Goal: Task Accomplishment & Management: Use online tool/utility

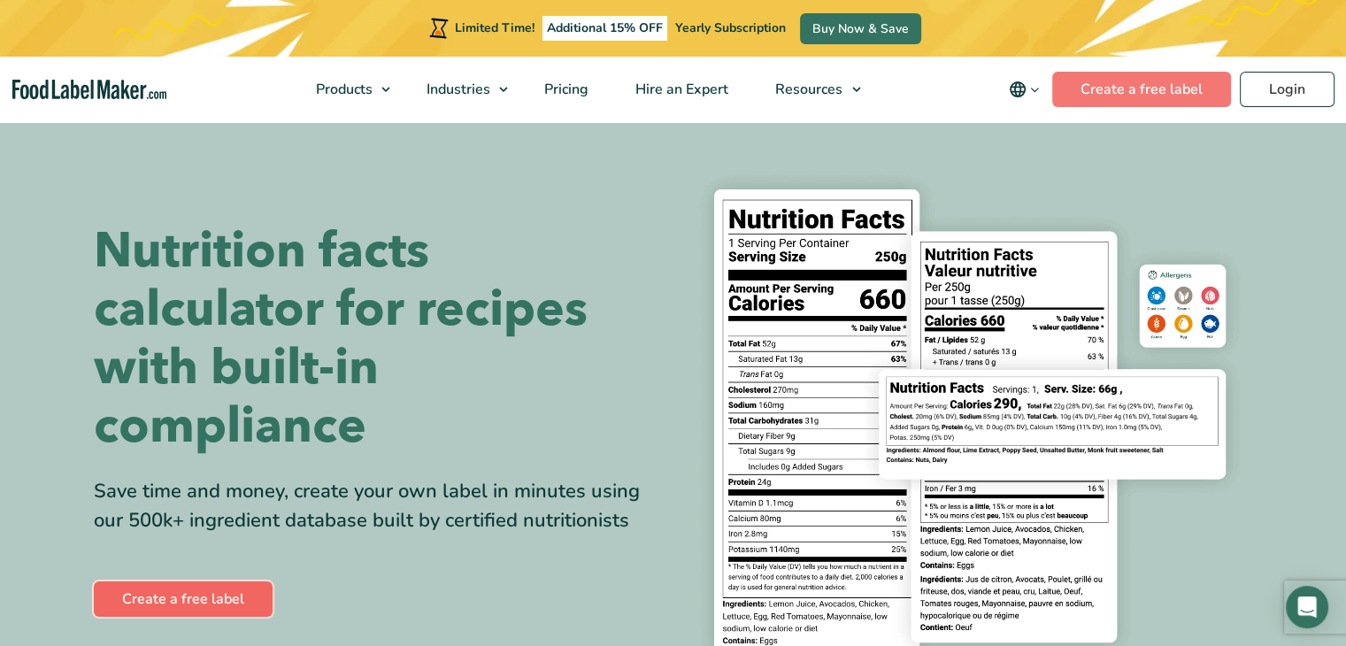
click at [196, 599] on link "Create a free label" at bounding box center [183, 598] width 179 height 35
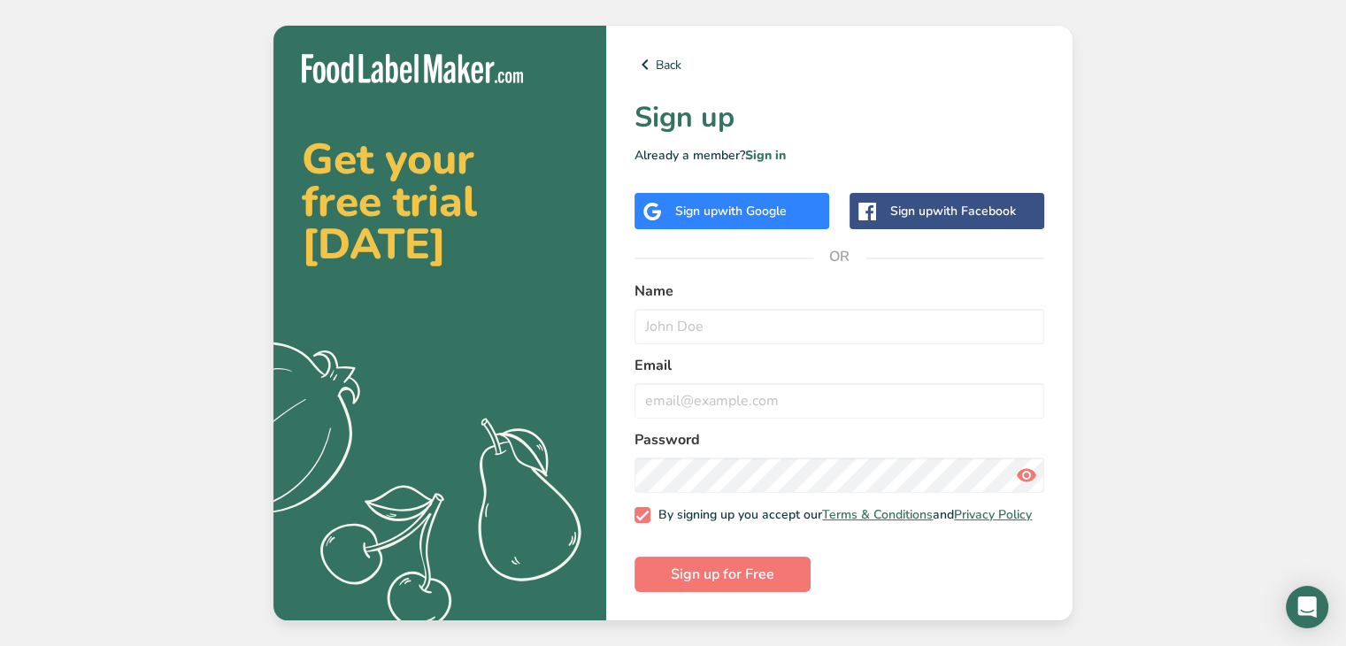
click at [704, 202] on div "Sign up with Google" at bounding box center [730, 211] width 111 height 19
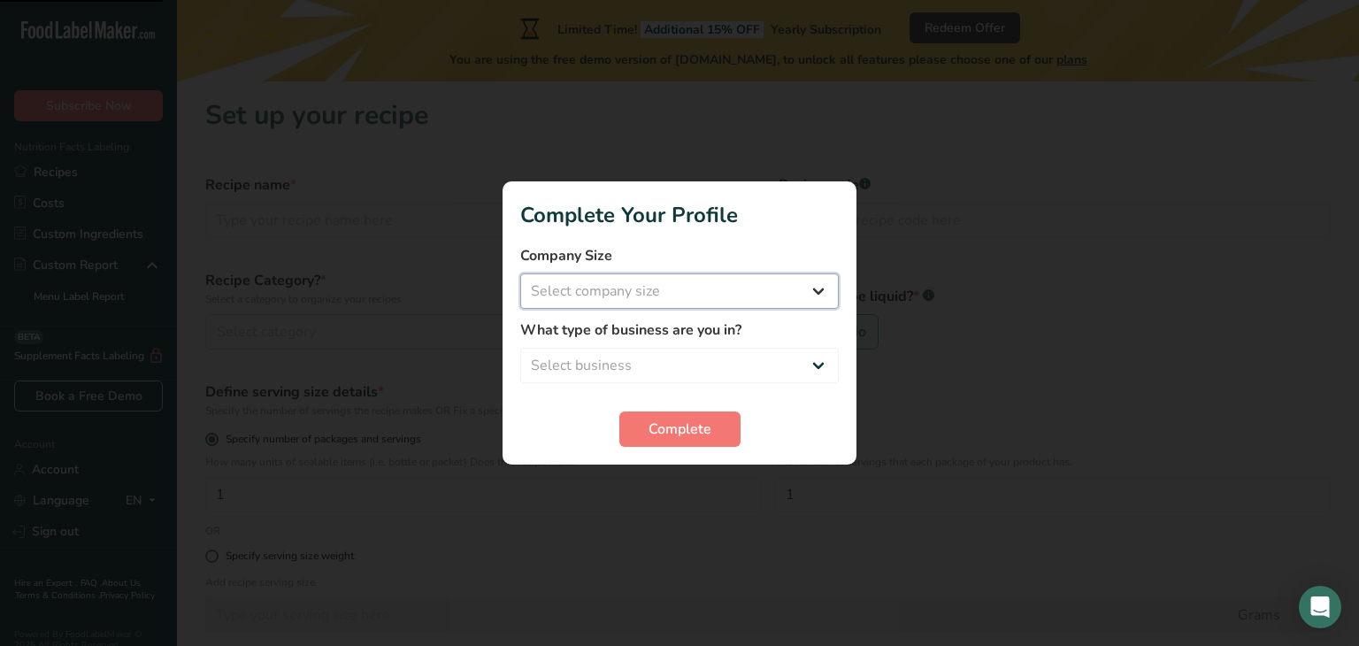
click at [694, 293] on select "Select company size Fewer than 10 Employees 10 to 50 Employees 51 to 500 Employ…" at bounding box center [679, 290] width 318 height 35
select select "1"
click at [520, 273] on select "Select company size Fewer than 10 Employees 10 to 50 Employees 51 to 500 Employ…" at bounding box center [679, 290] width 318 height 35
click at [654, 361] on select "Select business Packaged Food Manufacturer Restaurant & Cafe Bakery Meal Plans …" at bounding box center [679, 365] width 318 height 35
select select "1"
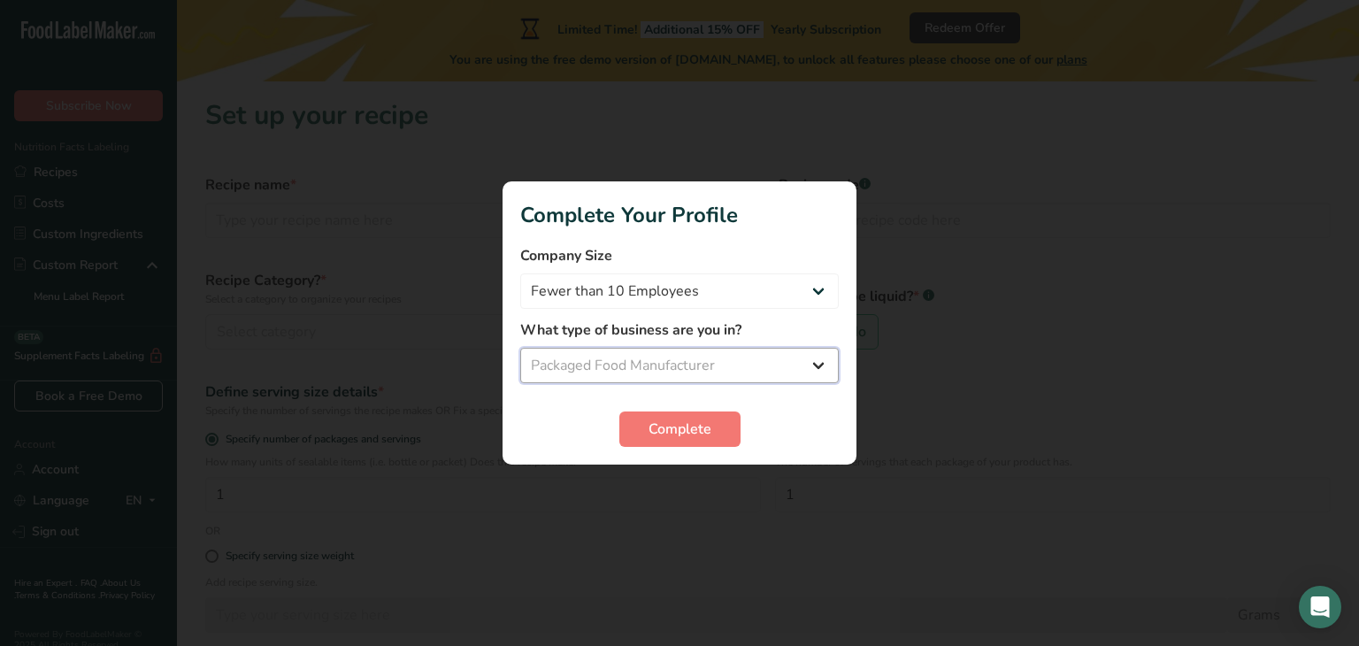
click at [520, 348] on select "Select business Packaged Food Manufacturer Restaurant & Cafe Bakery Meal Plans …" at bounding box center [679, 365] width 318 height 35
click at [676, 422] on span "Complete" at bounding box center [679, 428] width 63 height 21
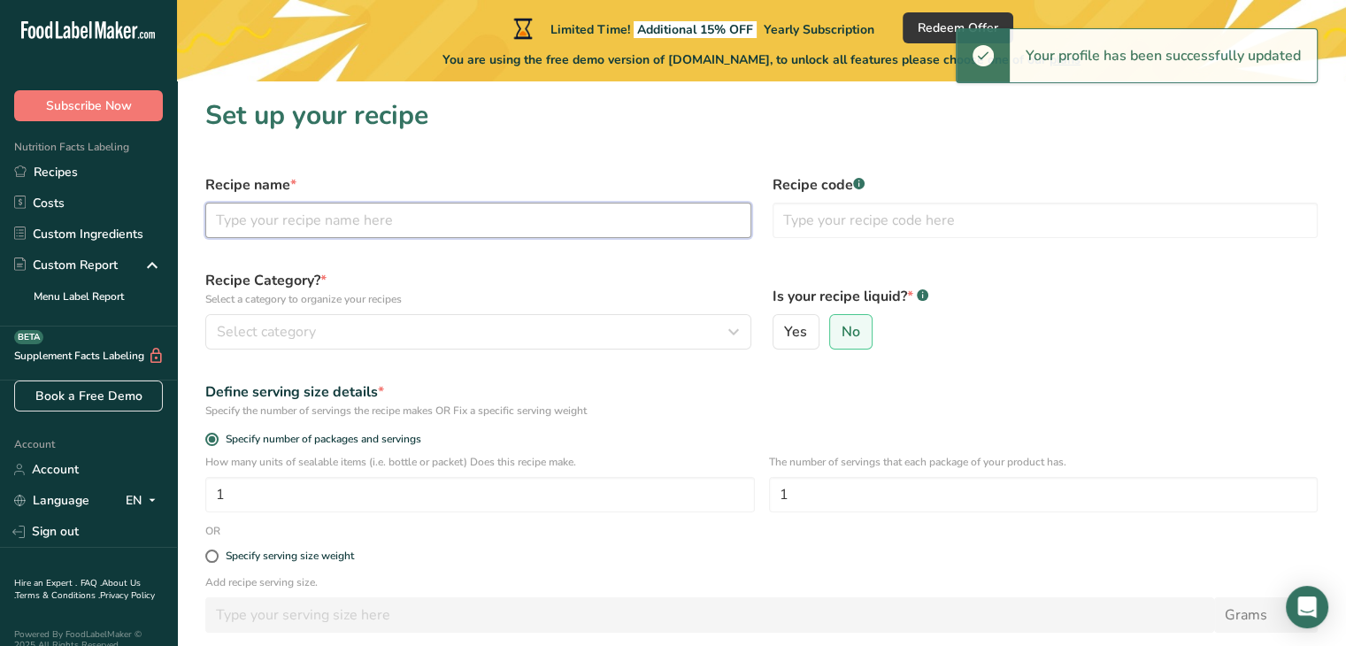
click at [444, 226] on input "text" at bounding box center [478, 220] width 546 height 35
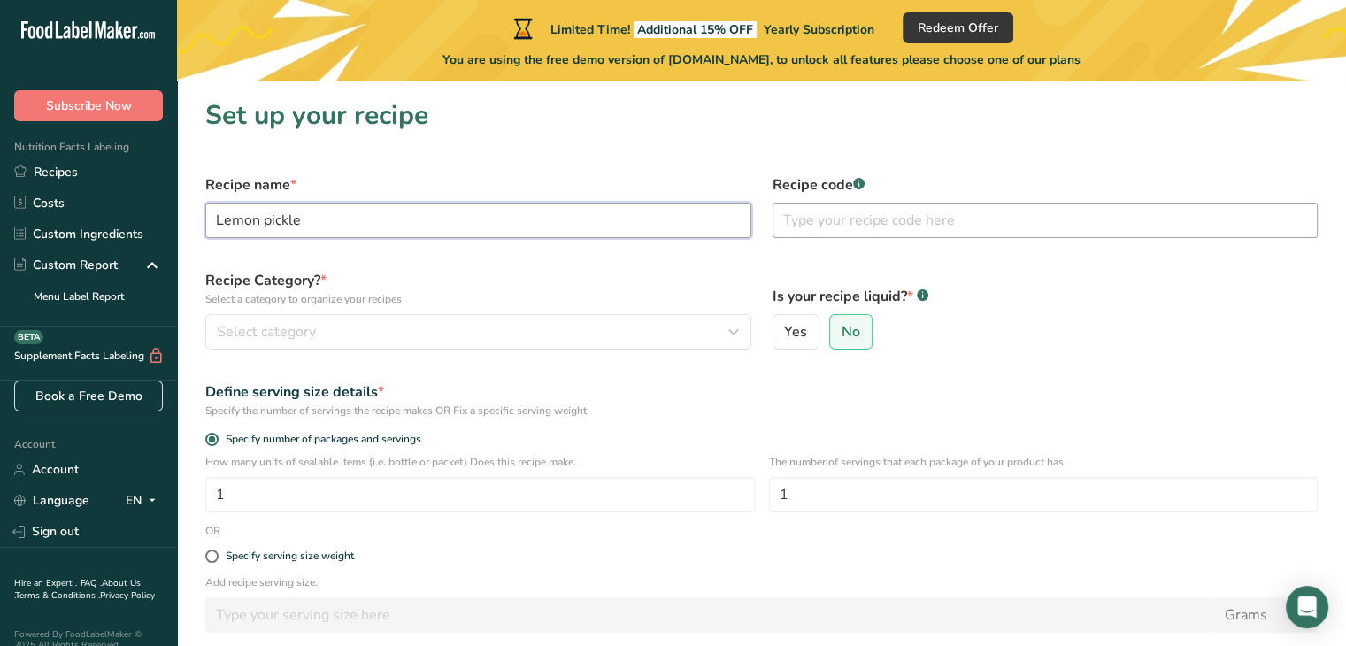
type input "Lemon pickle"
click at [819, 219] on input "text" at bounding box center [1045, 220] width 546 height 35
type input "LMN"
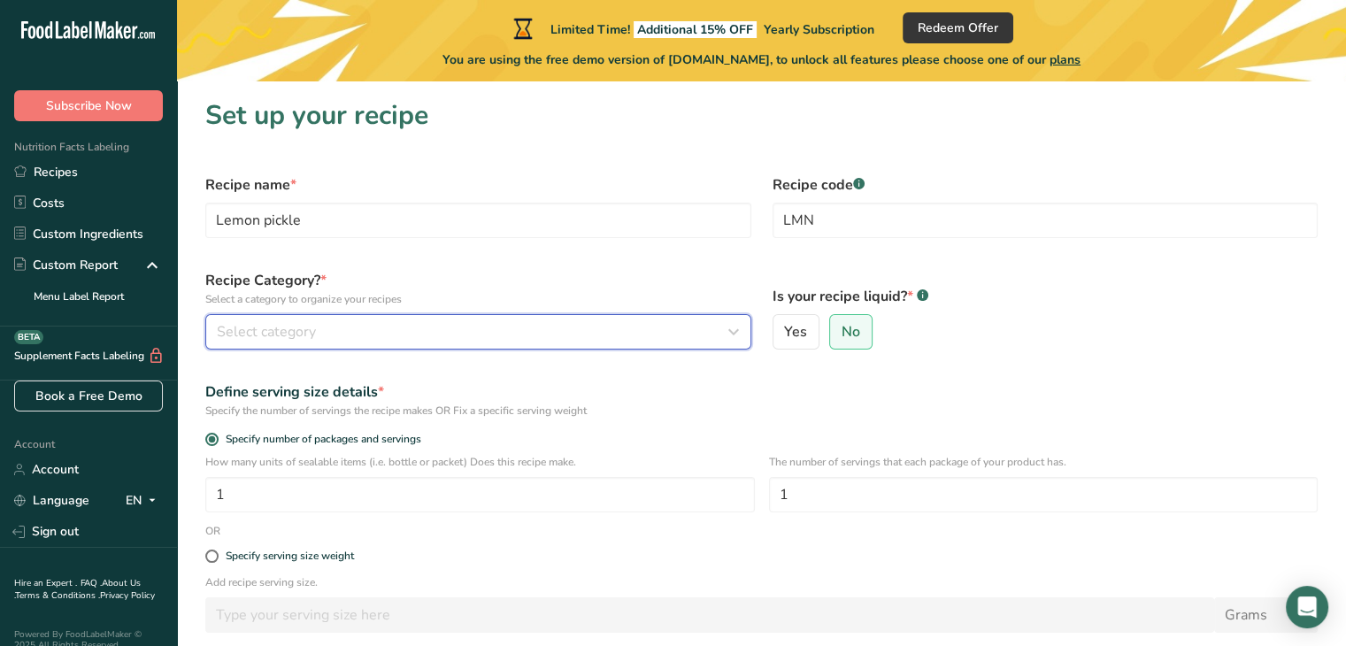
click at [495, 334] on div "Select category" at bounding box center [473, 331] width 512 height 21
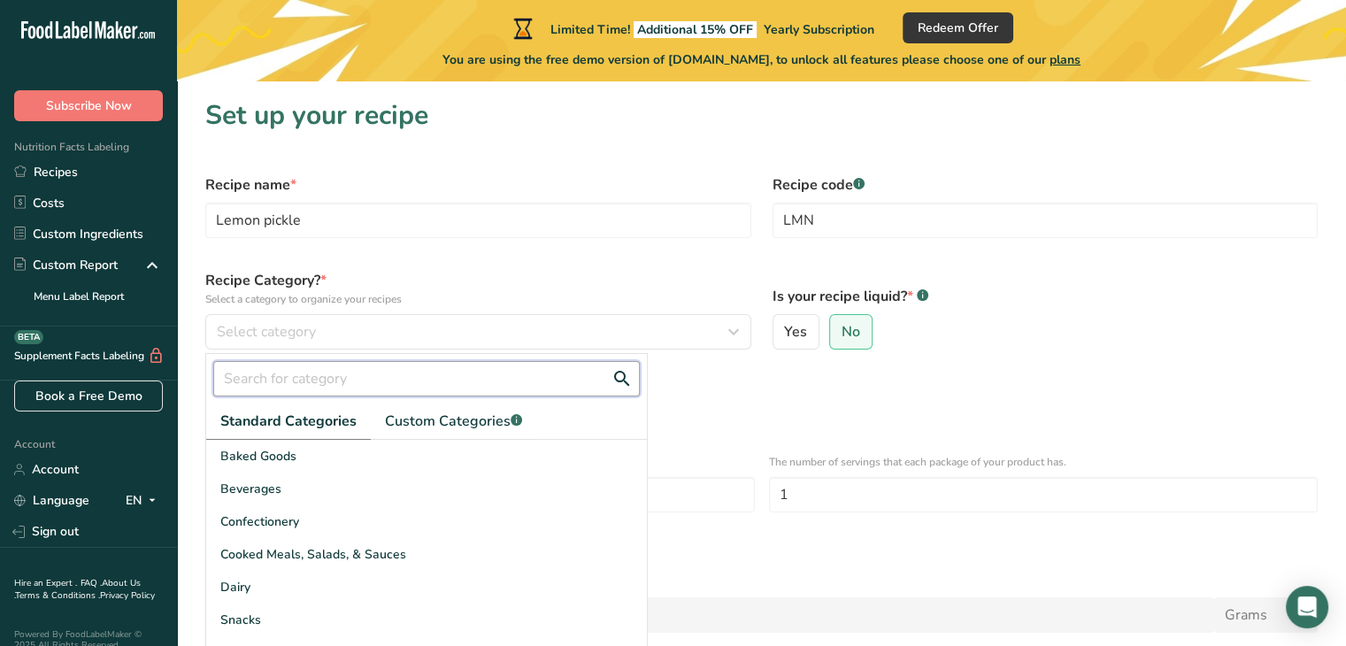
click at [499, 380] on input "text" at bounding box center [426, 378] width 426 height 35
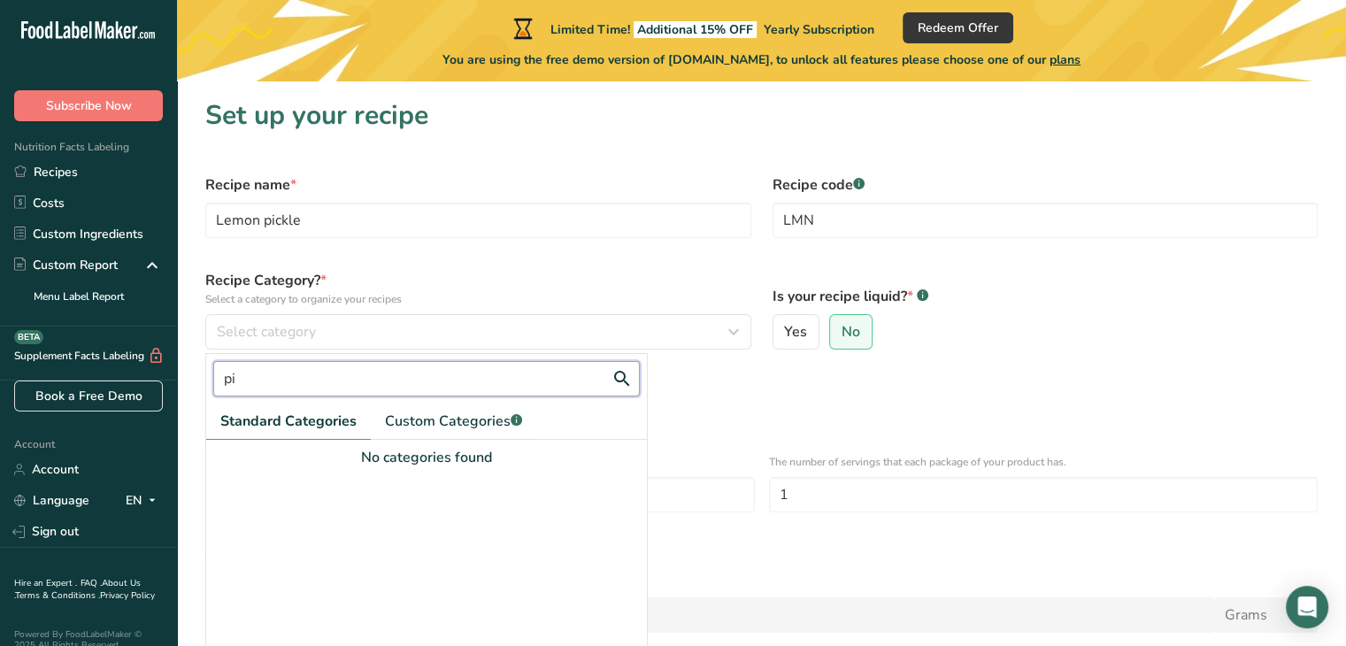
type input "p"
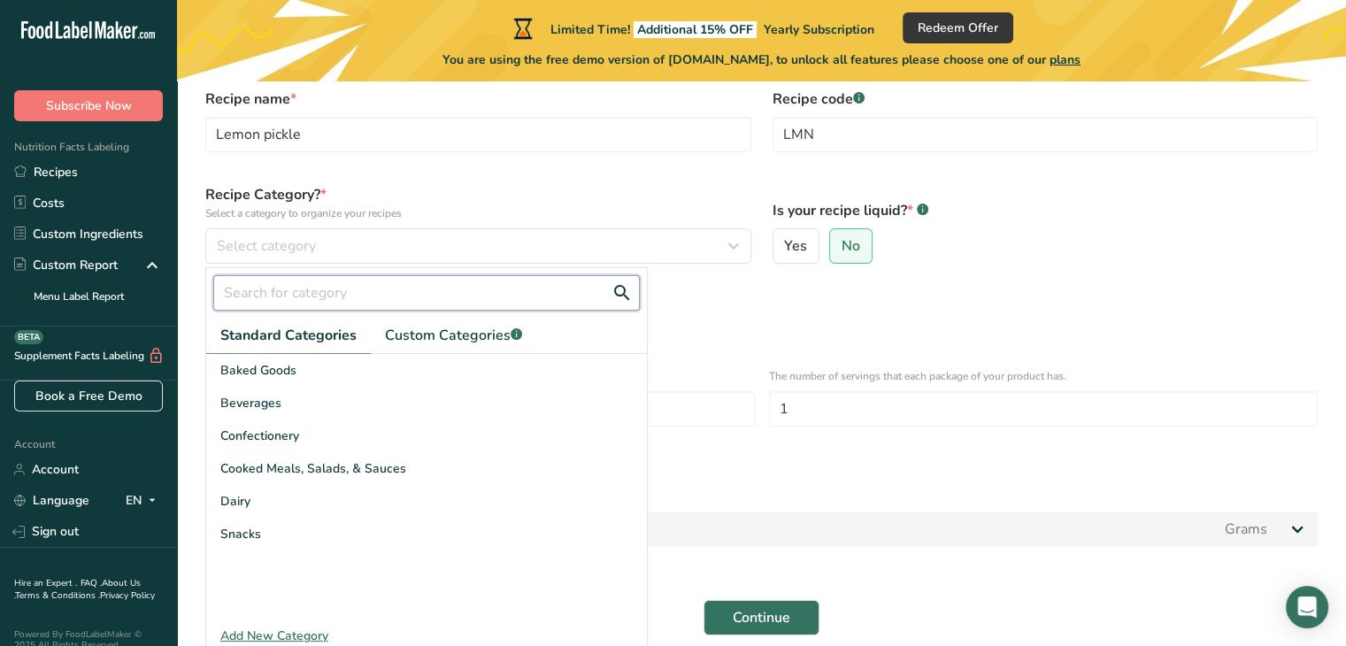
scroll to position [87, 0]
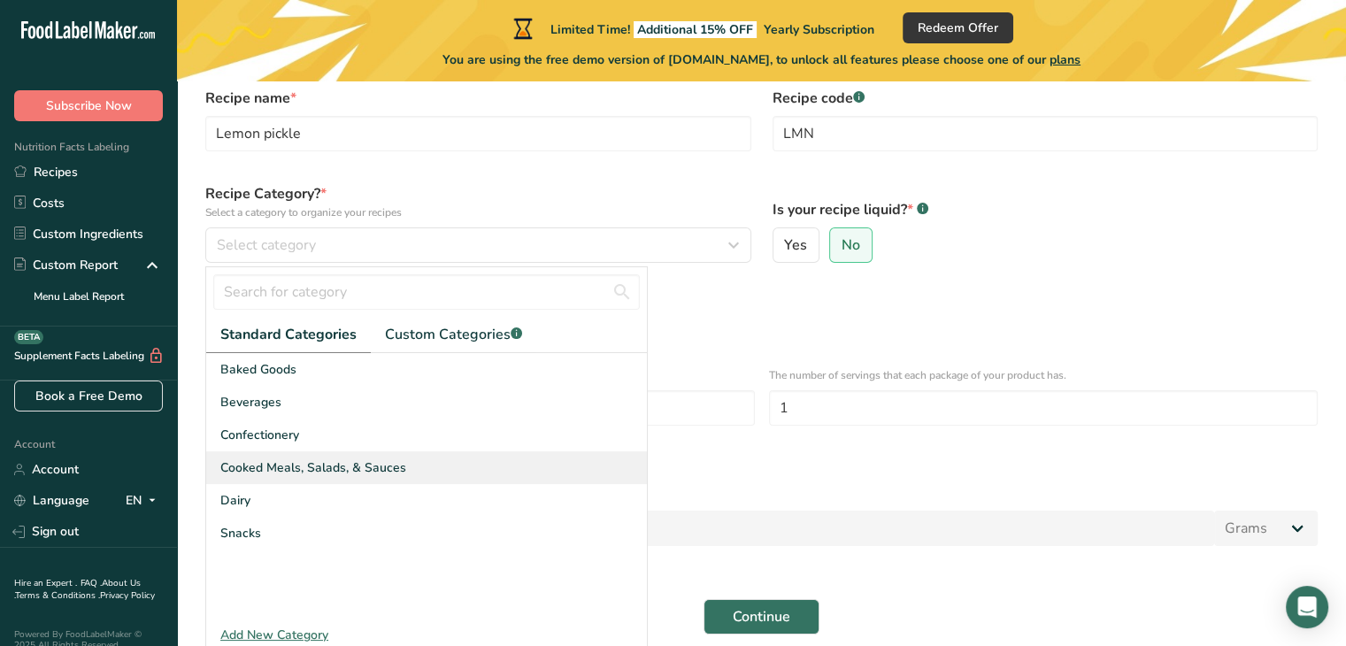
click at [318, 470] on span "Cooked Meals, Salads, & Sauces" at bounding box center [313, 467] width 186 height 19
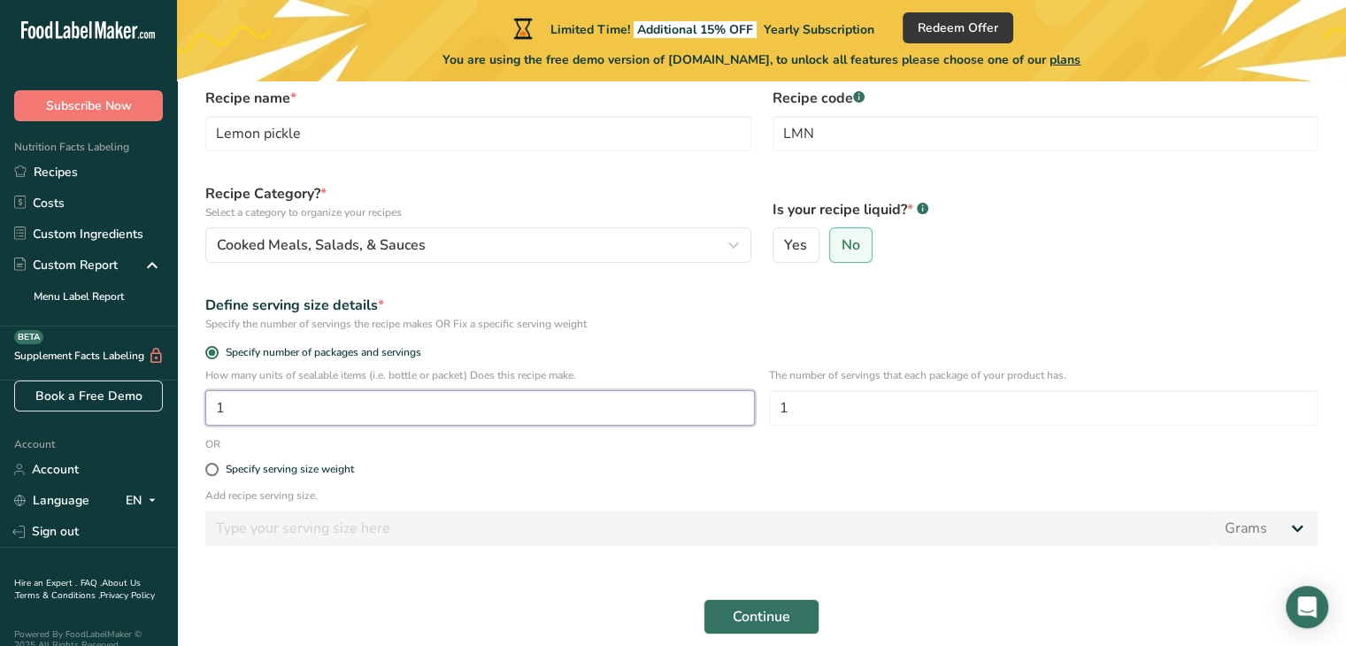
click at [343, 401] on input "1" at bounding box center [479, 407] width 549 height 35
type input "8"
click at [394, 450] on form "Recipe name * Lemon pickle Recipe code .a-a{fill:#347362;}.b-a{fill:#fff;} LMN …" at bounding box center [761, 361] width 1133 height 568
click at [812, 404] on input "1" at bounding box center [1043, 407] width 549 height 35
click at [927, 218] on div "Is your recipe liquid? * .a-a{fill:#347362;}.b-a{fill:#fff;} Yes No" at bounding box center [1045, 223] width 567 height 101
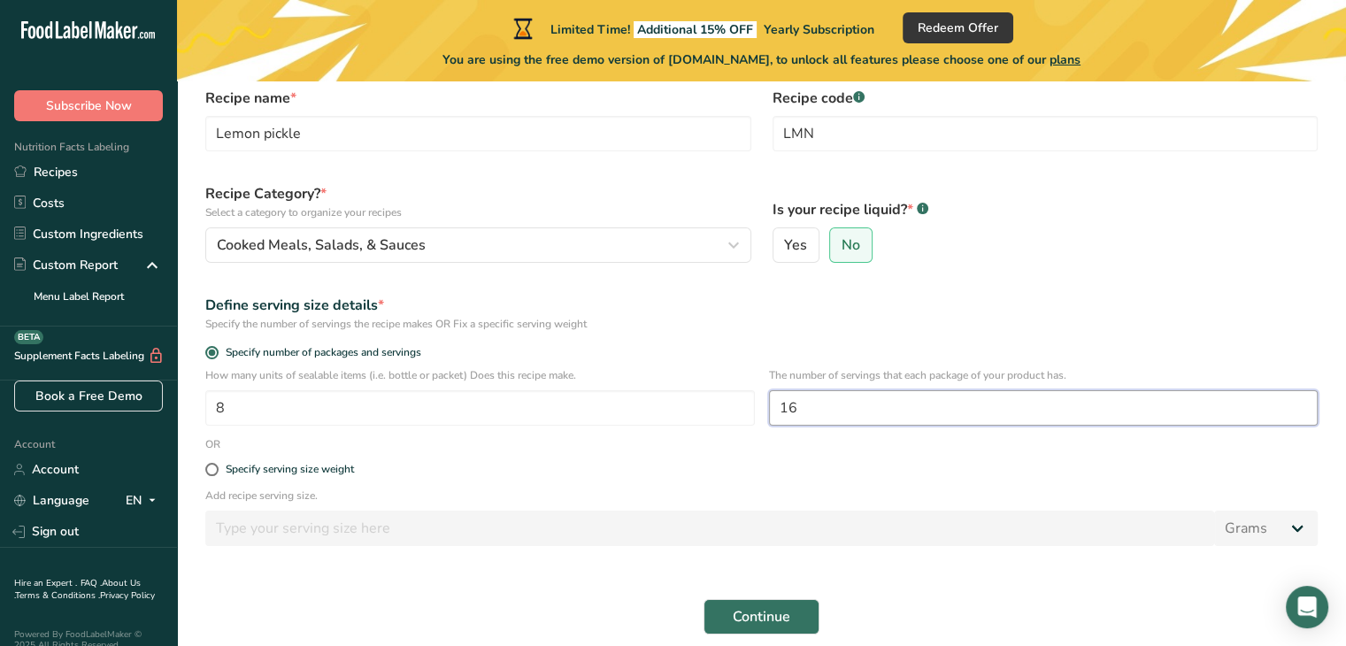
drag, startPoint x: 797, startPoint y: 408, endPoint x: 808, endPoint y: 403, distance: 11.9
click at [808, 403] on input "16" at bounding box center [1043, 407] width 549 height 35
type input "1"
type input "20"
click at [786, 613] on span "Continue" at bounding box center [761, 616] width 58 height 21
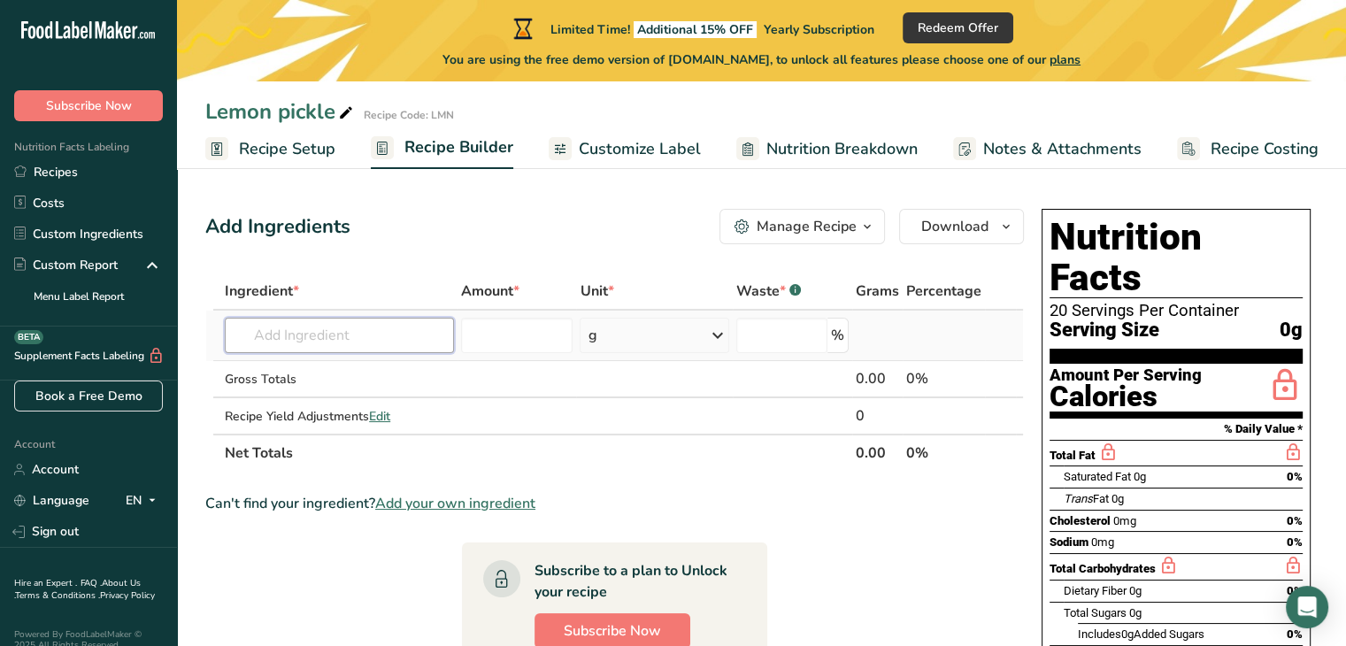
click at [393, 327] on input "text" at bounding box center [339, 335] width 229 height 35
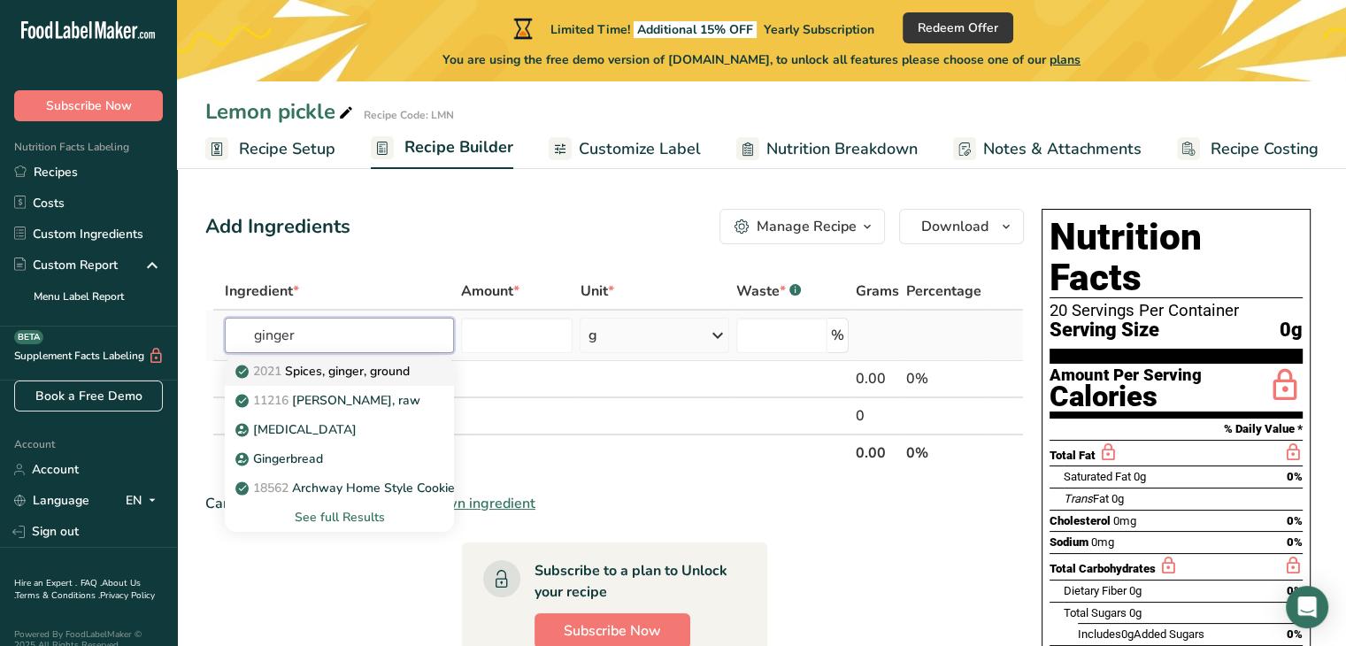
type input "ginger"
click at [391, 365] on p "2021 Spices, ginger, ground" at bounding box center [324, 371] width 171 height 19
type input "Spices, ginger, ground"
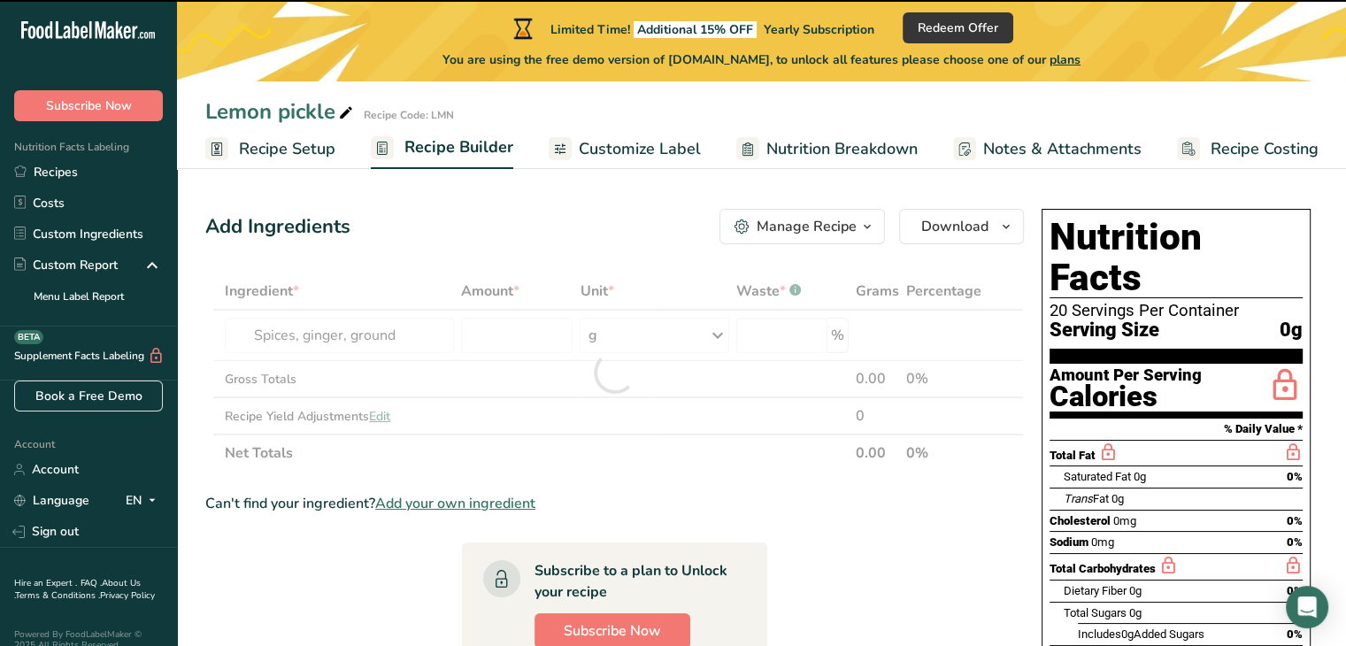
type input "0"
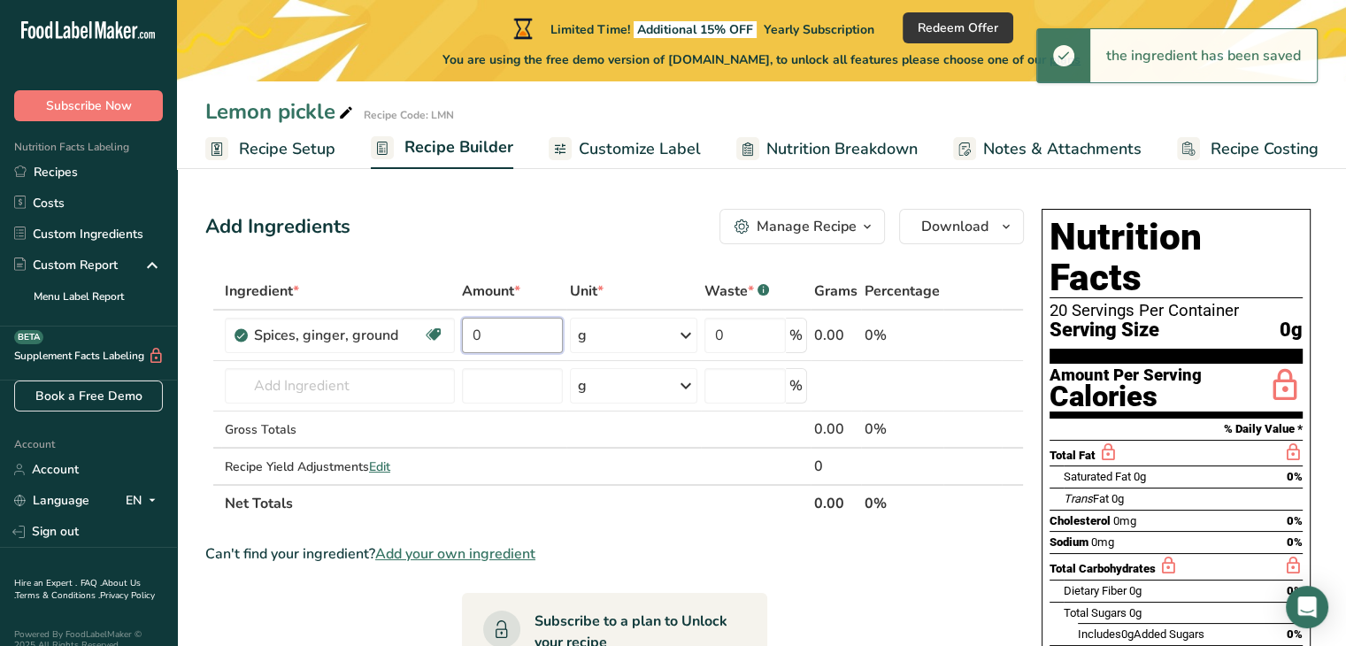
click at [502, 337] on input "0" at bounding box center [512, 335] width 101 height 35
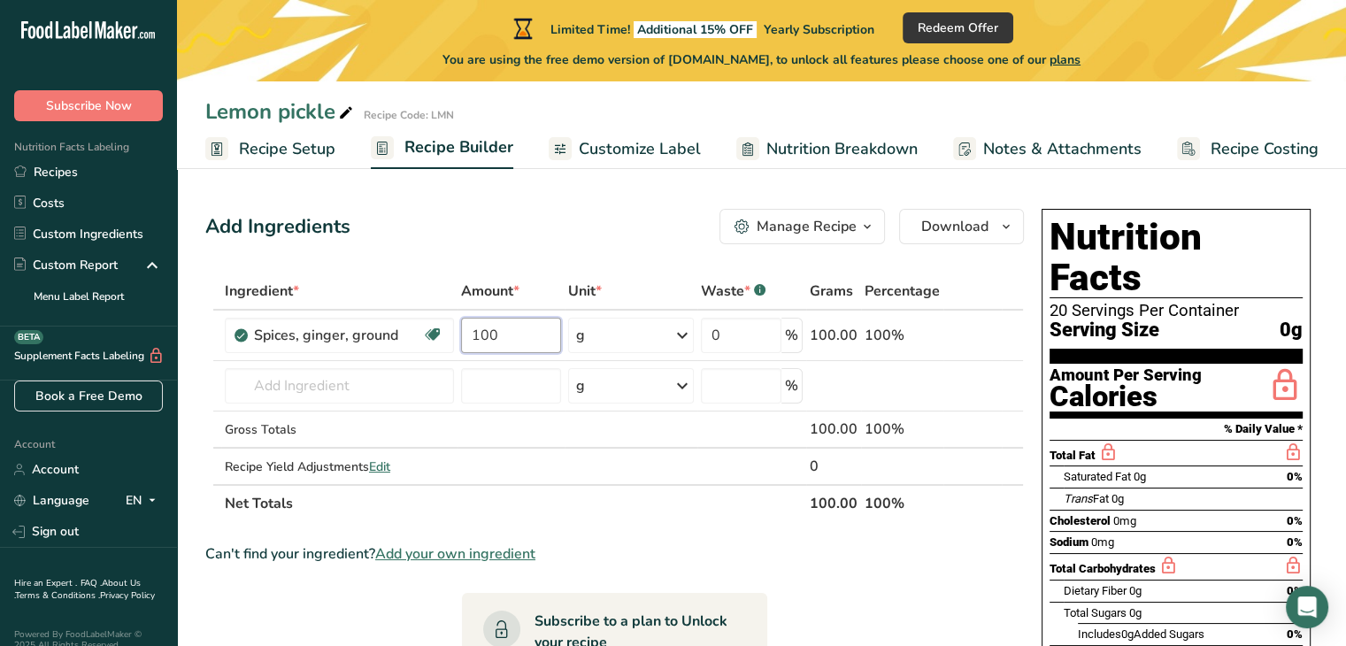
type input "100"
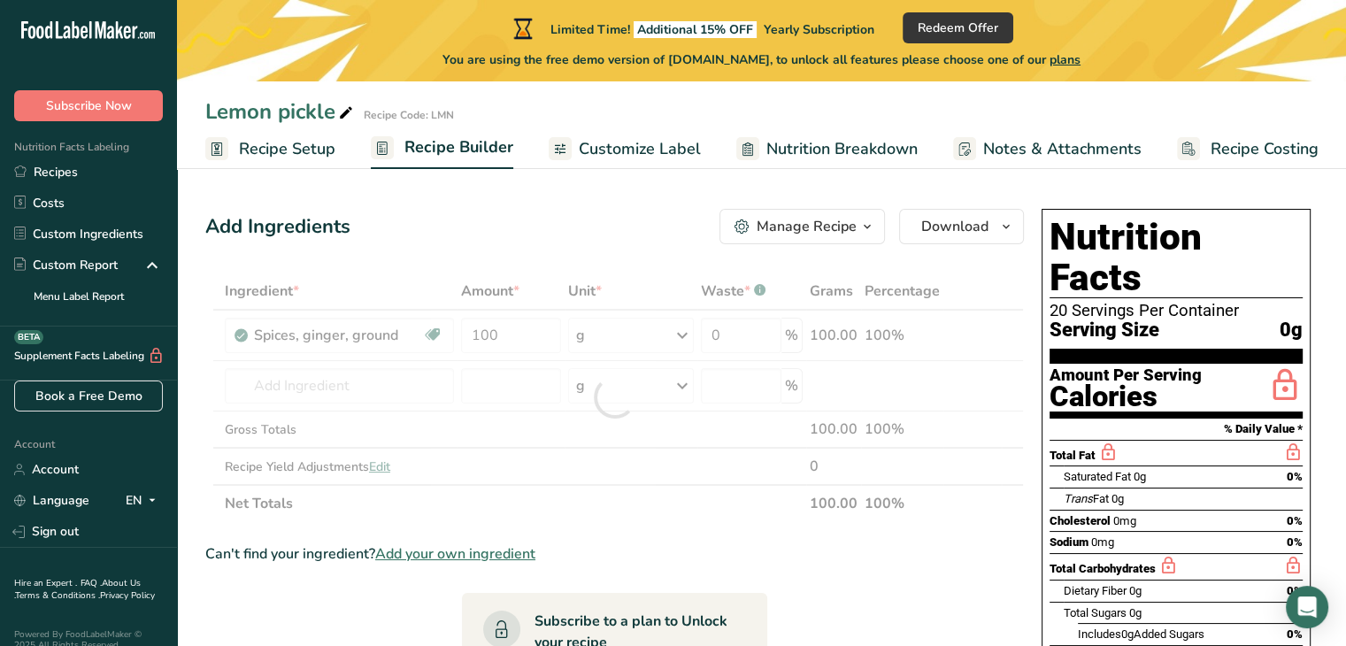
click at [783, 288] on div "Ingredient * Amount * Unit * Waste * .a-a{fill:#347362;}.b-a{fill:#fff;} Grams …" at bounding box center [614, 396] width 818 height 249
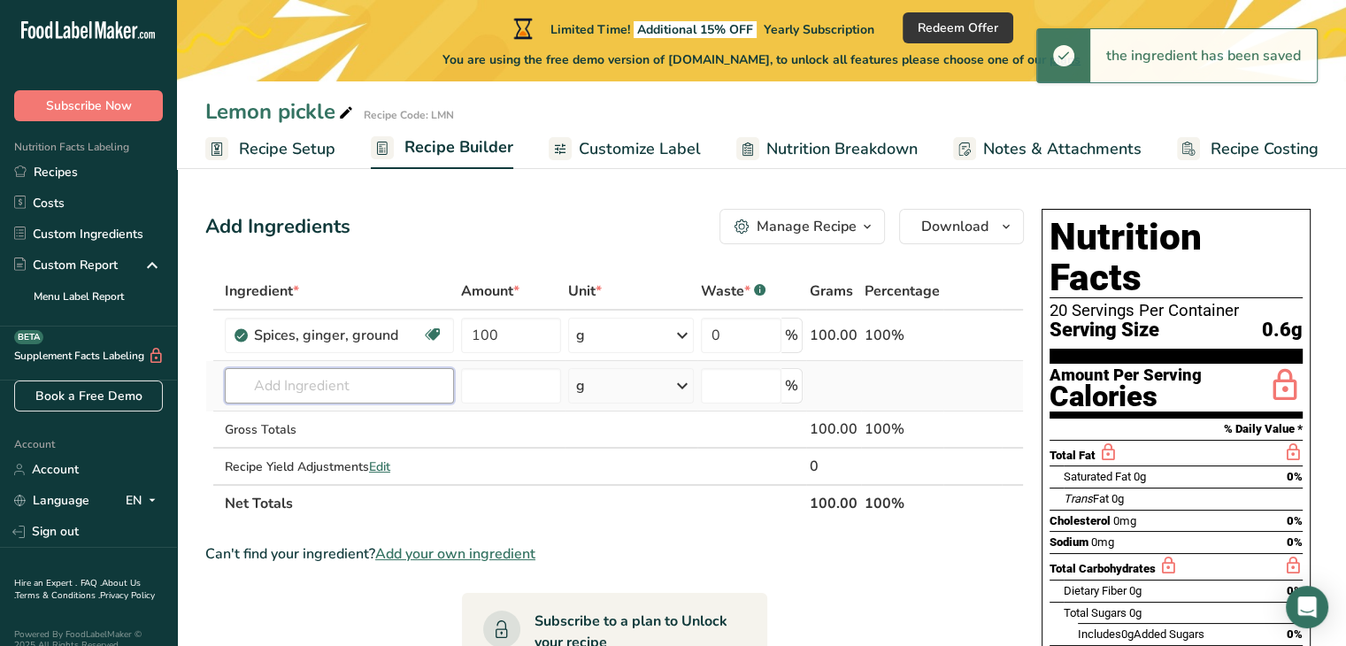
click at [311, 390] on input "text" at bounding box center [339, 385] width 229 height 35
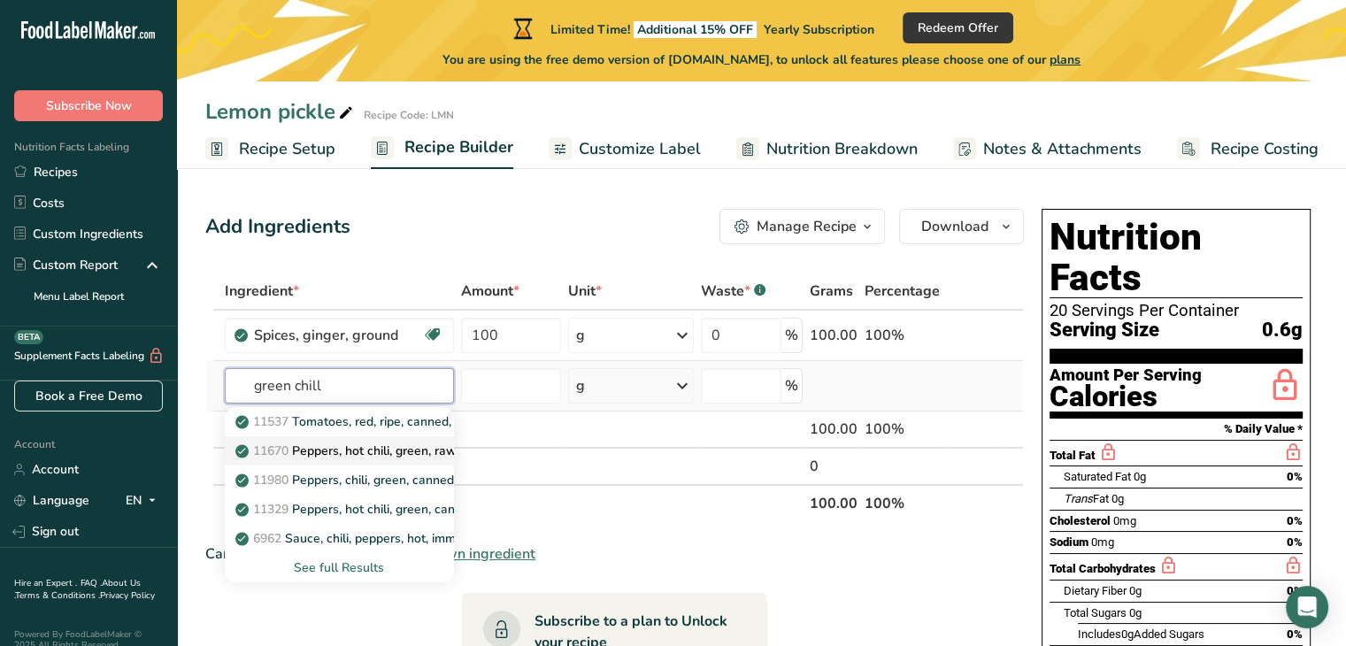
type input "green chill"
click at [379, 452] on p "11670 Peppers, hot chili, green, raw" at bounding box center [348, 450] width 218 height 19
type input "Peppers, hot chili, green, raw"
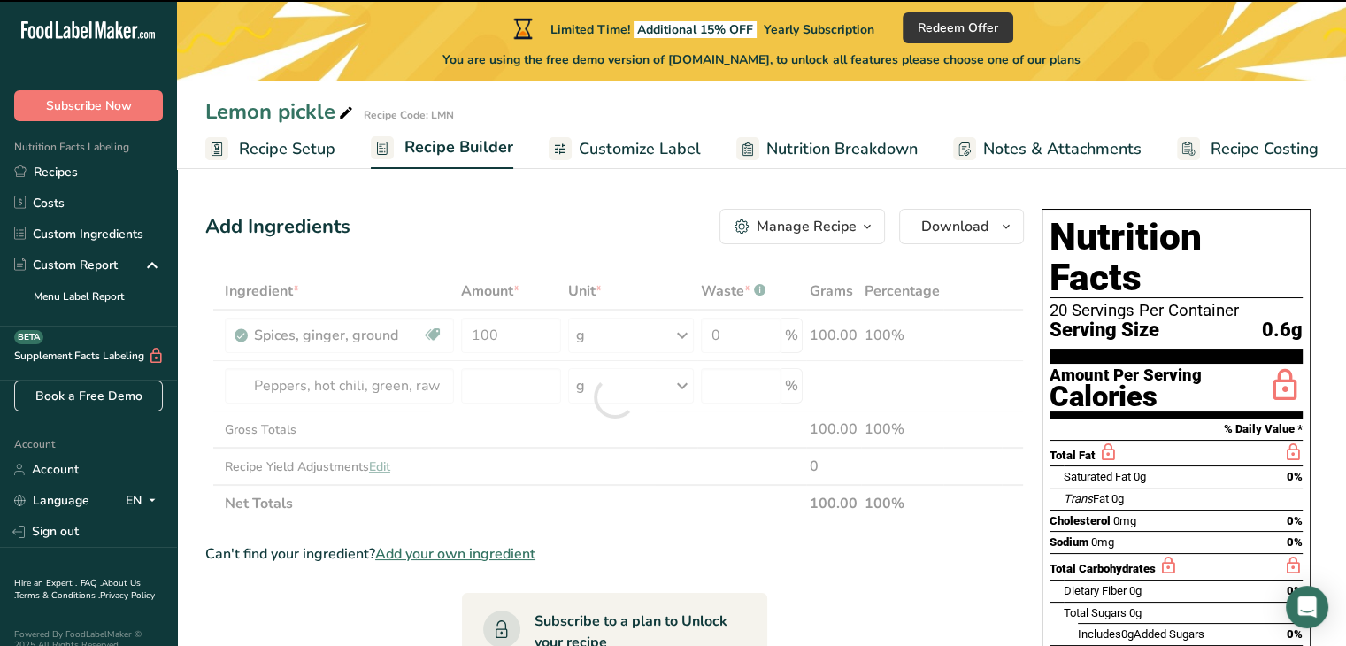
type input "0"
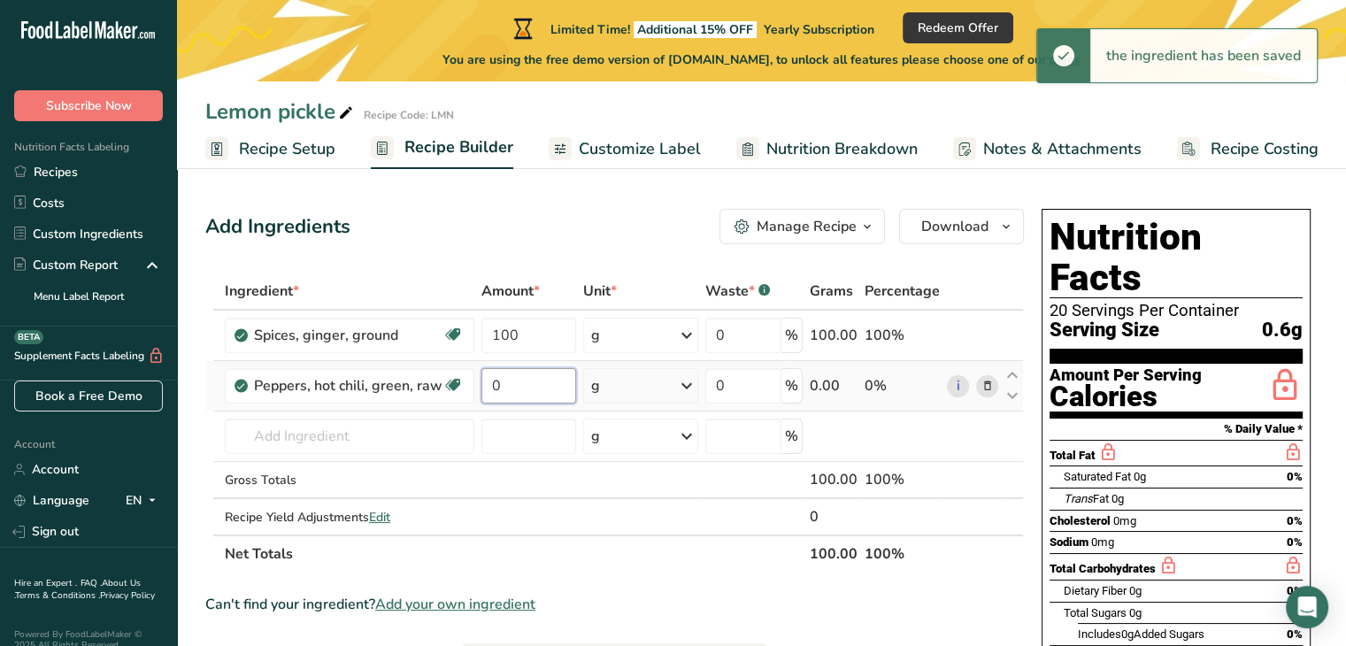
click at [517, 387] on input "0" at bounding box center [529, 385] width 96 height 35
type input "4"
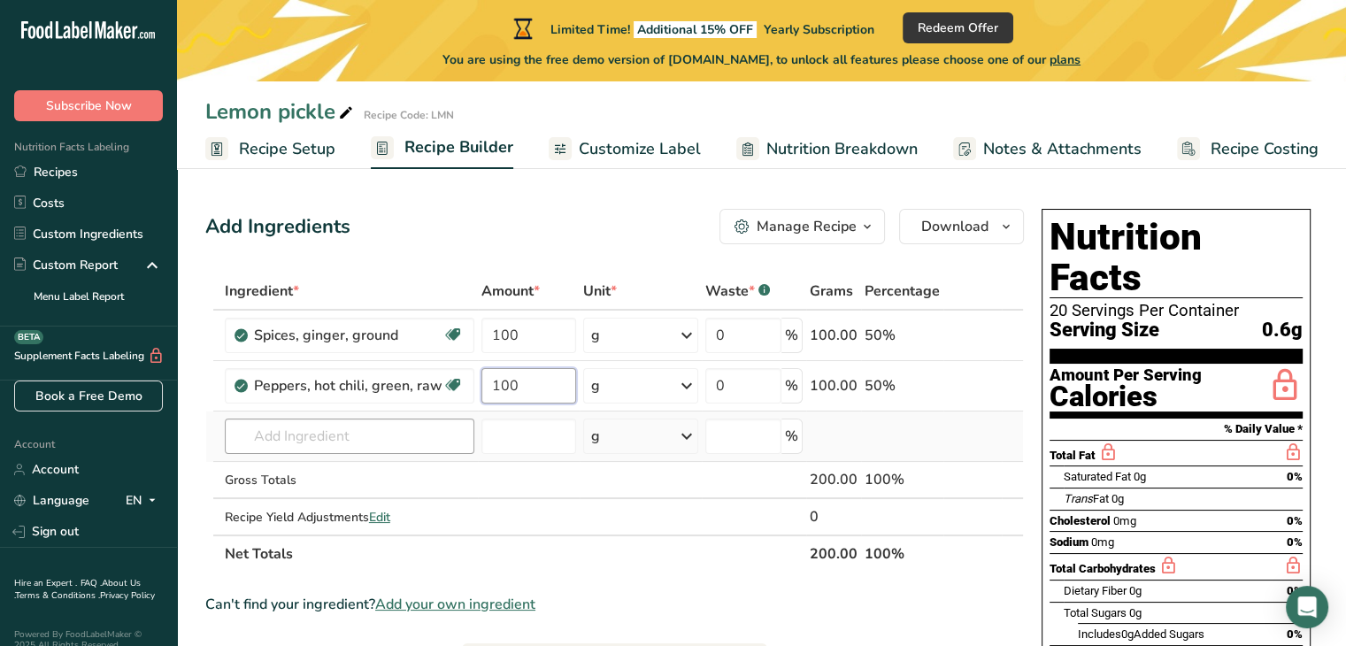
type input "100"
click at [295, 433] on div "Ingredient * Amount * Unit * Waste * .a-a{fill:#347362;}.b-a{fill:#fff;} Grams …" at bounding box center [614, 422] width 818 height 300
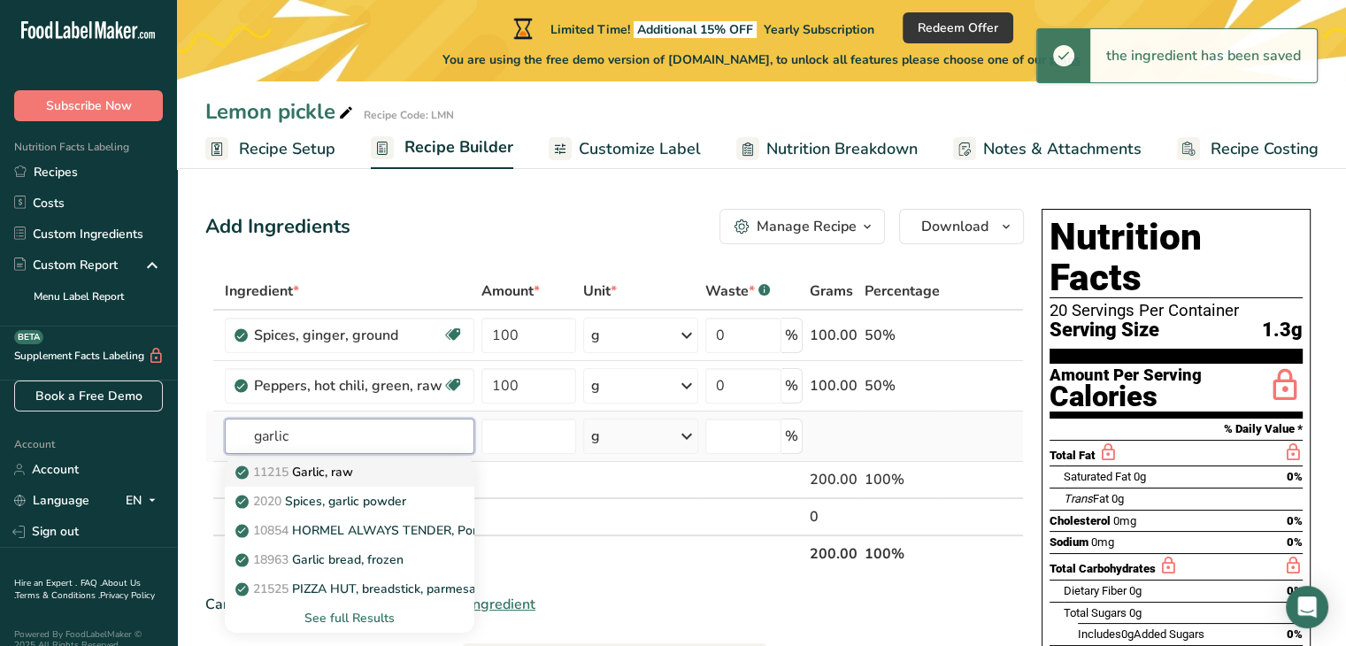
type input "garlic"
click at [320, 473] on p "11215 Garlic, raw" at bounding box center [296, 472] width 114 height 19
type input "Garlic, raw"
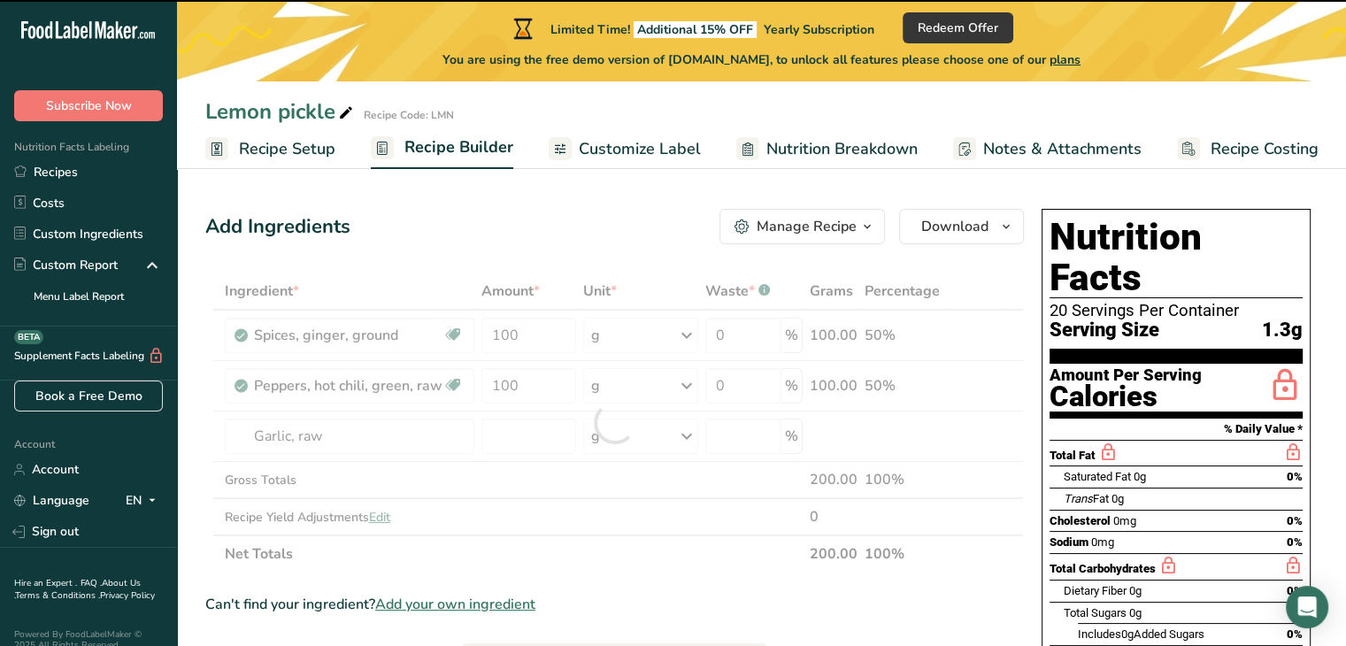
click at [510, 436] on div at bounding box center [614, 422] width 818 height 300
type input "0"
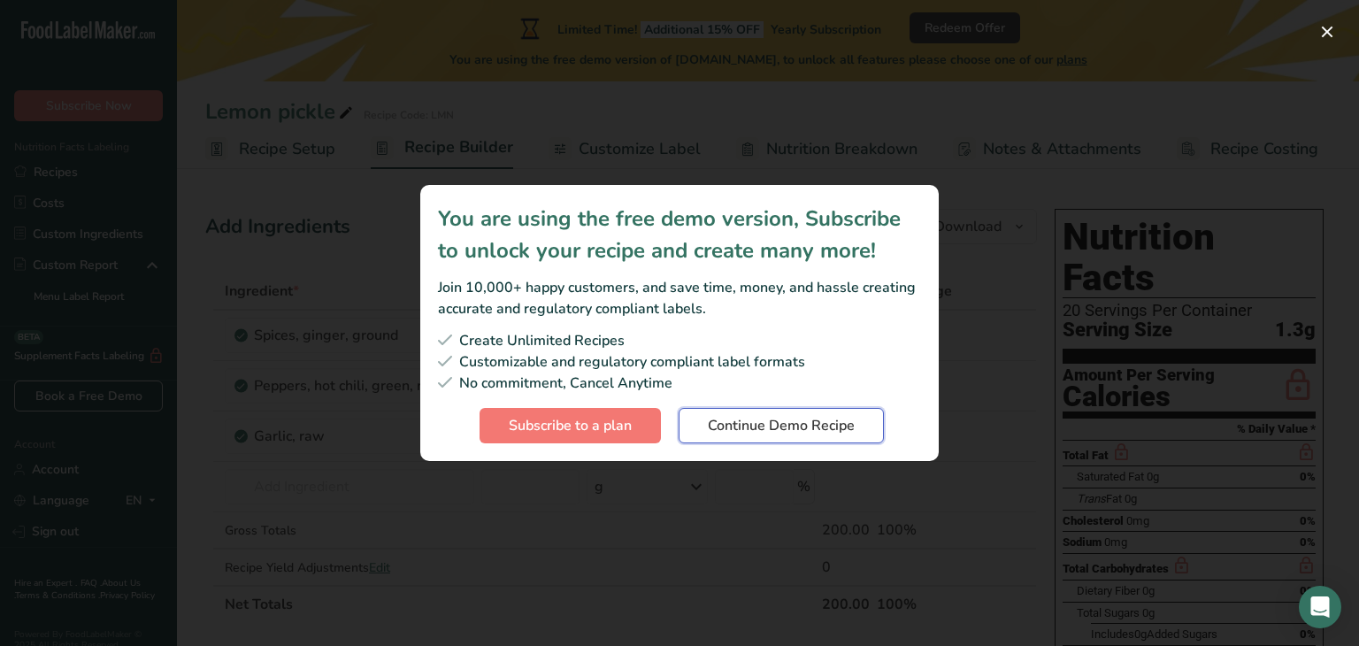
click at [718, 422] on span "Continue Demo Recipe" at bounding box center [781, 425] width 147 height 21
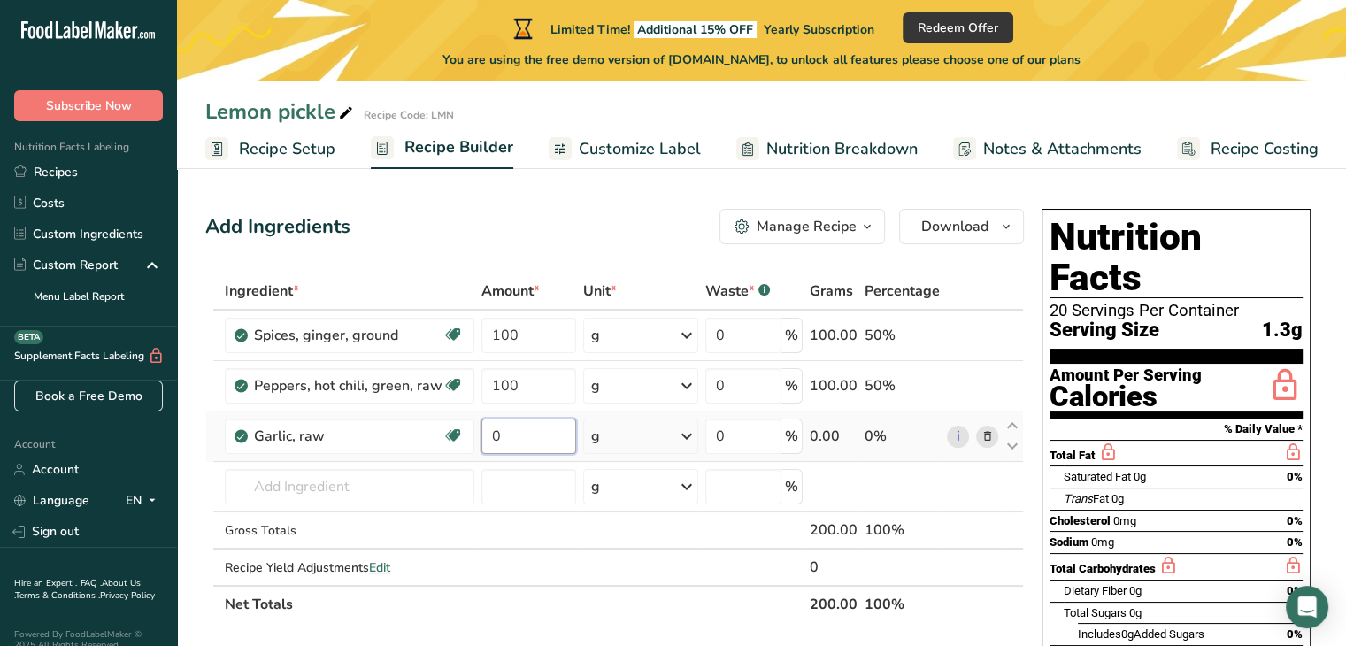
click at [513, 433] on input "0" at bounding box center [529, 435] width 96 height 35
type input "100"
click at [313, 489] on div "Ingredient * Amount * Unit * Waste * .a-a{fill:#347362;}.b-a{fill:#fff;} Grams …" at bounding box center [614, 447] width 818 height 350
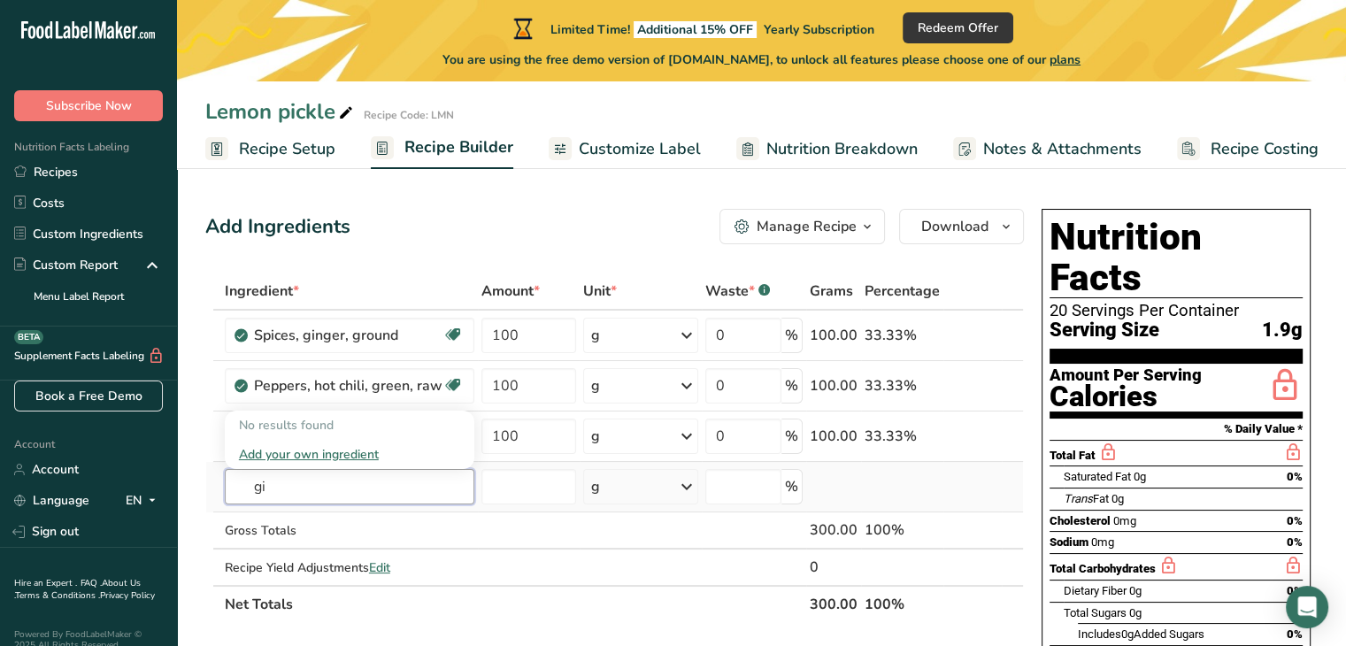
type input "g"
type input "asafoetida"
click at [287, 427] on p "Asafoetida" at bounding box center [277, 425] width 76 height 19
type input "Asafoetida"
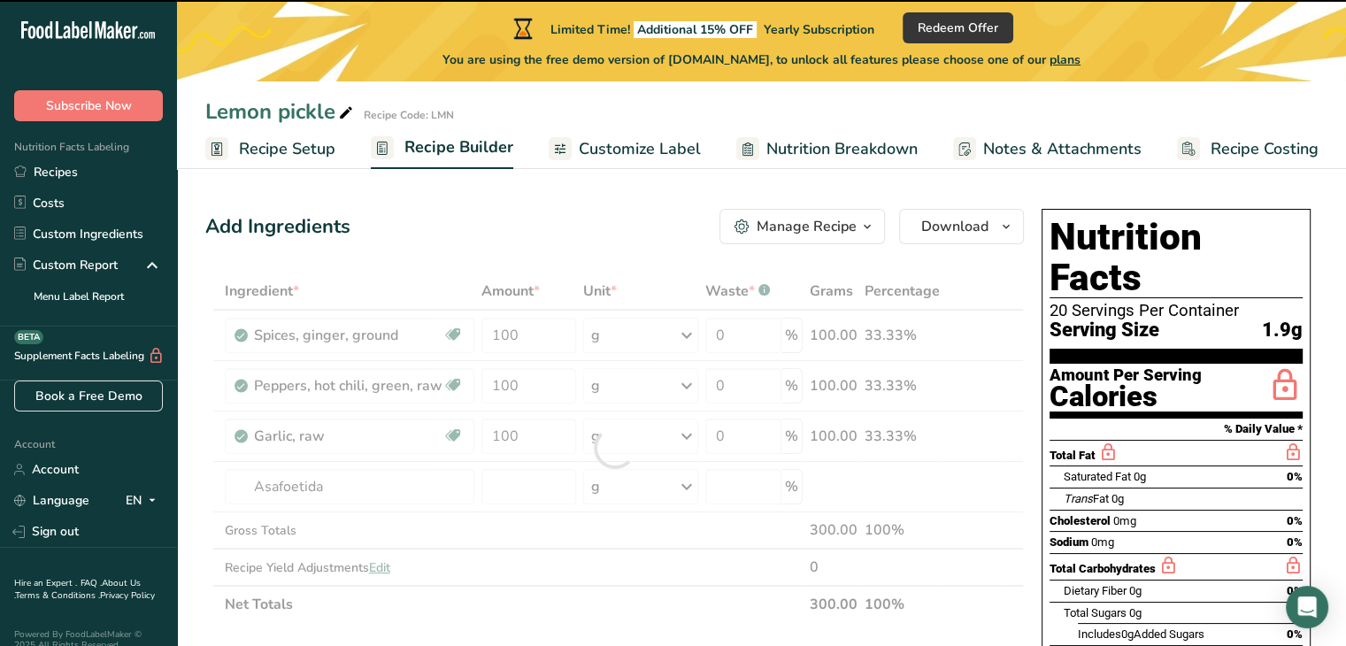
type input "0"
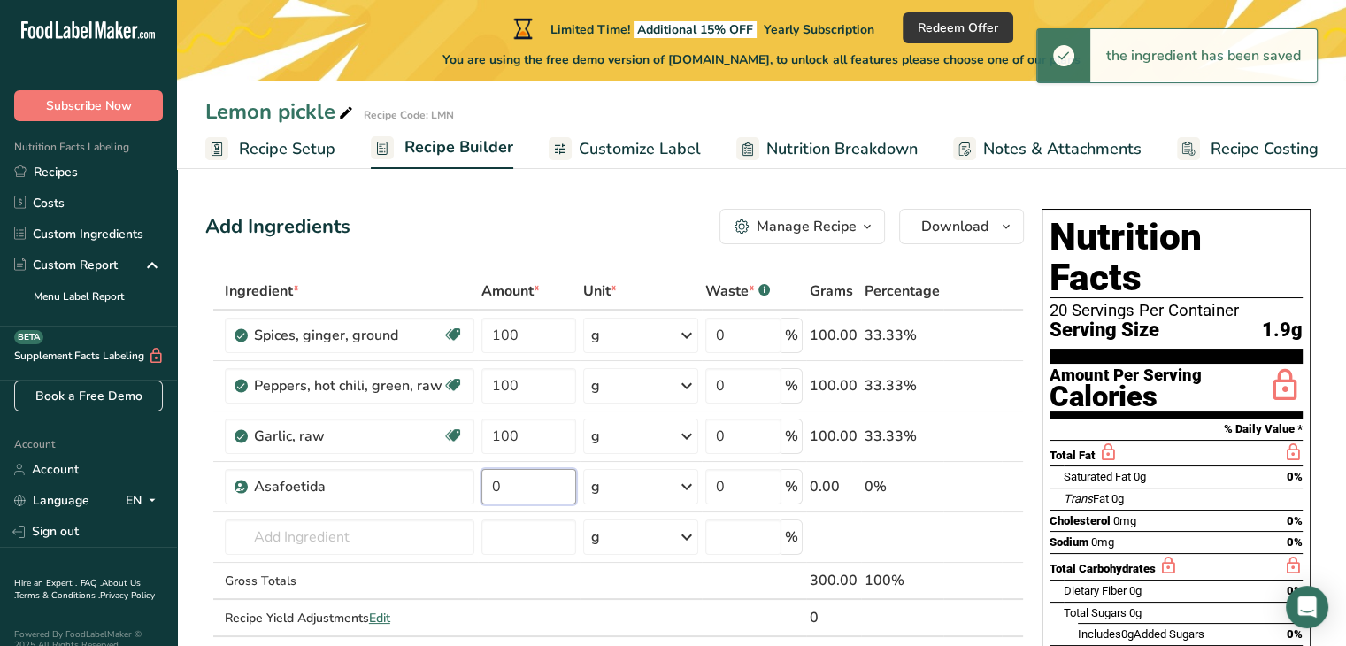
click at [530, 482] on input "0" at bounding box center [529, 486] width 96 height 35
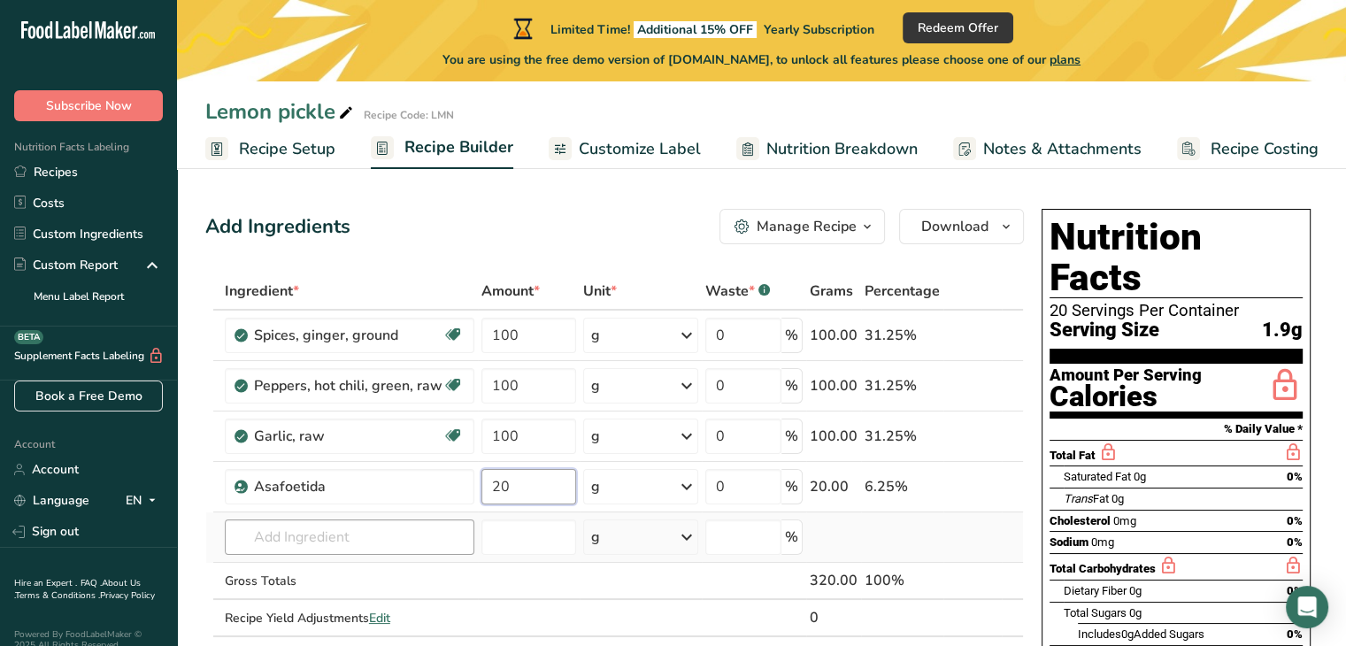
type input "20"
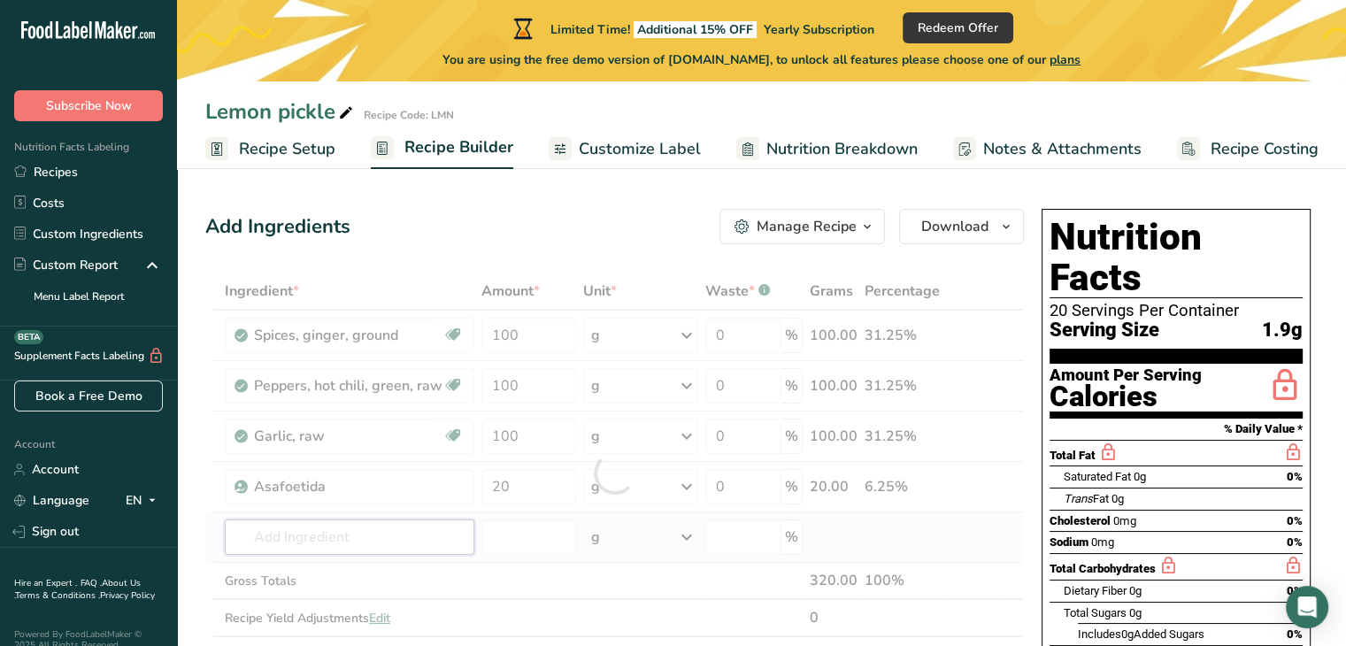
click at [265, 540] on div "Ingredient * Amount * Unit * Waste * .a-a{fill:#347362;}.b-a{fill:#fff;} Grams …" at bounding box center [614, 472] width 818 height 401
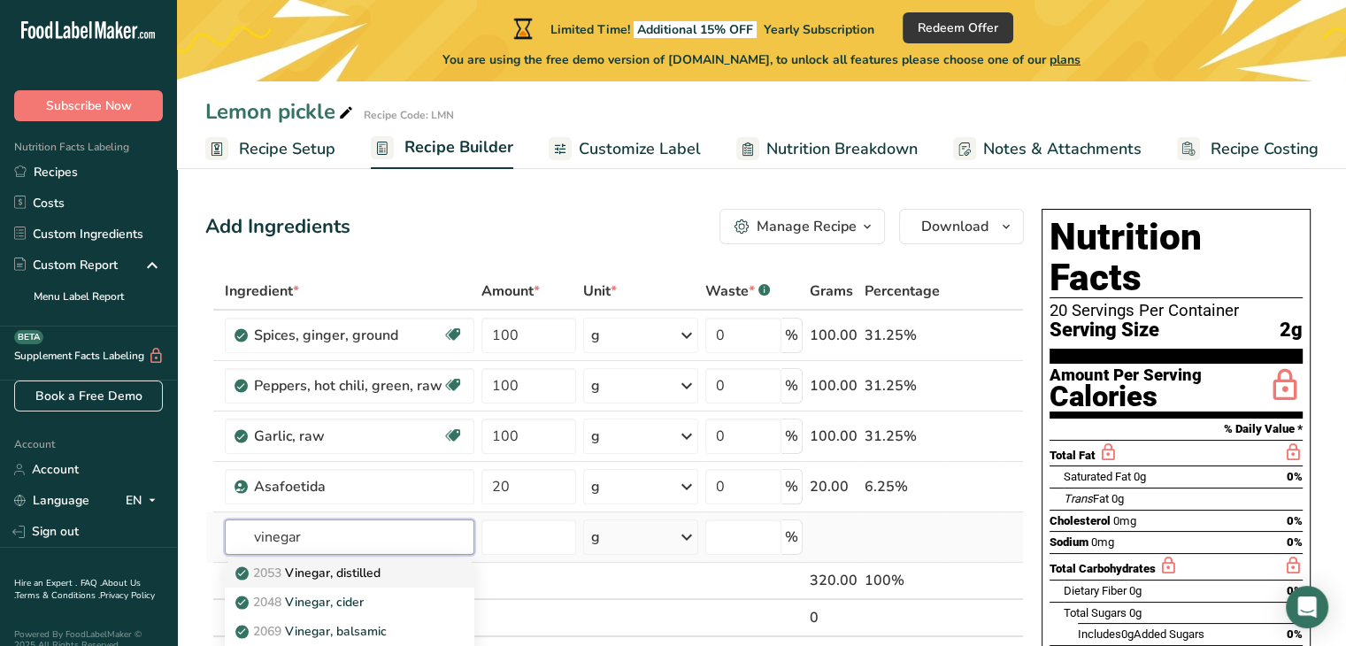
type input "vinegar"
click at [324, 579] on p "2053 Vinegar, distilled" at bounding box center [310, 573] width 142 height 19
type input "Vinegar, distilled"
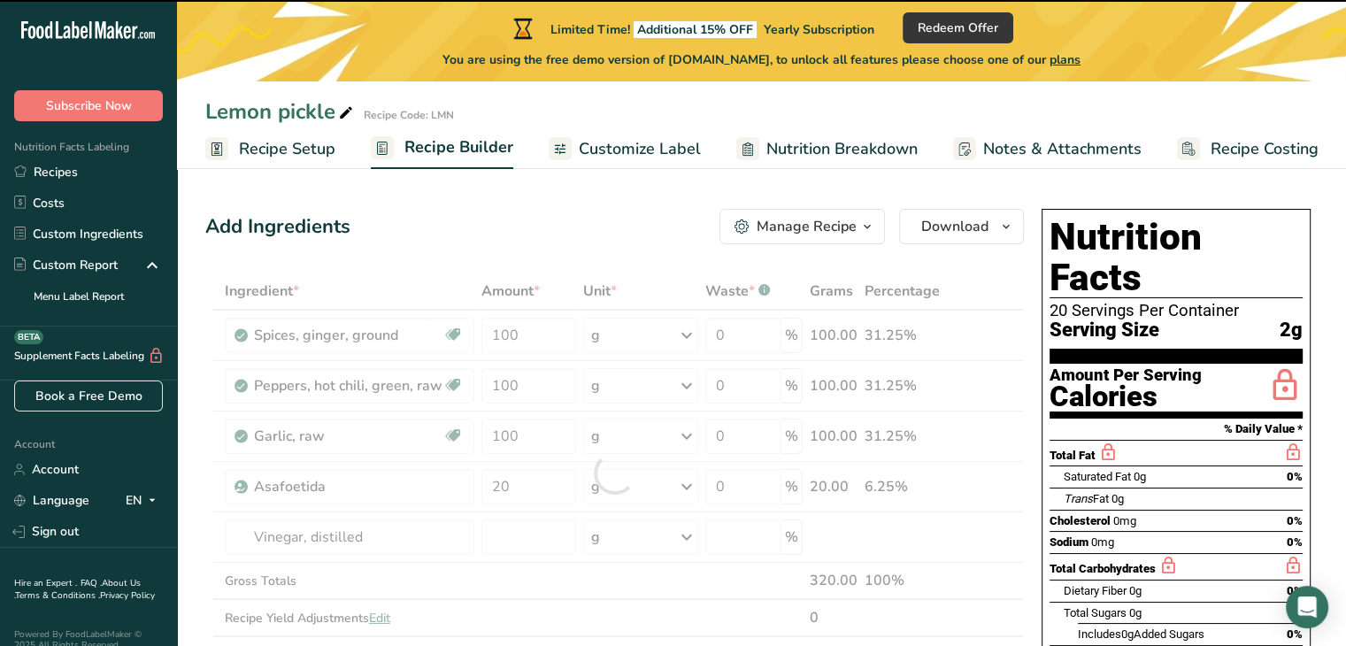
type input "0"
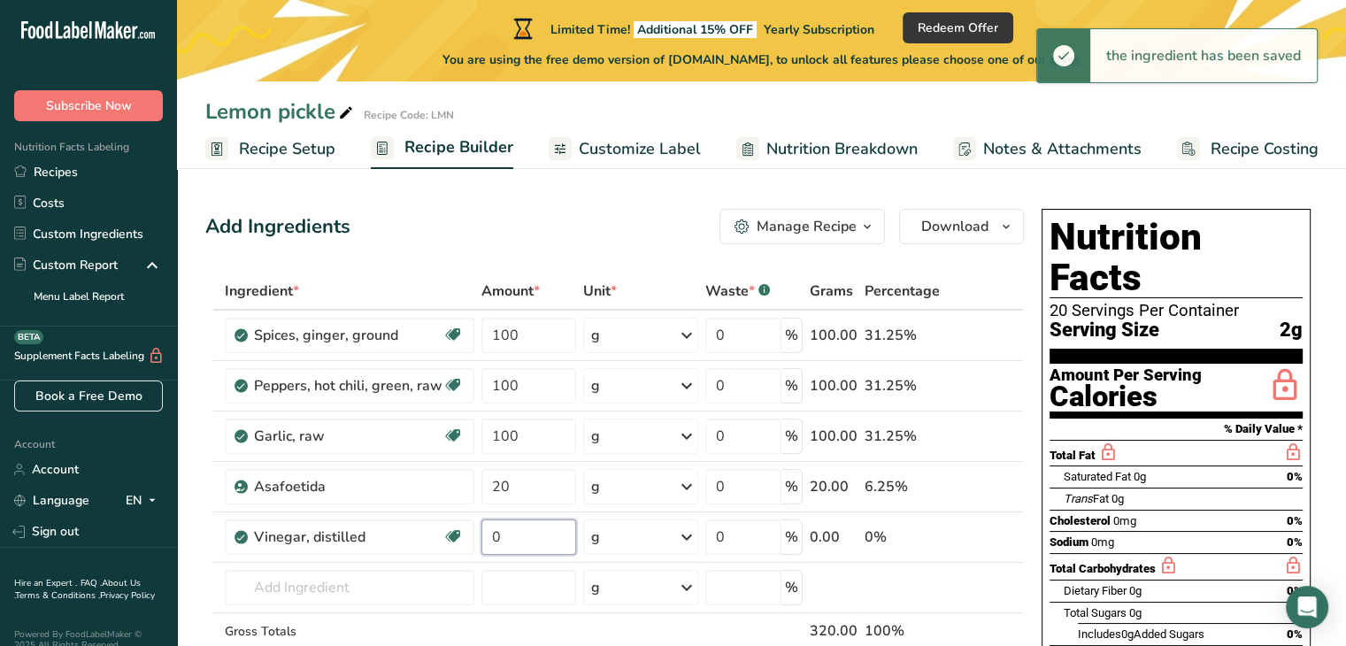
click at [504, 537] on input "0" at bounding box center [529, 536] width 96 height 35
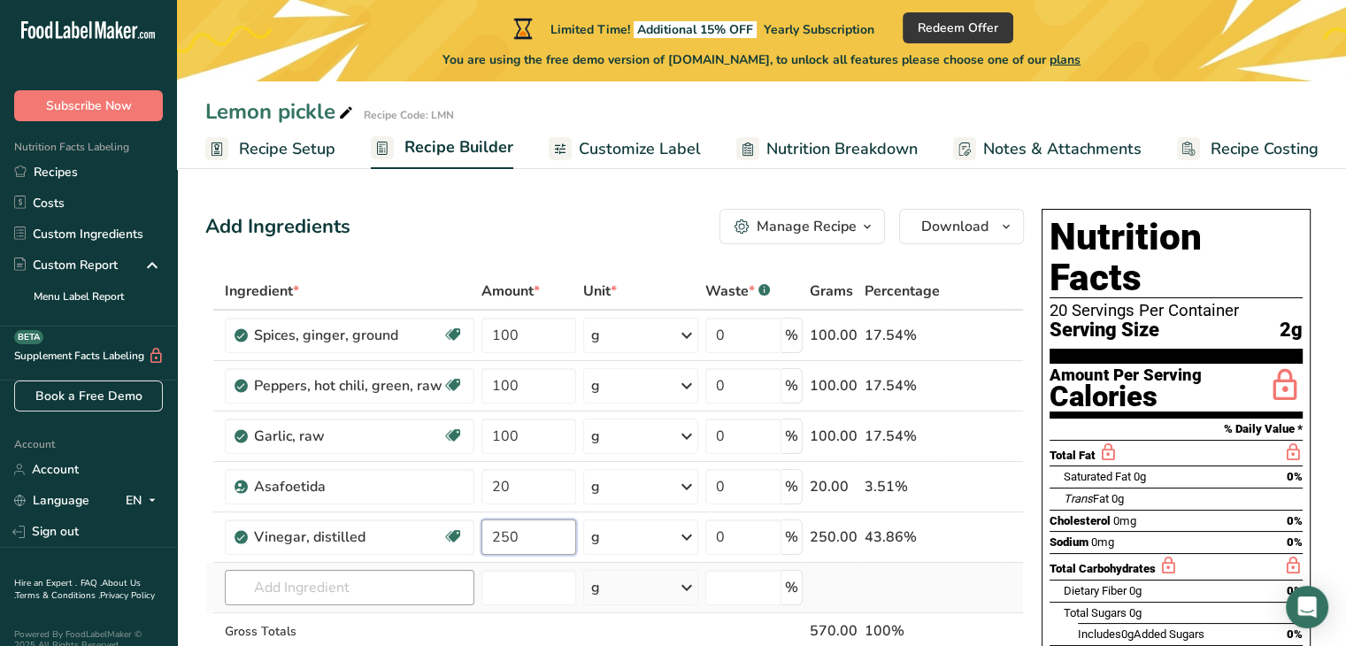
type input "250"
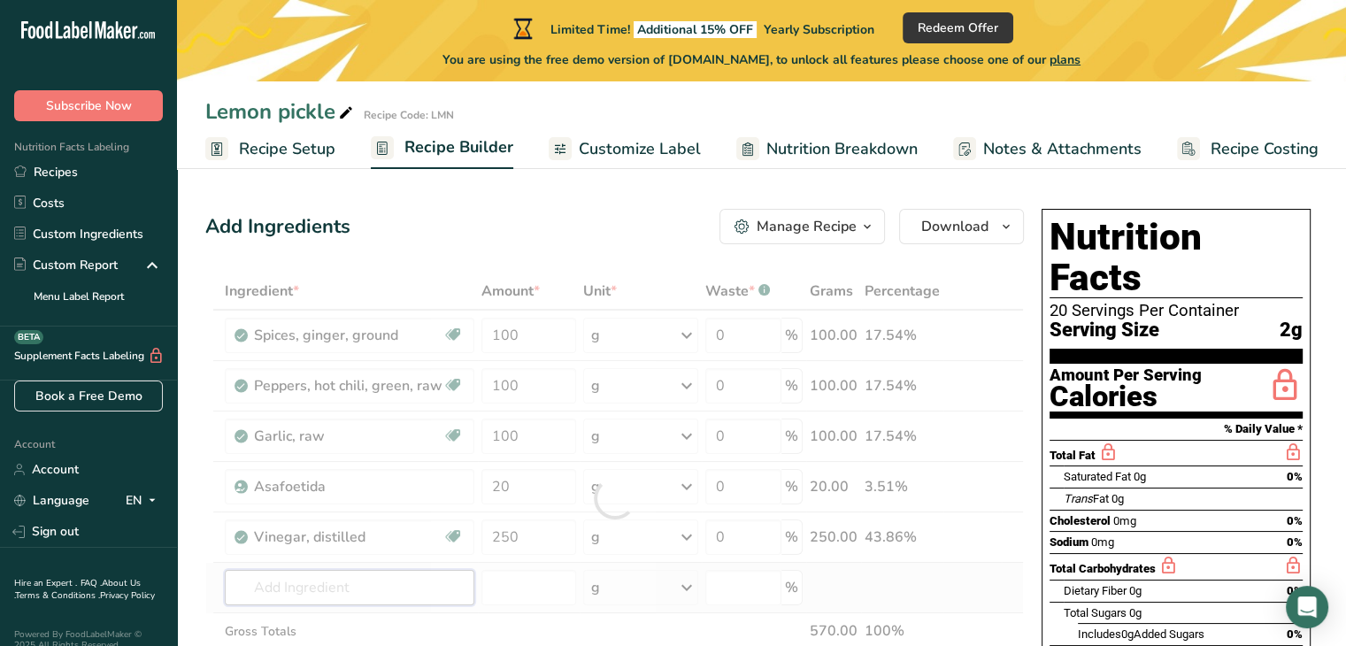
click at [350, 585] on div "Ingredient * Amount * Unit * Waste * .a-a{fill:#347362;}.b-a{fill:#fff;} Grams …" at bounding box center [614, 497] width 818 height 451
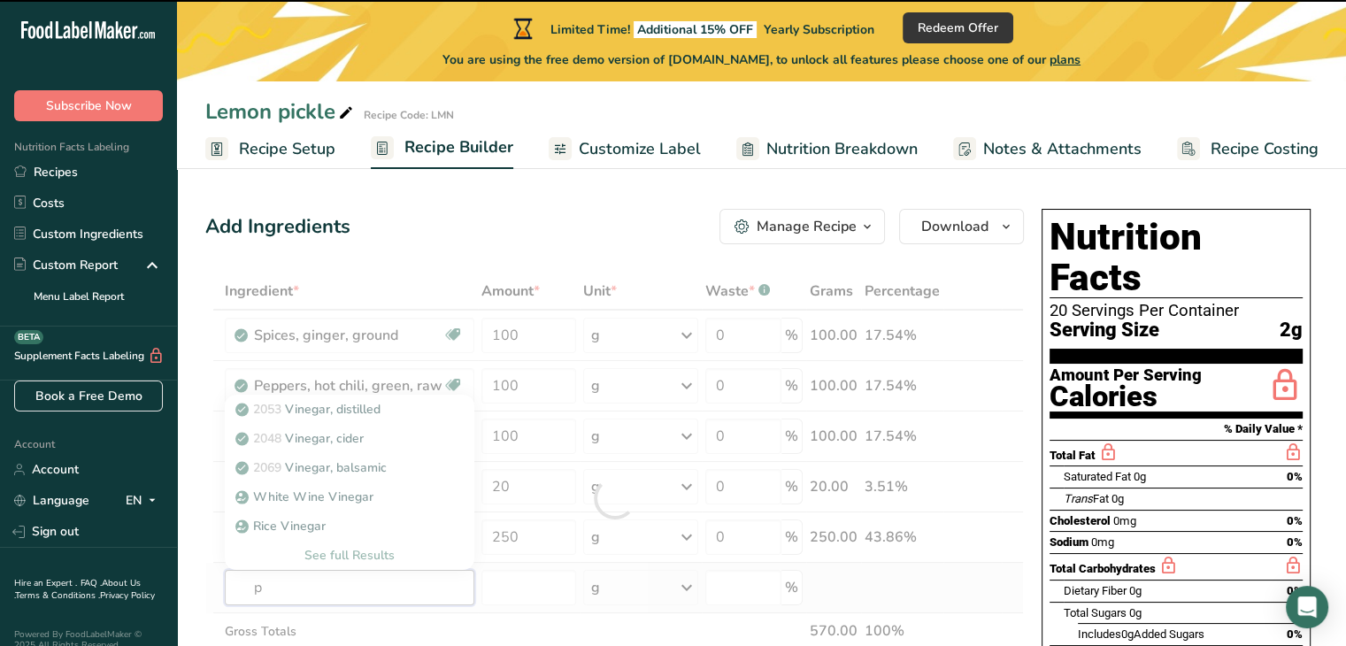
type input "pi"
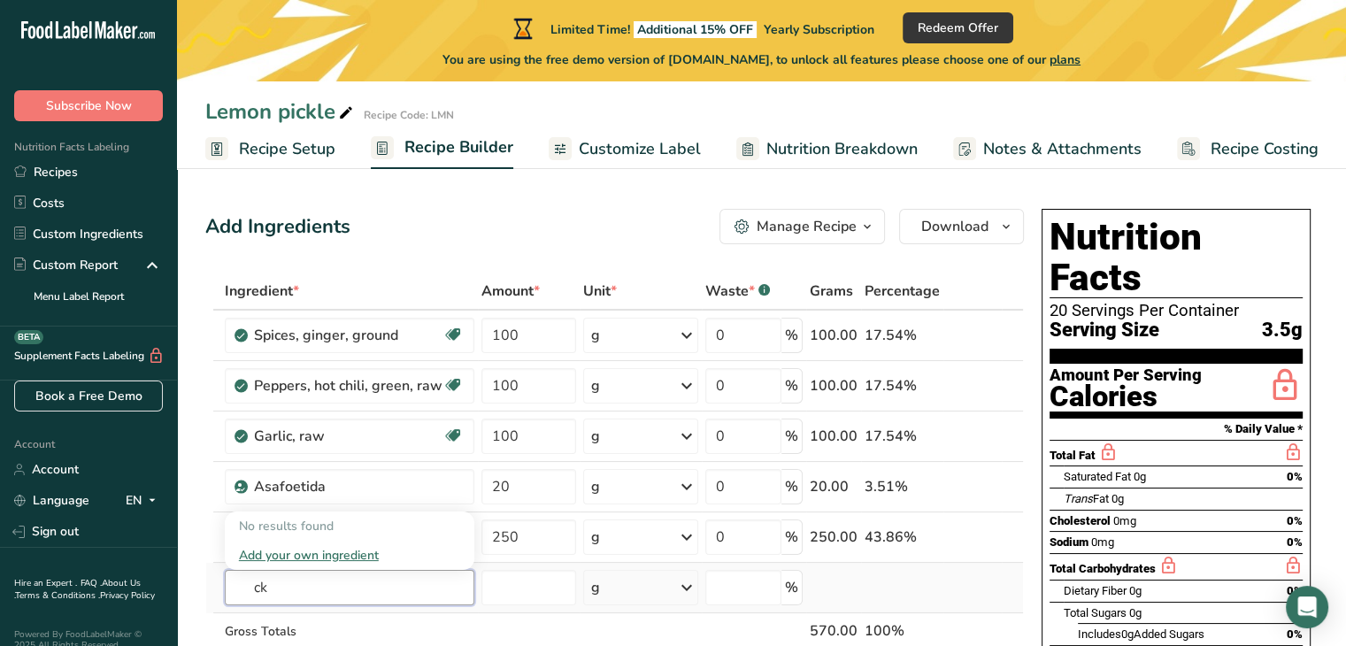
type input "c"
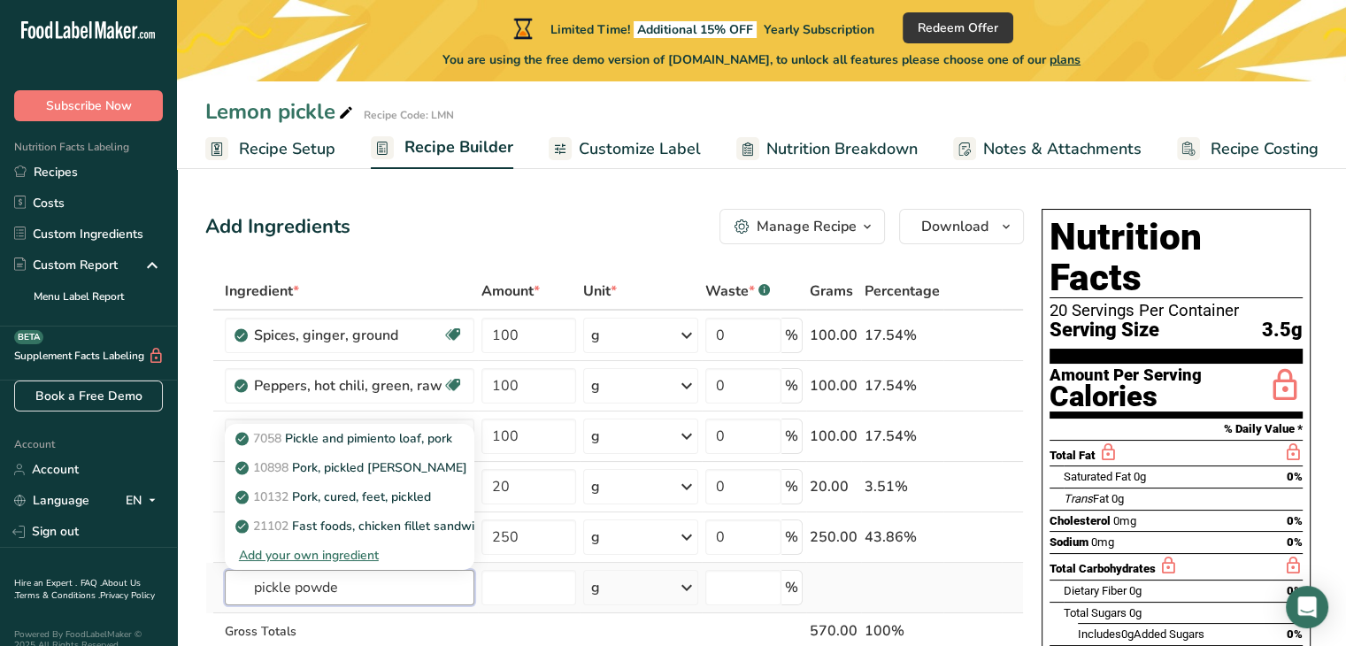
type input "pickle powder"
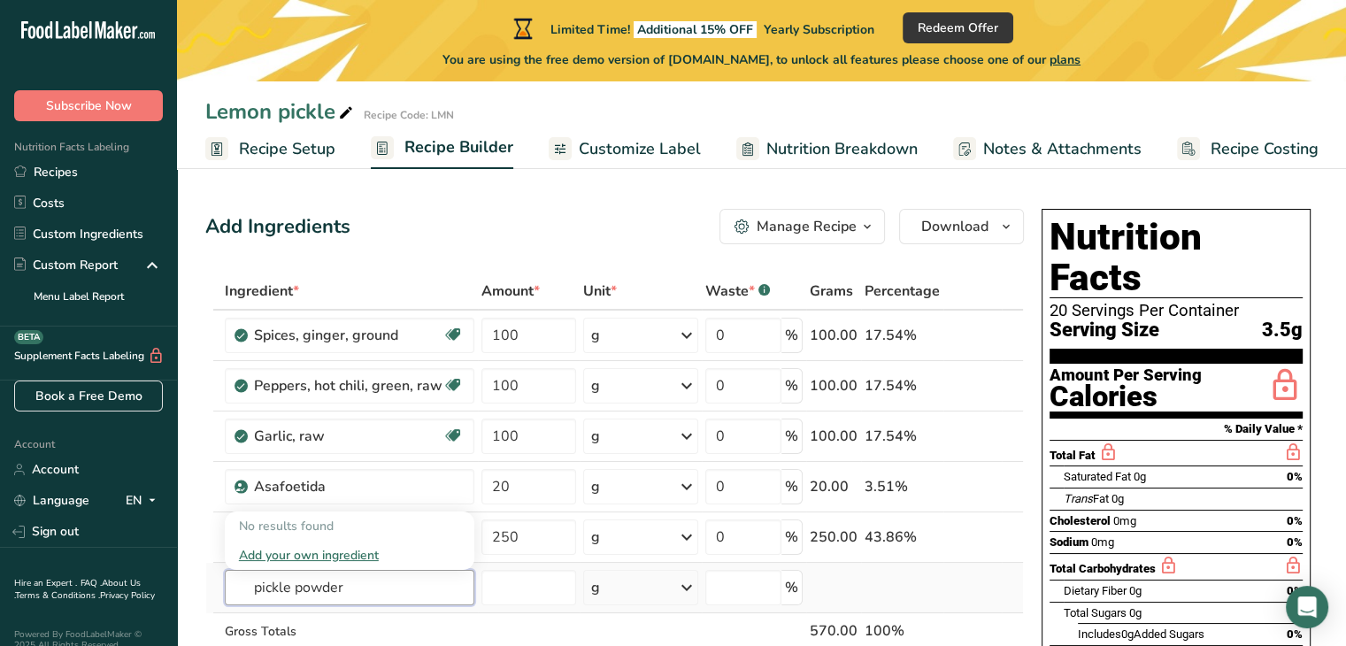
click at [350, 585] on input "pickle powder" at bounding box center [349, 587] width 249 height 35
type input "fenugreek"
click at [368, 525] on p "2019 Spices, fenugreek seed" at bounding box center [328, 526] width 178 height 19
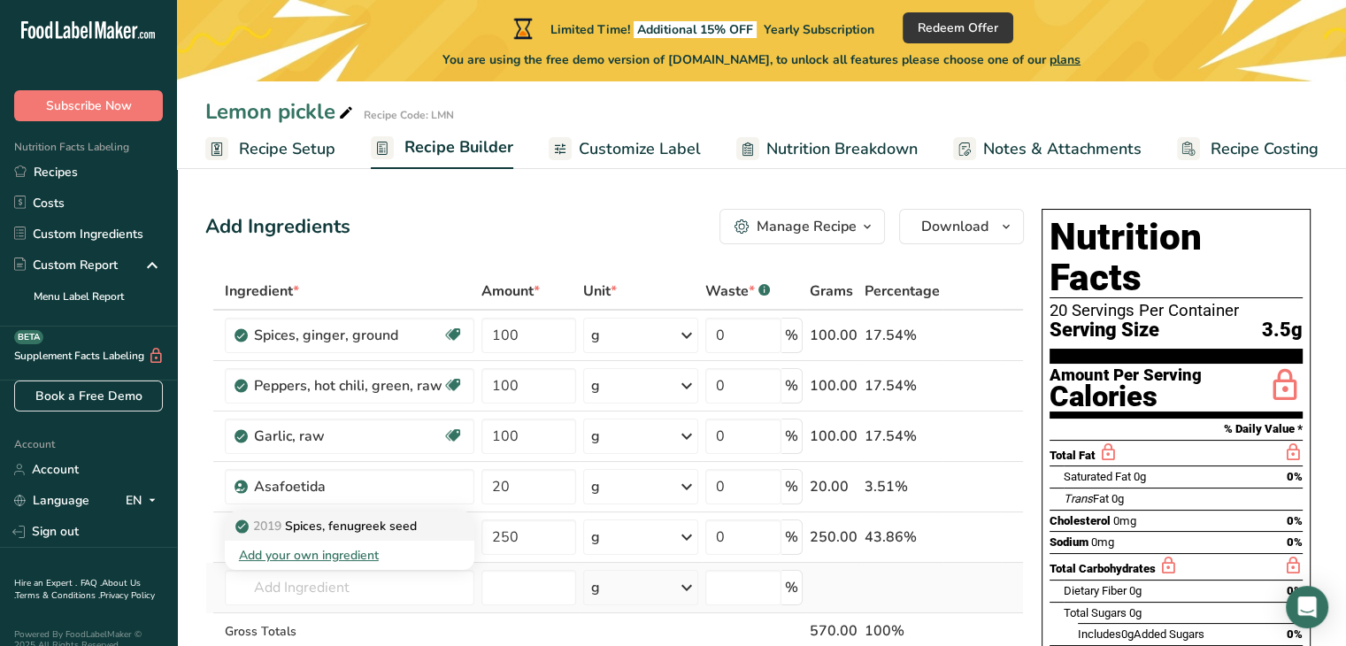
type input "Spices, fenugreek seed"
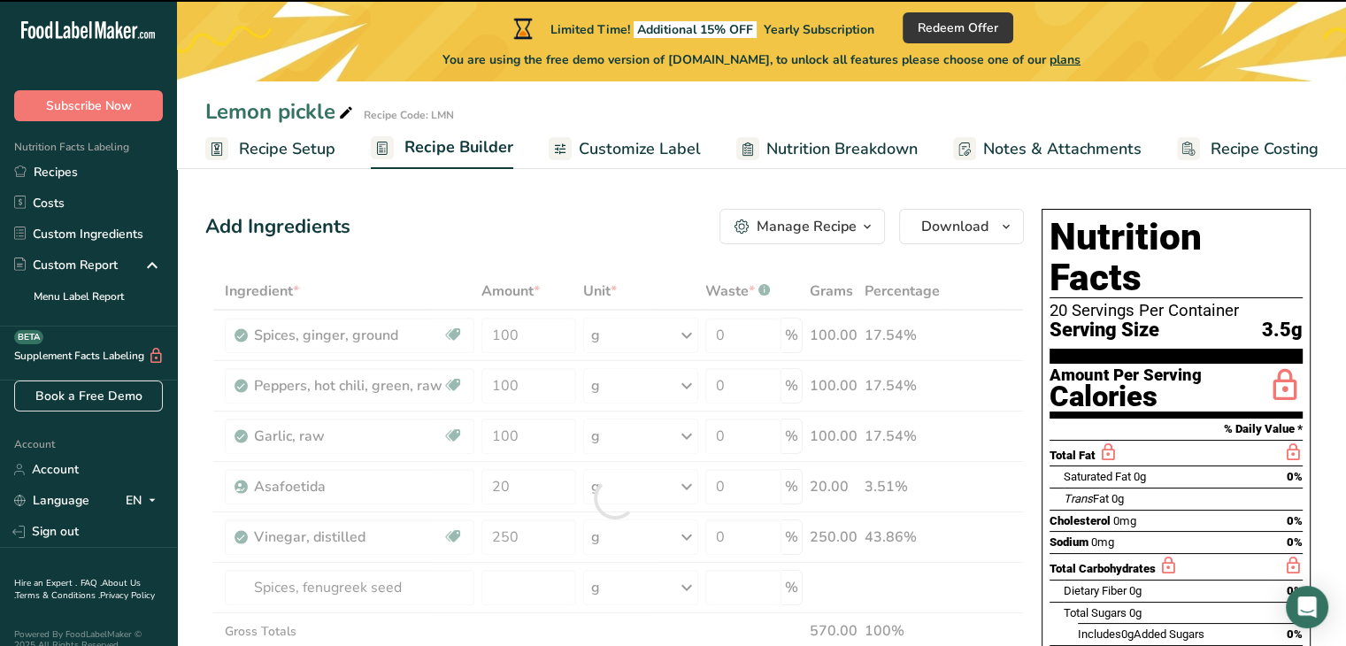
type input "0"
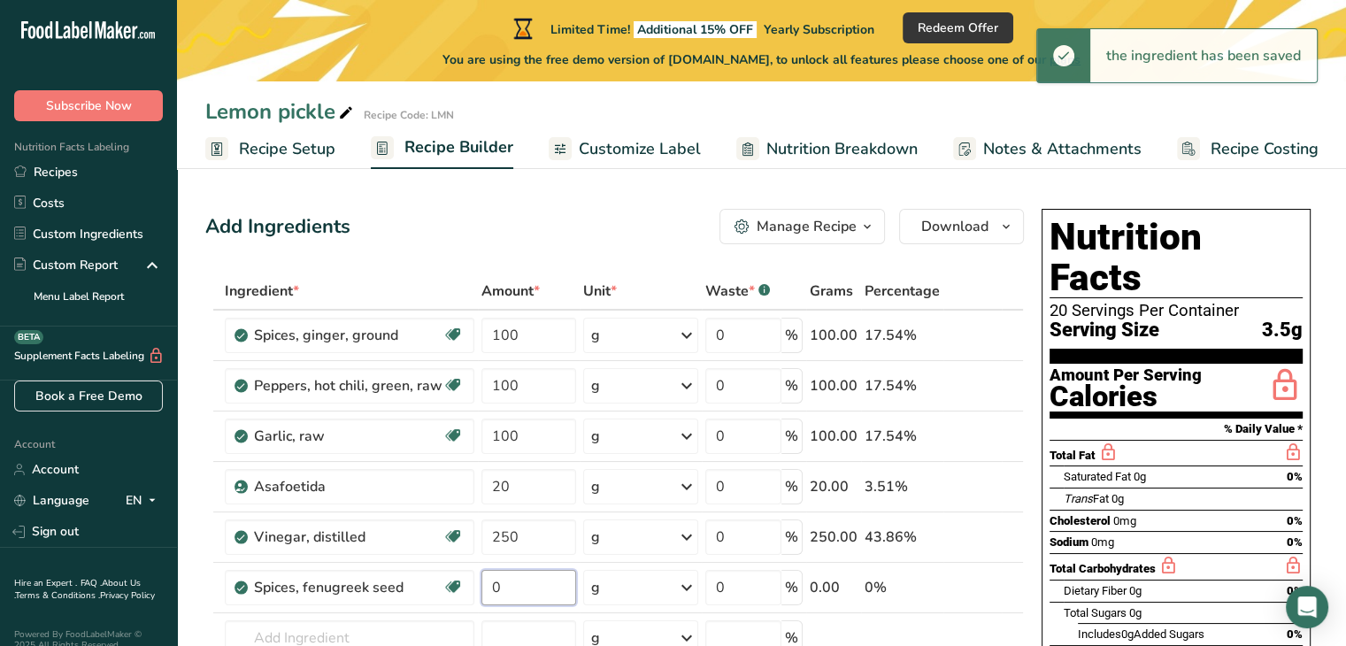
click at [502, 597] on input "0" at bounding box center [529, 587] width 96 height 35
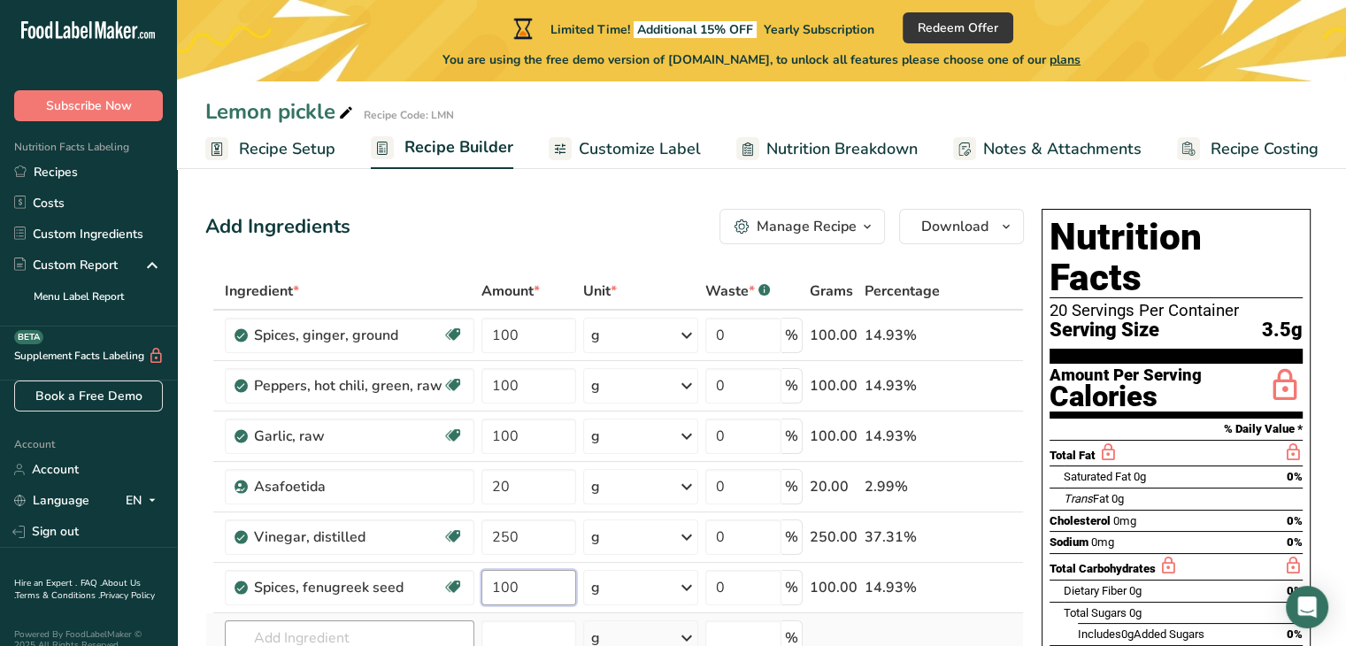
type input "100"
click at [347, 630] on div "Ingredient * Amount * Unit * Waste * .a-a{fill:#347362;}.b-a{fill:#fff;} Grams …" at bounding box center [614, 523] width 818 height 502
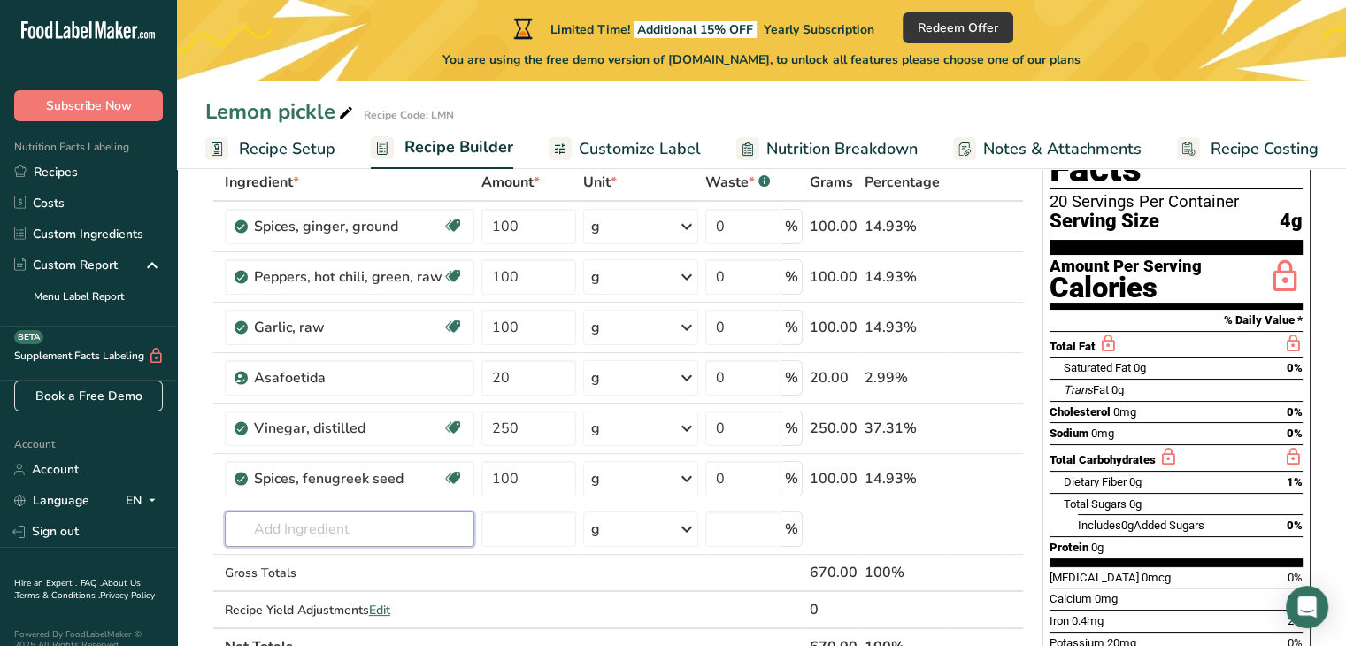
scroll to position [117, 0]
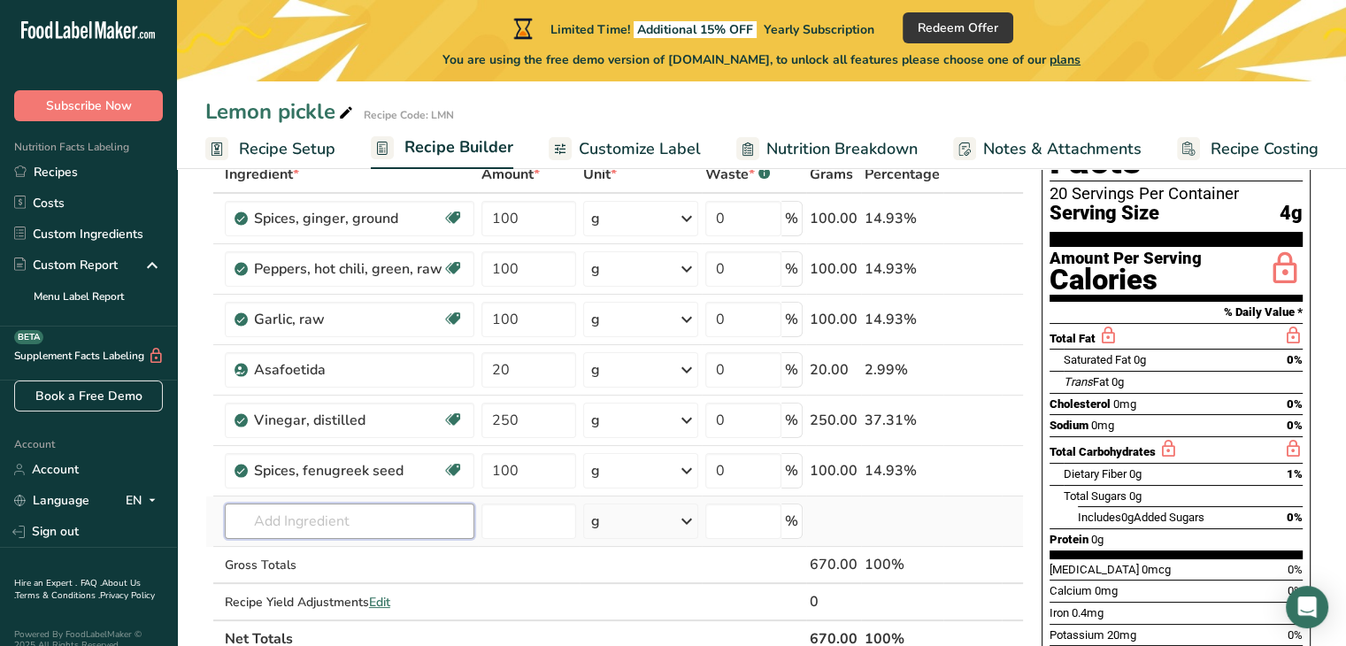
click at [337, 528] on input "text" at bounding box center [349, 520] width 249 height 35
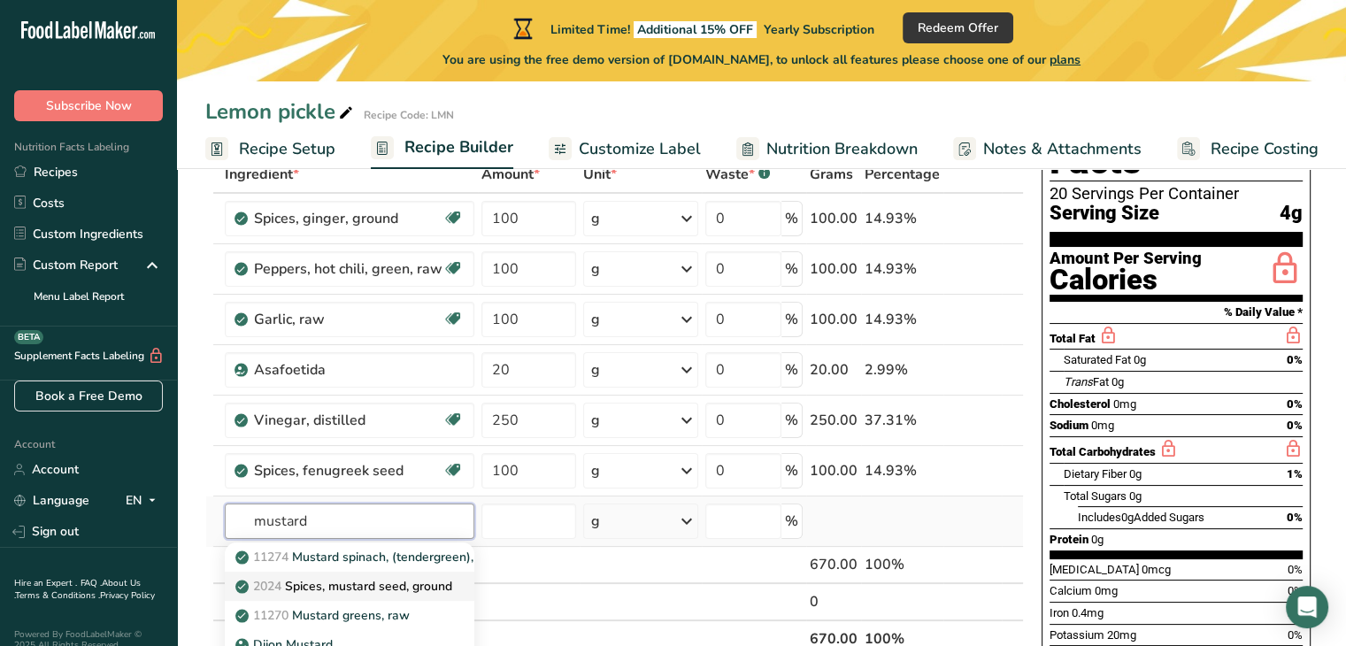
type input "mustard"
click at [447, 578] on p "2024 Spices, mustard seed, ground" at bounding box center [345, 586] width 213 height 19
type input "Spices, mustard seed, ground"
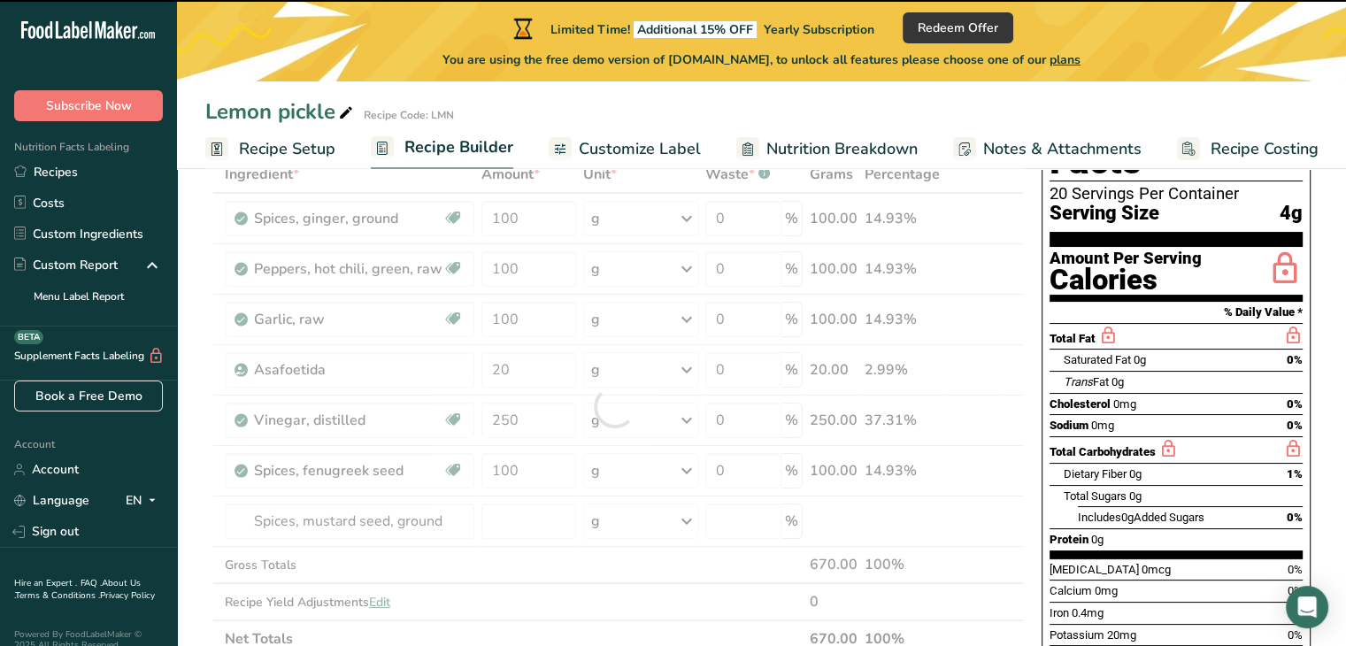
click at [544, 520] on div at bounding box center [614, 407] width 818 height 502
type input "0"
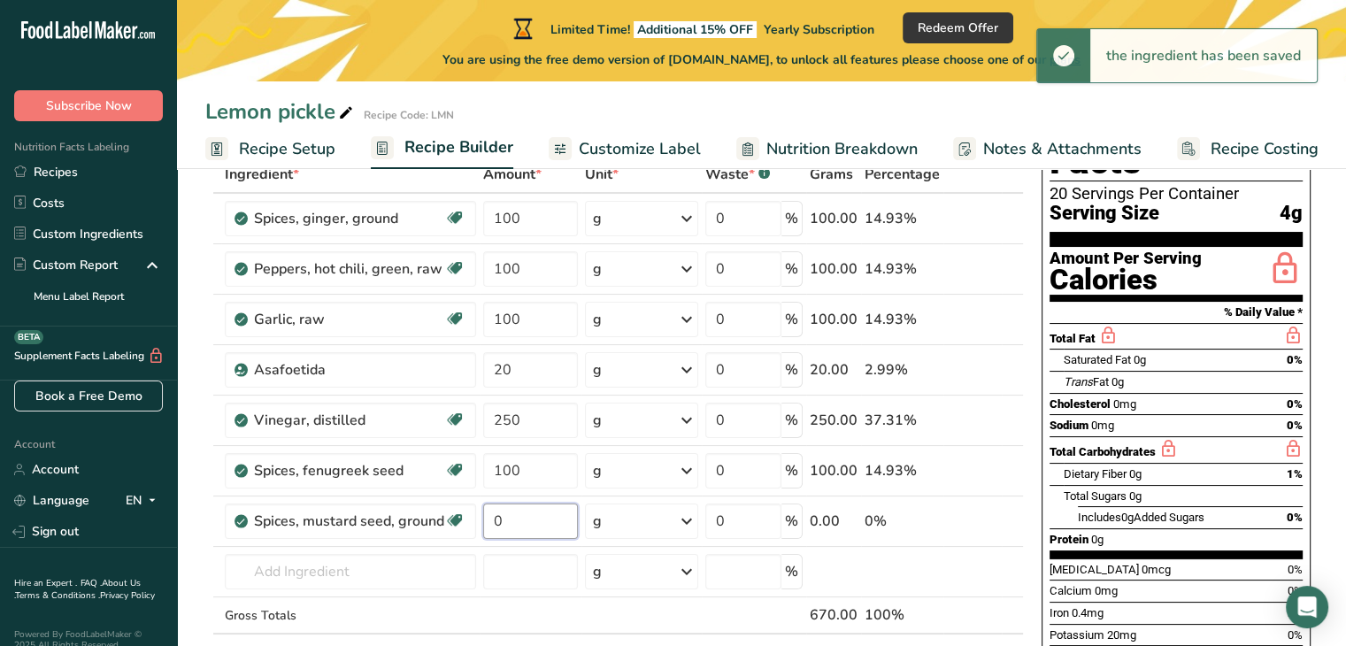
click at [544, 520] on input "0" at bounding box center [530, 520] width 95 height 35
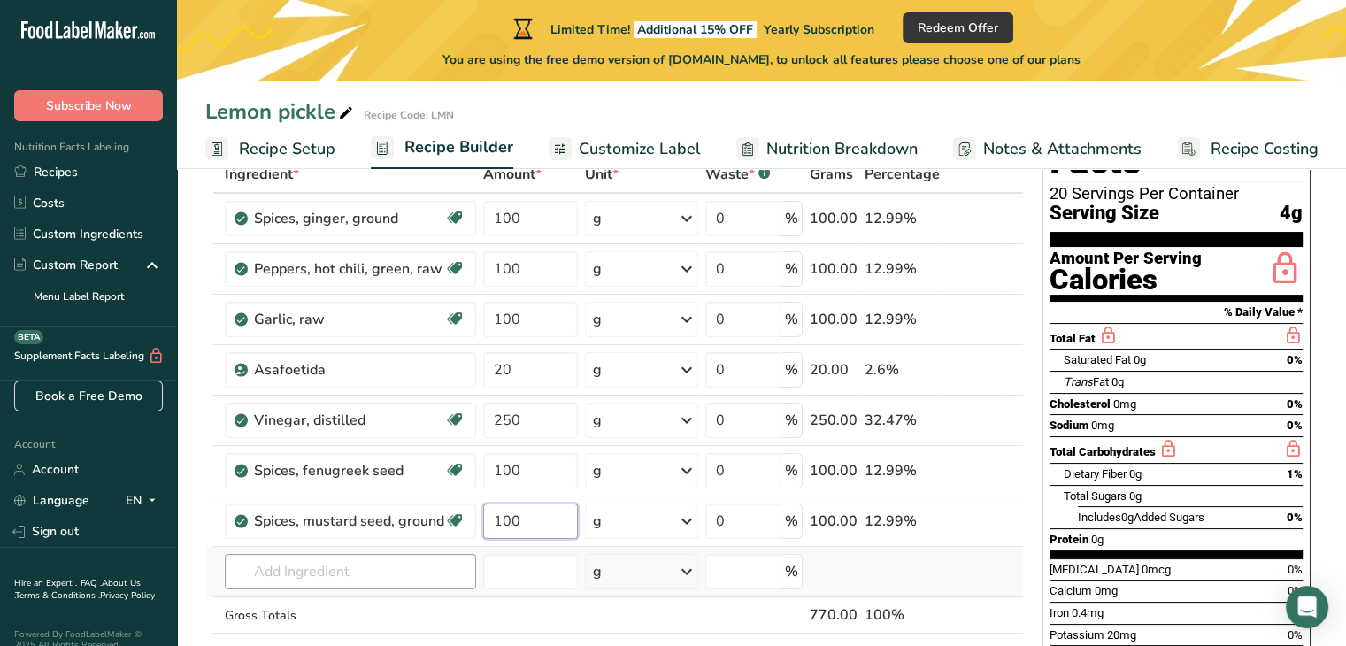
type input "100"
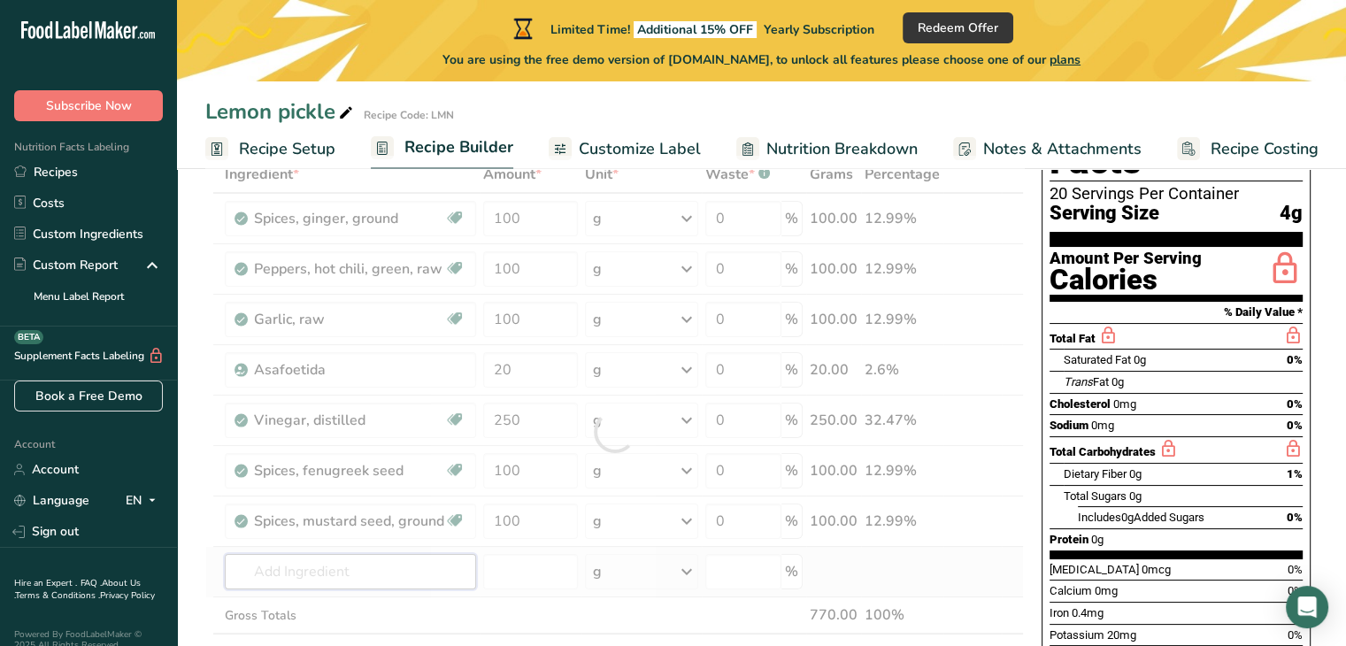
click at [250, 578] on div "Ingredient * Amount * Unit * Waste * .a-a{fill:#347362;}.b-a{fill:#fff;} Grams …" at bounding box center [614, 432] width 818 height 552
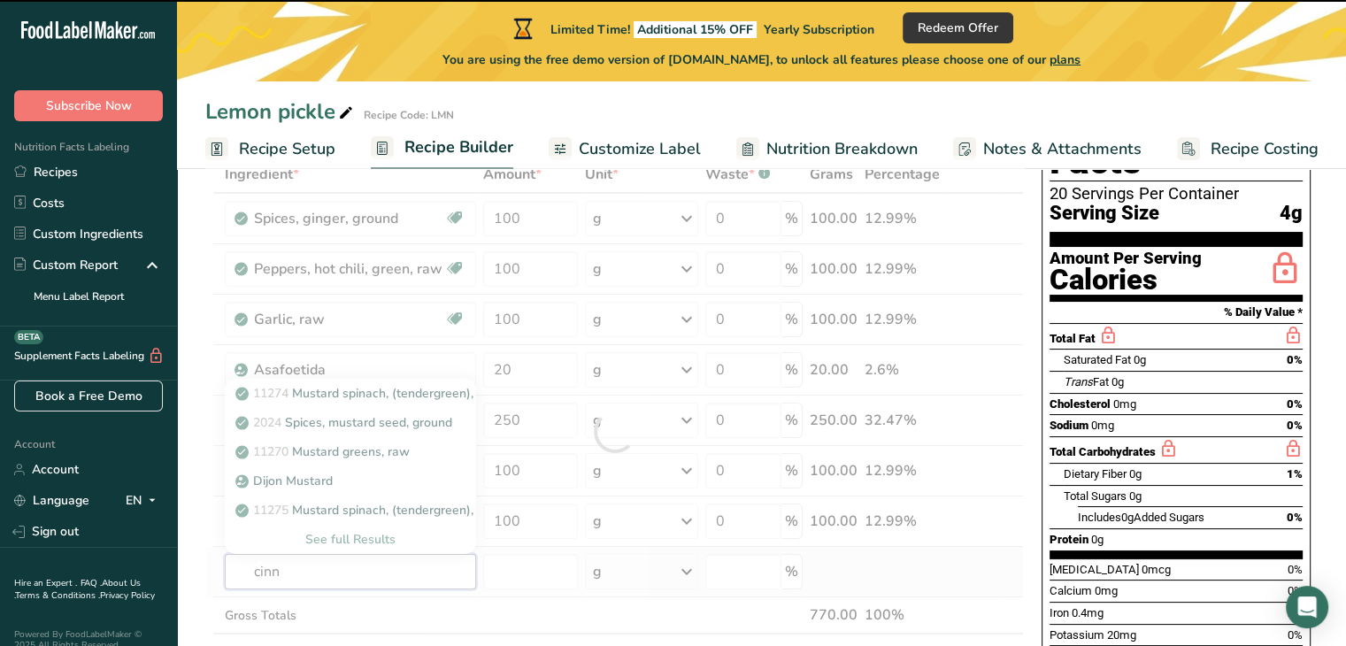
type input "cinna"
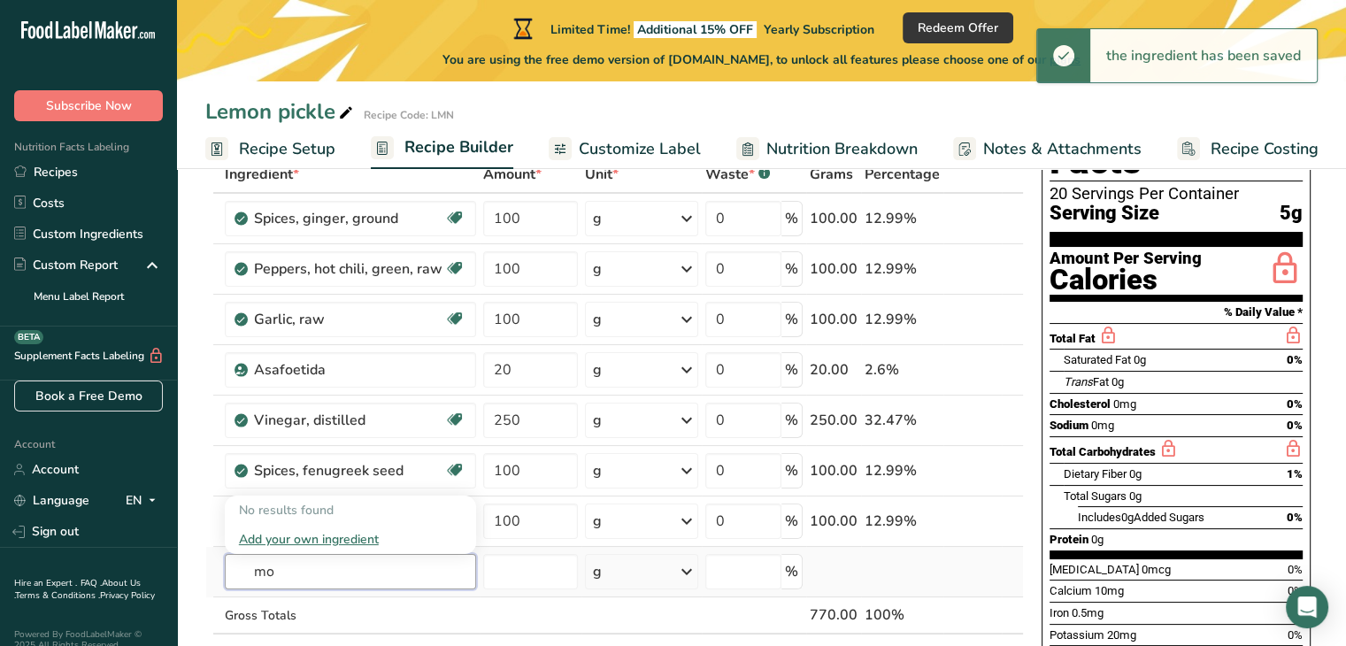
type input "m"
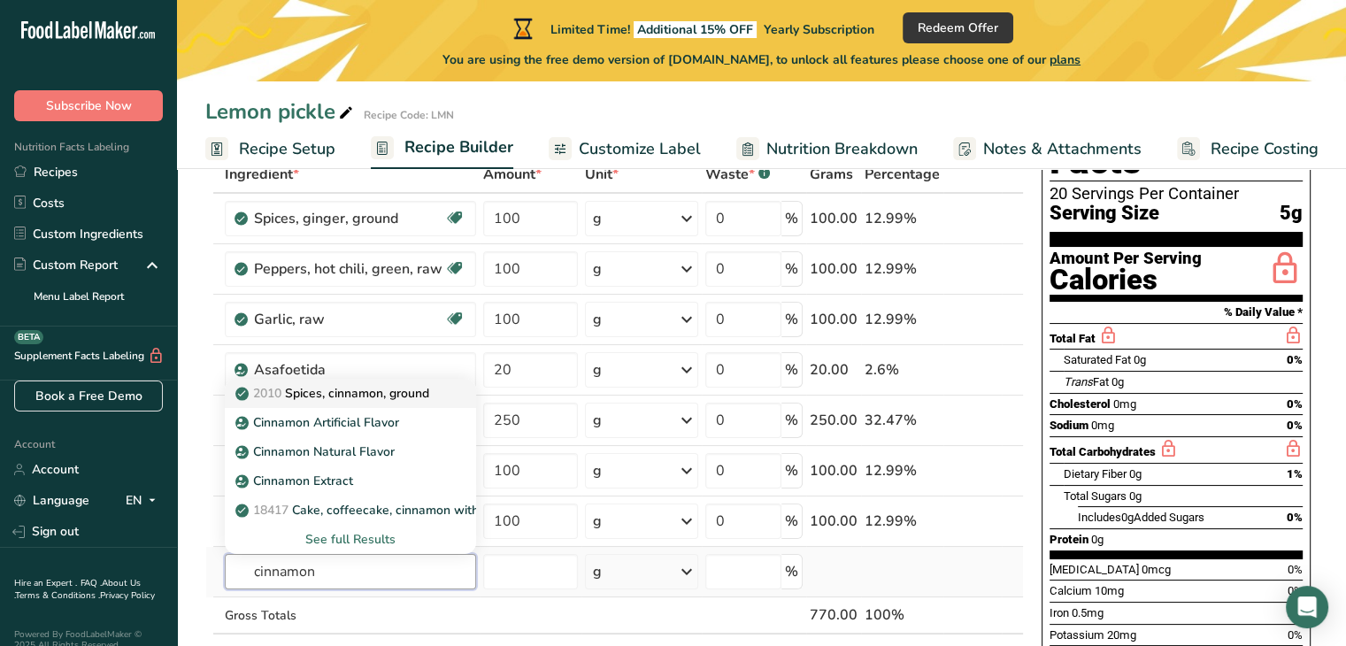
type input "cinnamon"
click at [352, 401] on link "2010 Spices, cinnamon, ground" at bounding box center [350, 393] width 251 height 29
type input "Spices, cinnamon, ground"
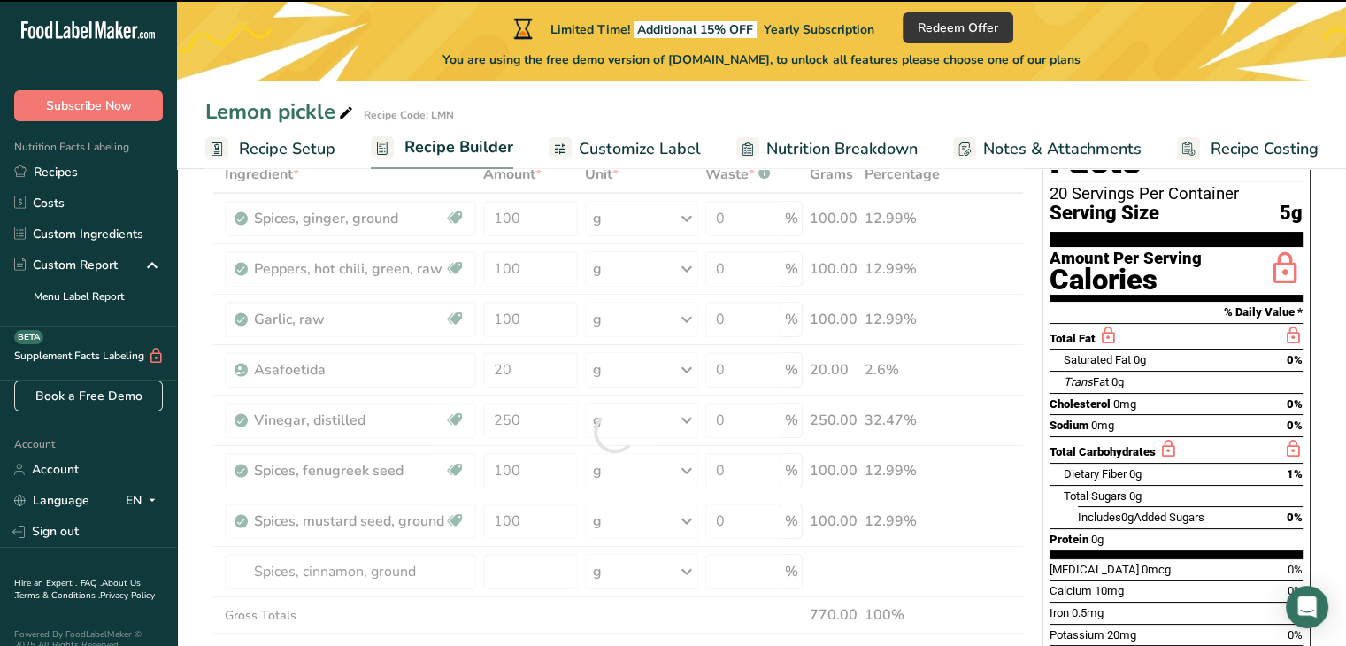
type input "0"
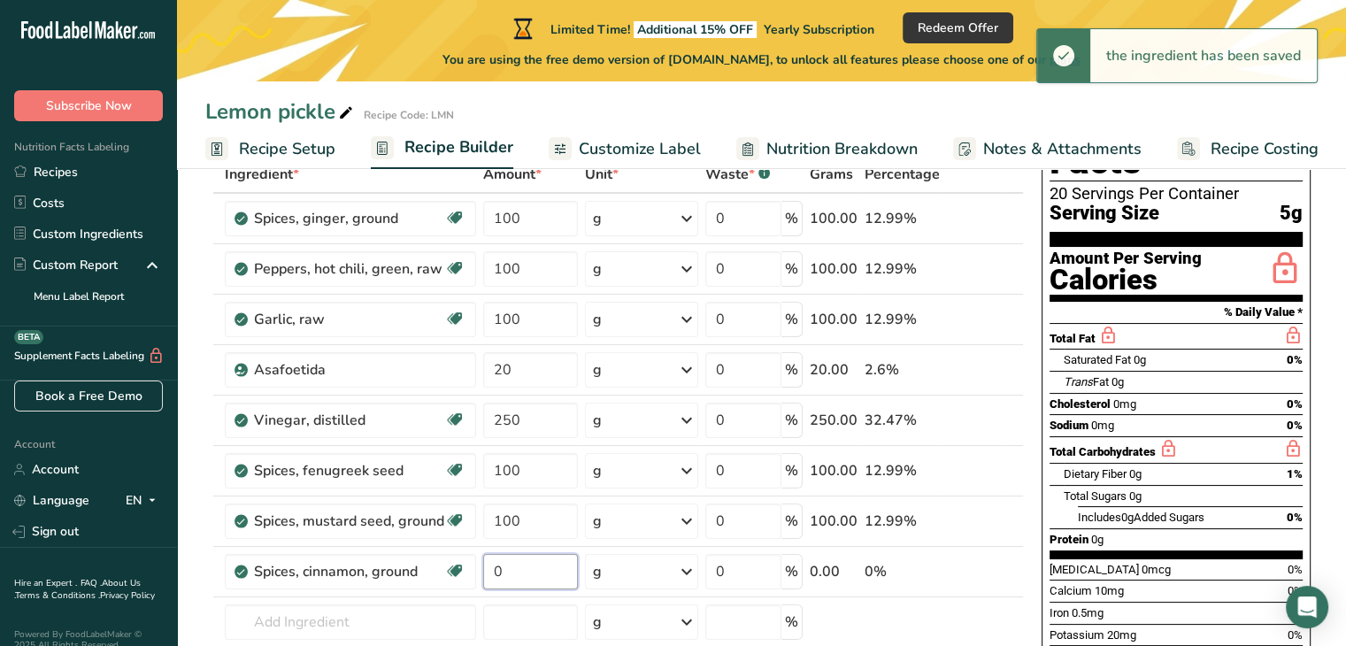
click at [523, 572] on input "0" at bounding box center [530, 571] width 95 height 35
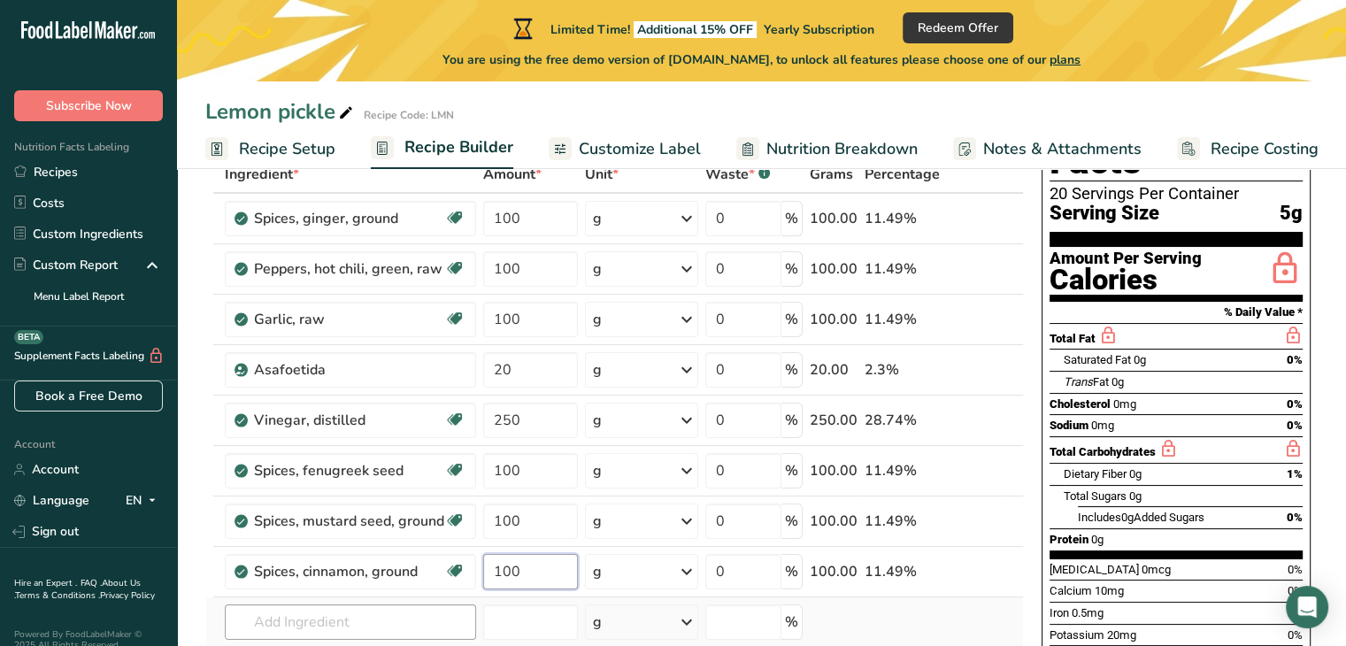
type input "100"
click at [385, 618] on div "Ingredient * Amount * Unit * Waste * .a-a{fill:#347362;}.b-a{fill:#fff;} Grams …" at bounding box center [614, 457] width 818 height 602
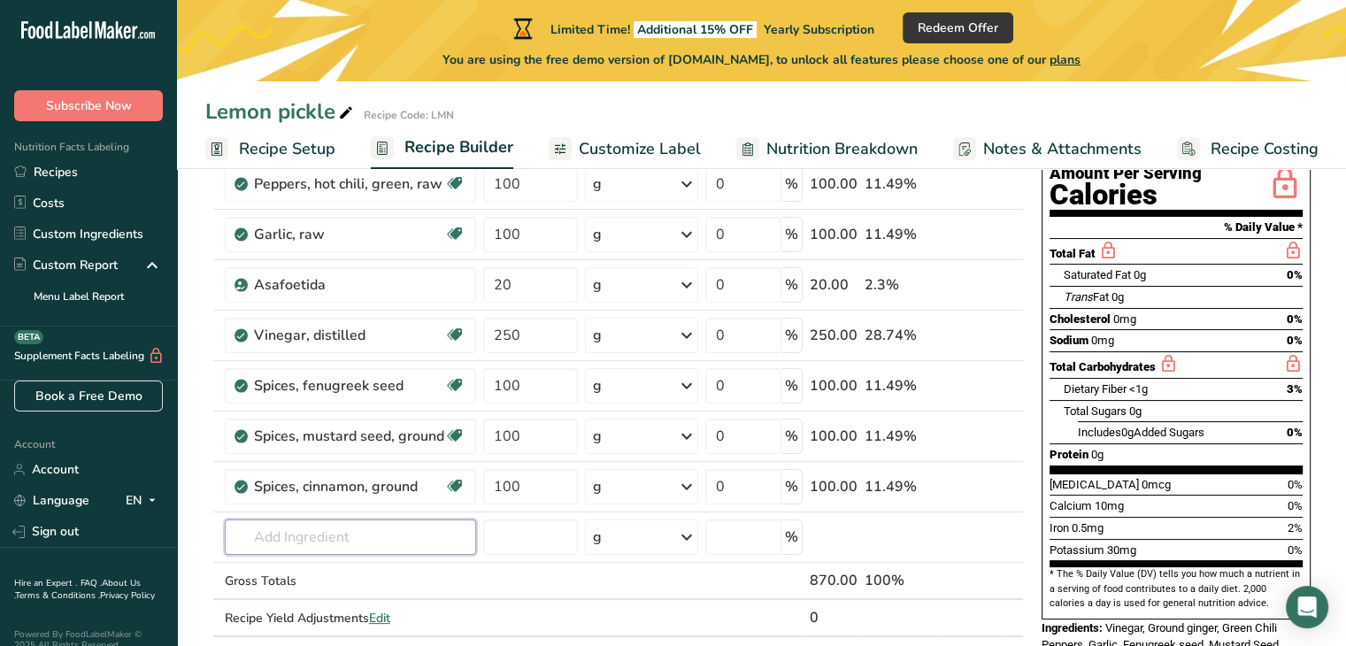
scroll to position [200, 0]
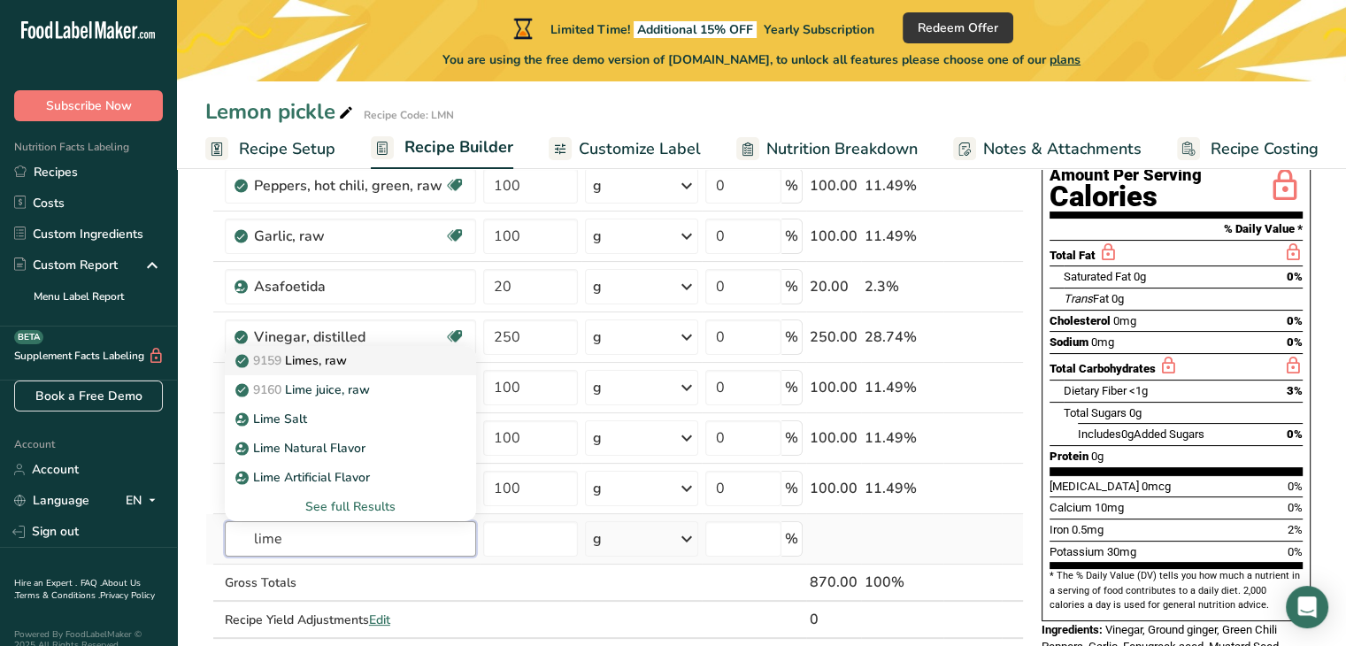
type input "lime"
click at [379, 369] on link "9159 Limes, raw" at bounding box center [350, 360] width 251 height 29
type input "Limes, raw"
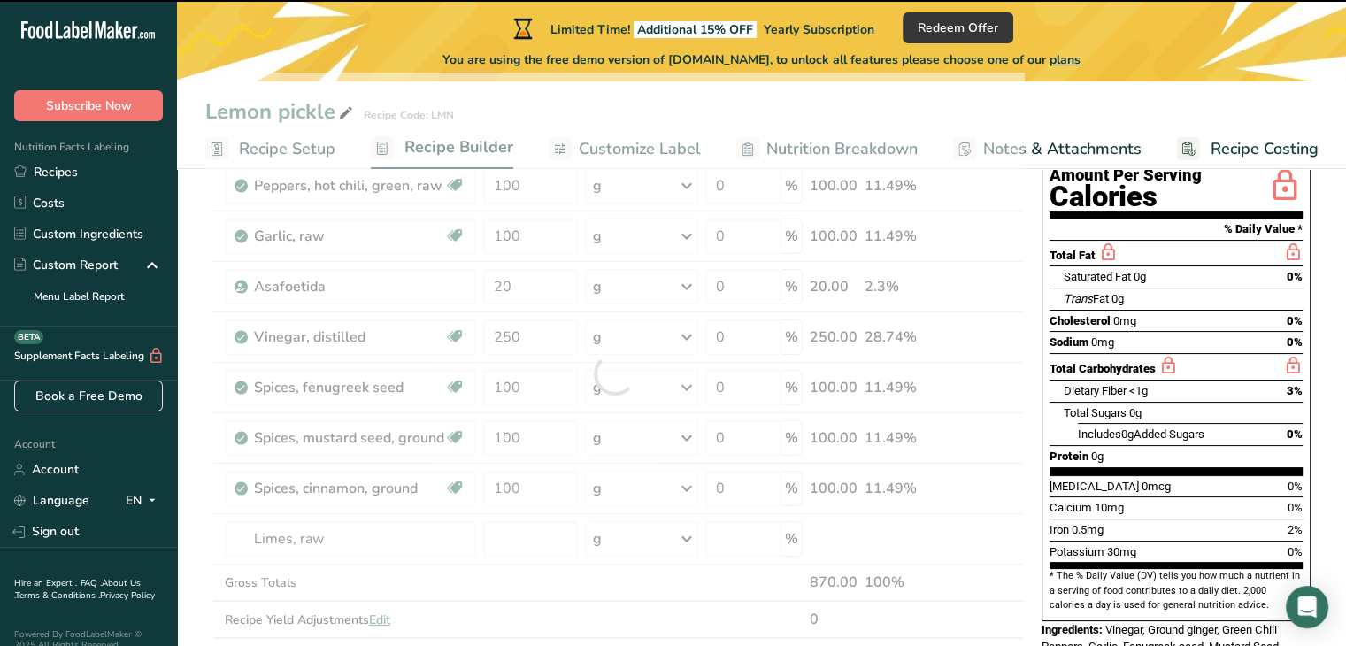
type input "0"
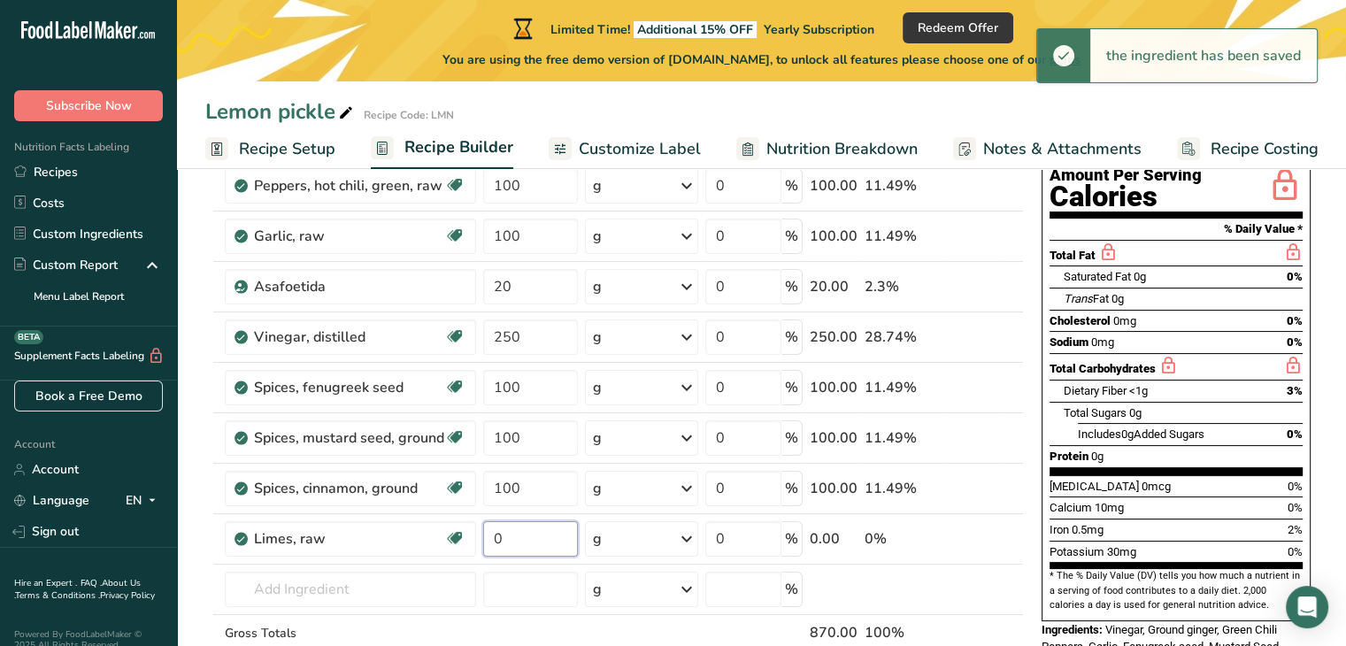
click at [510, 539] on input "0" at bounding box center [530, 538] width 95 height 35
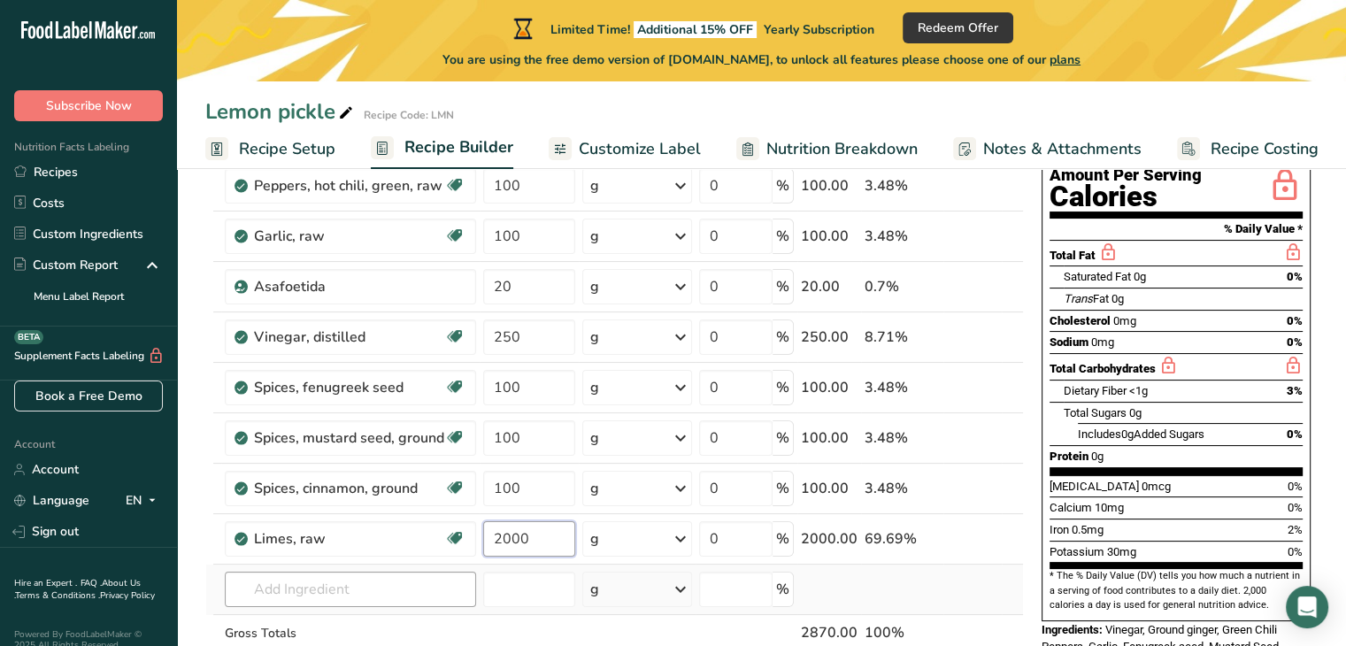
type input "2000"
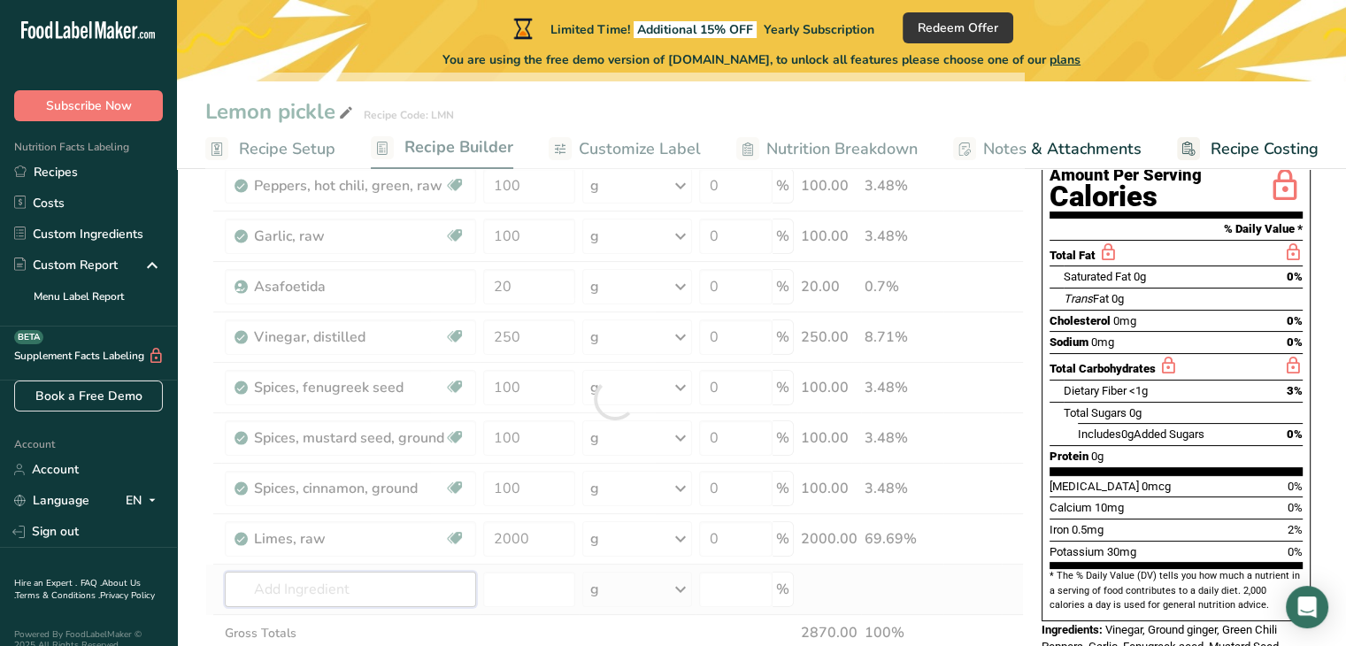
click at [365, 585] on div "Ingredient * Amount * Unit * Waste * .a-a{fill:#347362;}.b-a{fill:#fff;} Grams …" at bounding box center [614, 399] width 818 height 653
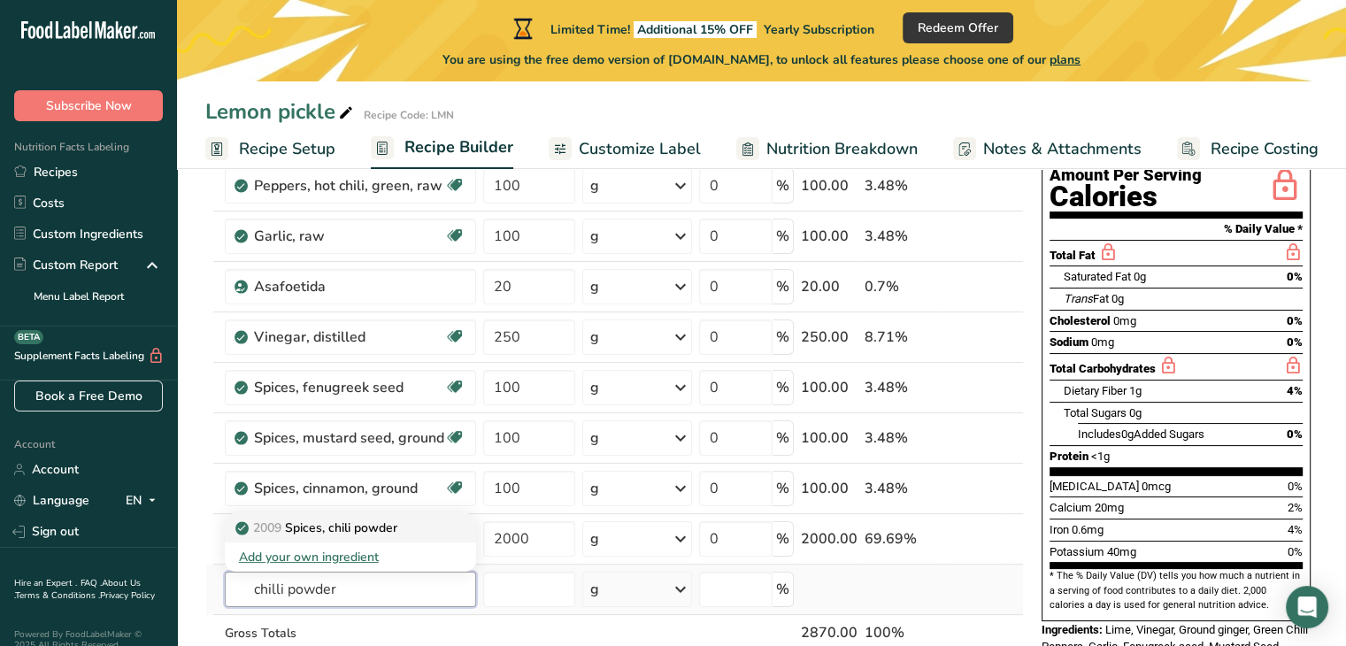
type input "chilli powder"
click at [372, 530] on p "2009 Spices, chili powder" at bounding box center [318, 527] width 158 height 19
type input "Spices, chili powder"
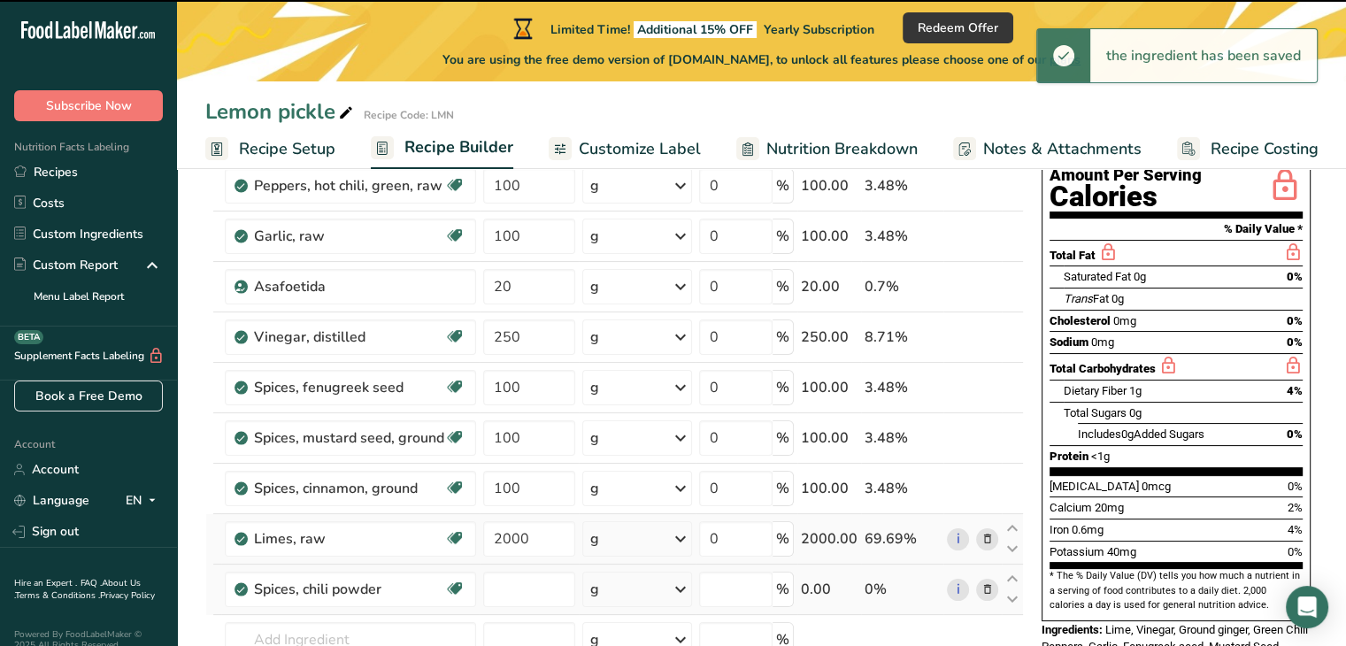
type input "0"
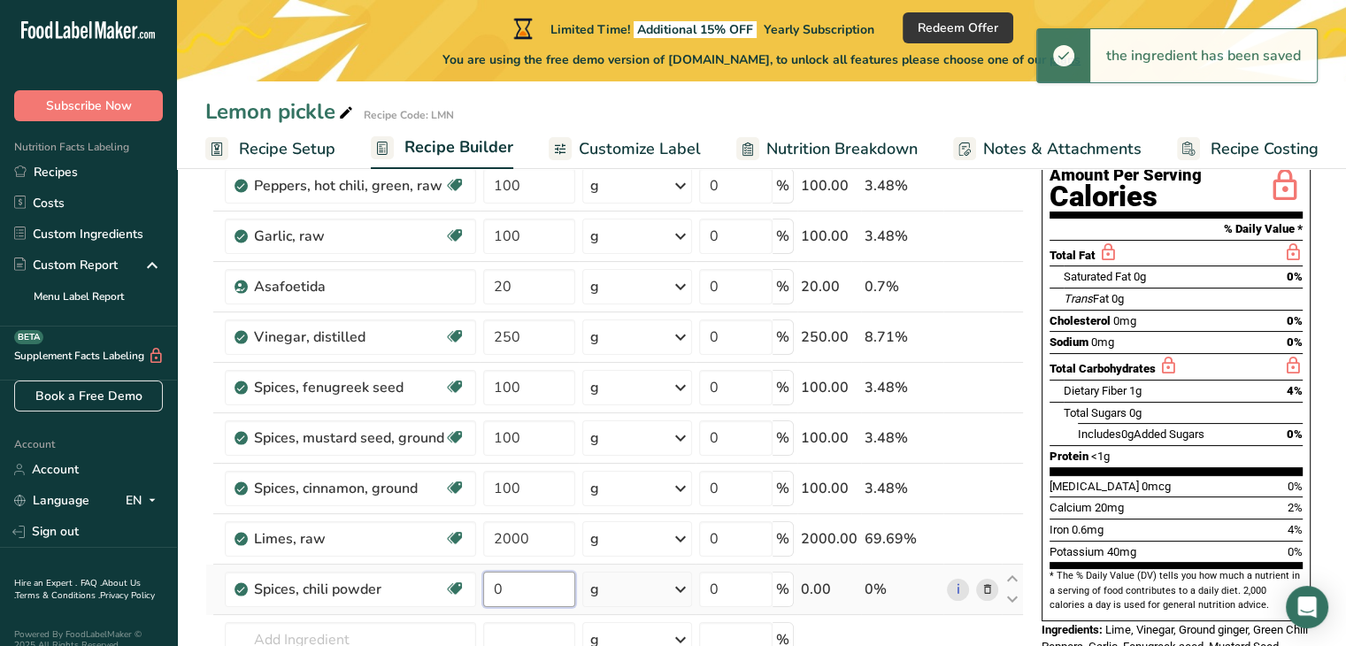
click at [534, 578] on input "0" at bounding box center [529, 588] width 93 height 35
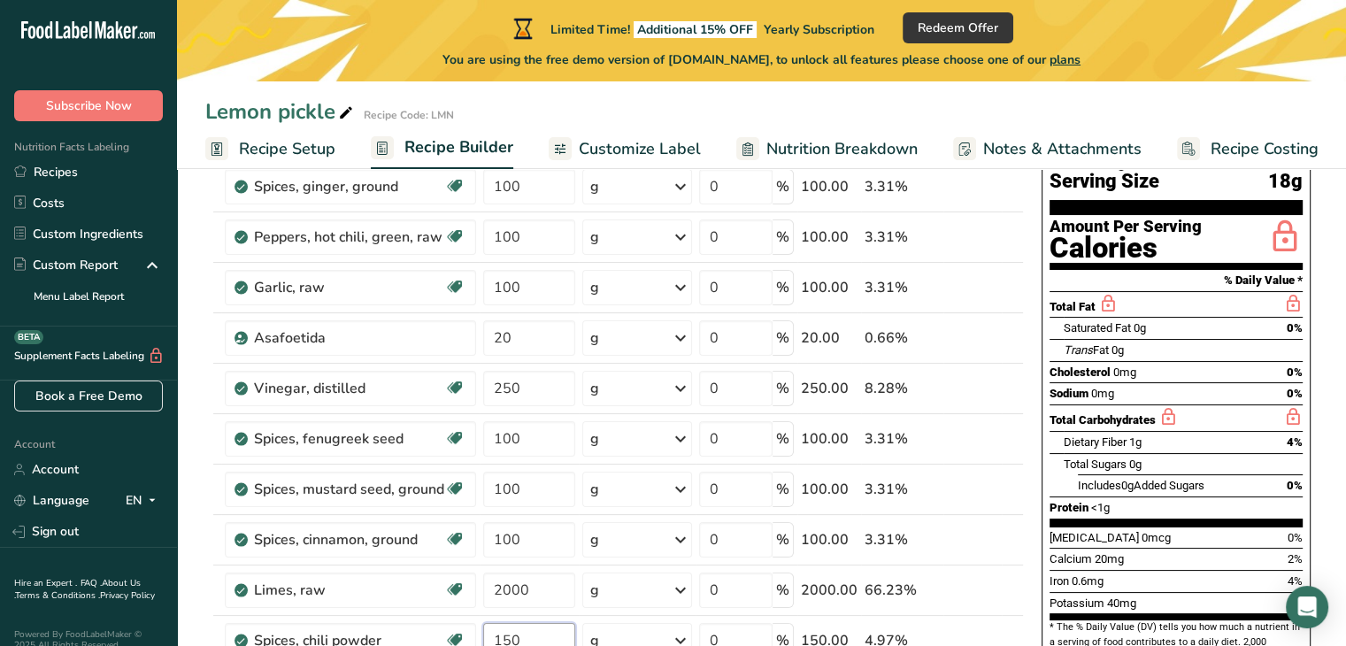
scroll to position [158, 0]
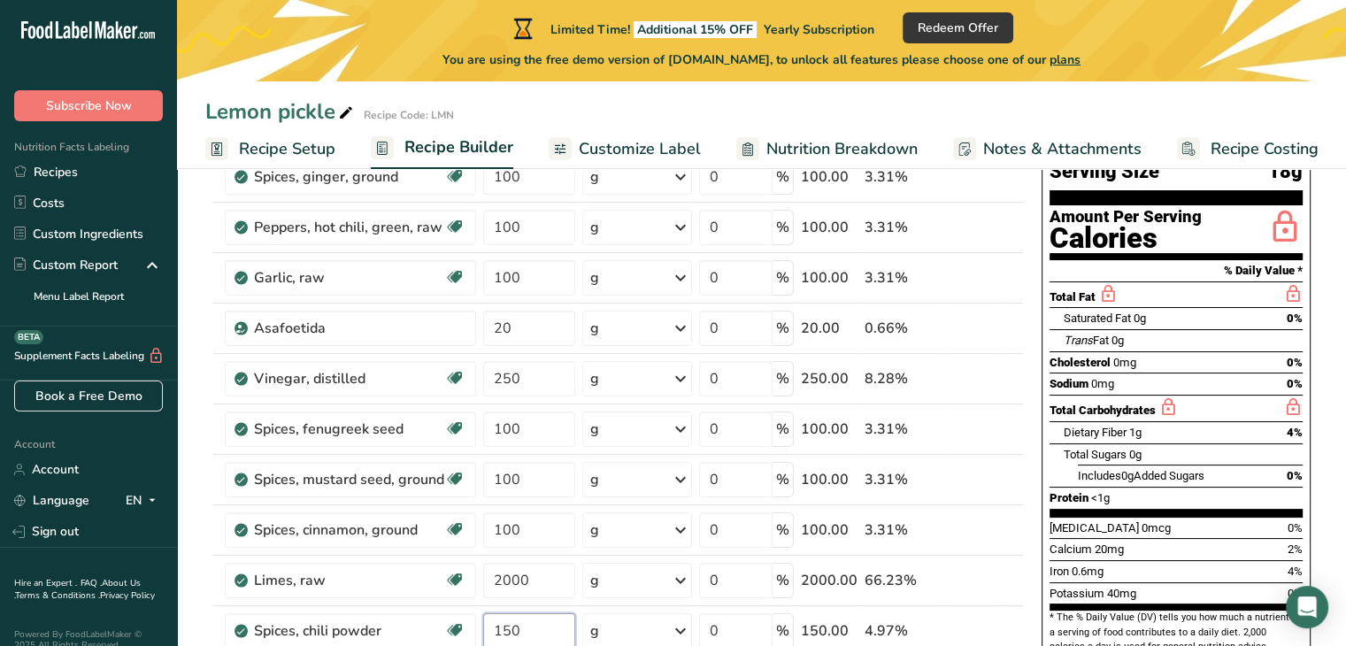
type input "150"
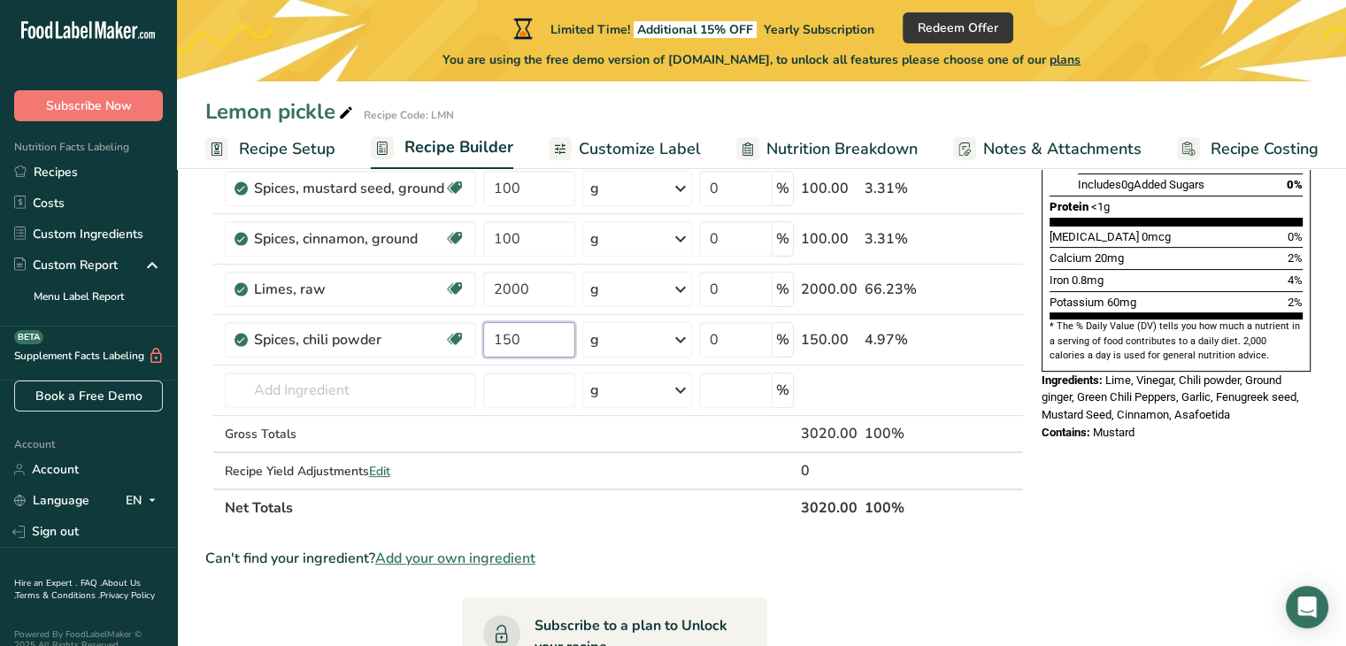
scroll to position [483, 0]
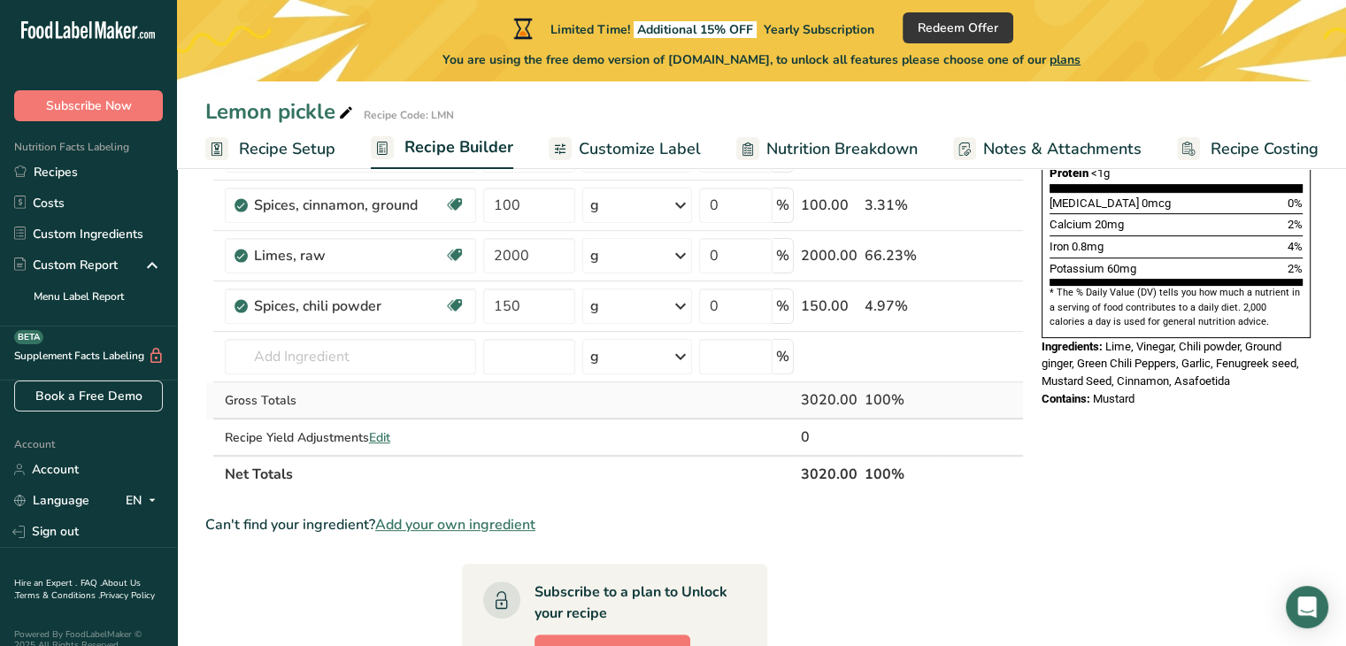
click at [294, 403] on div "Ingredient * Amount * Unit * Waste * .a-a{fill:#347362;}.b-a{fill:#fff;} Grams …" at bounding box center [614, 140] width 818 height 703
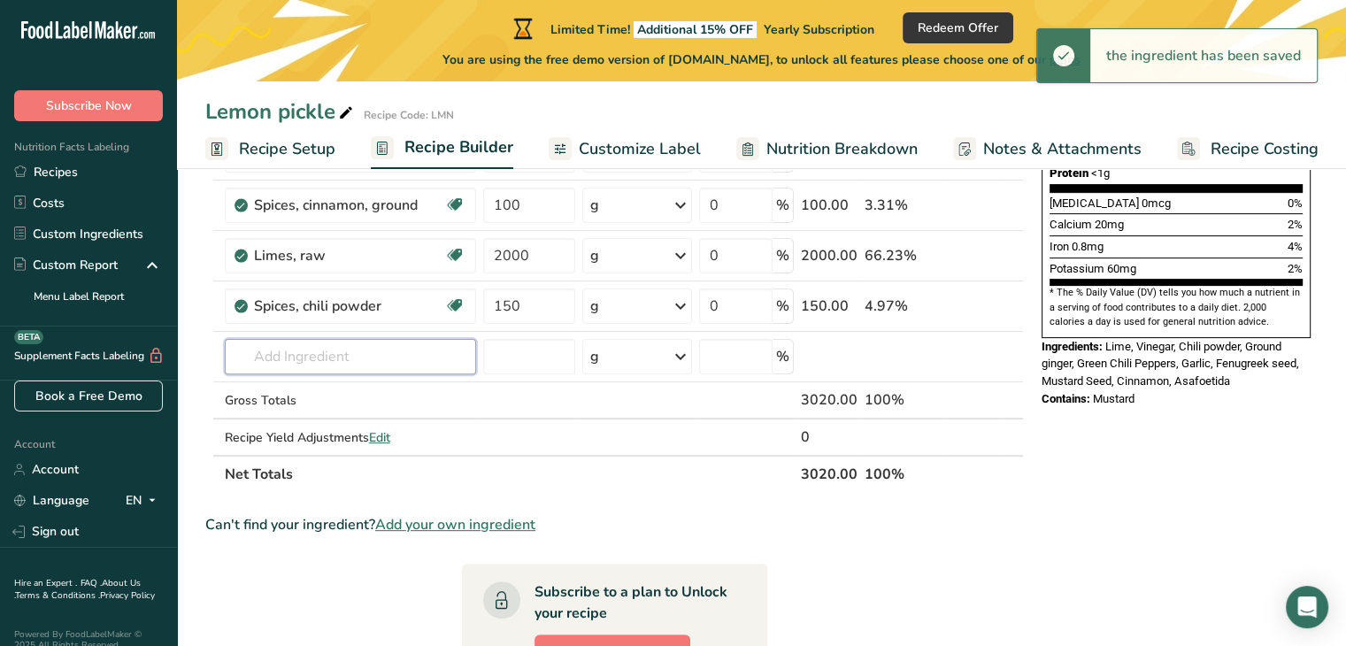
click at [354, 359] on input "text" at bounding box center [350, 356] width 251 height 35
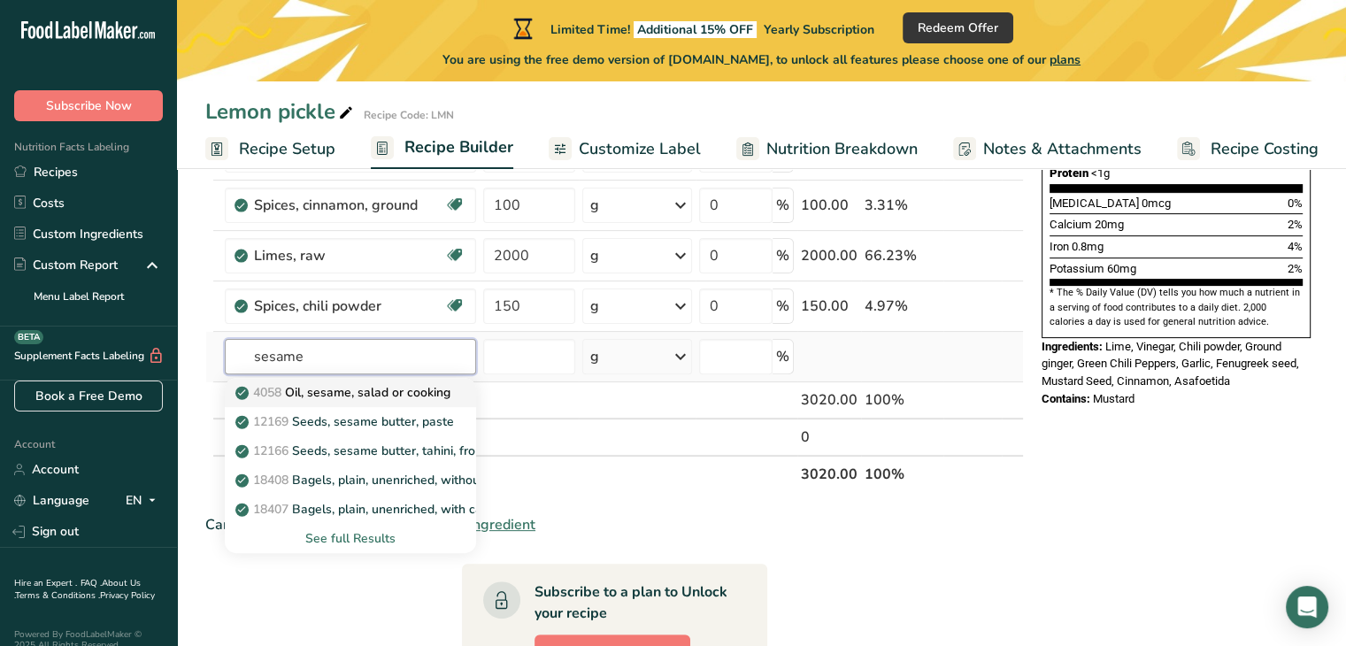
type input "sesame"
click at [361, 393] on p "4058 Oil, sesame, salad or cooking" at bounding box center [344, 392] width 211 height 19
type input "Oil, sesame, salad or cooking"
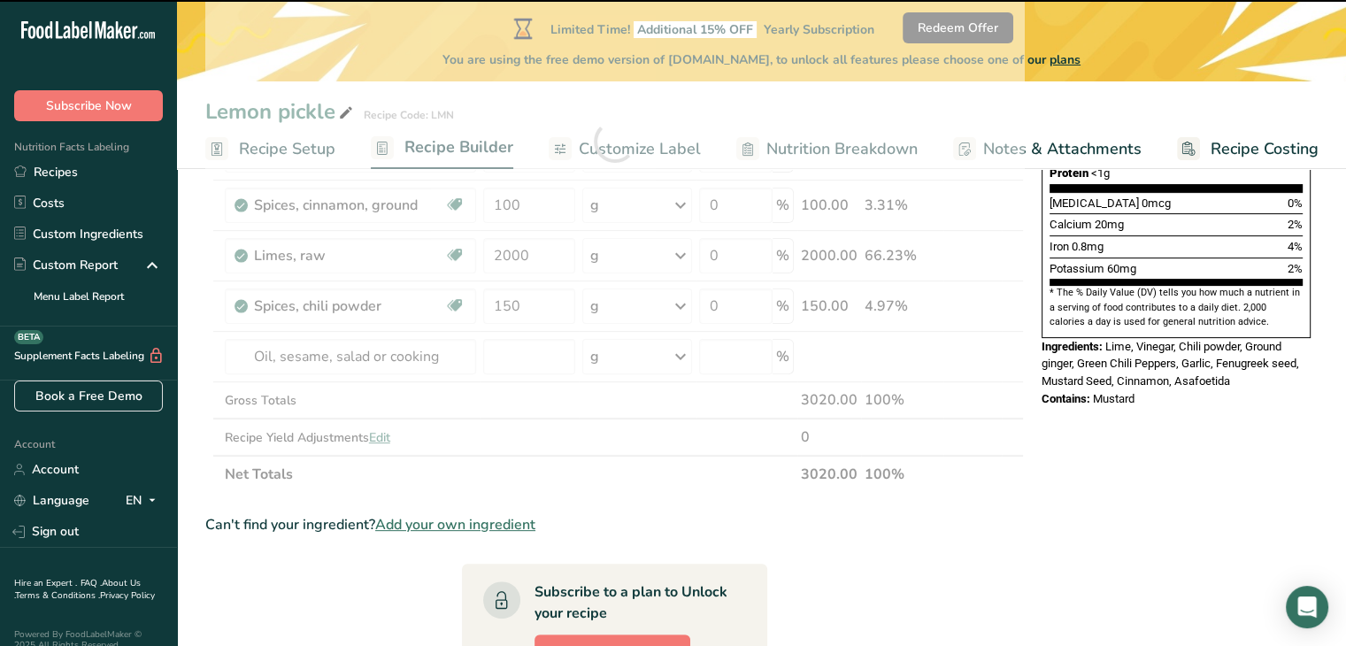
type input "0"
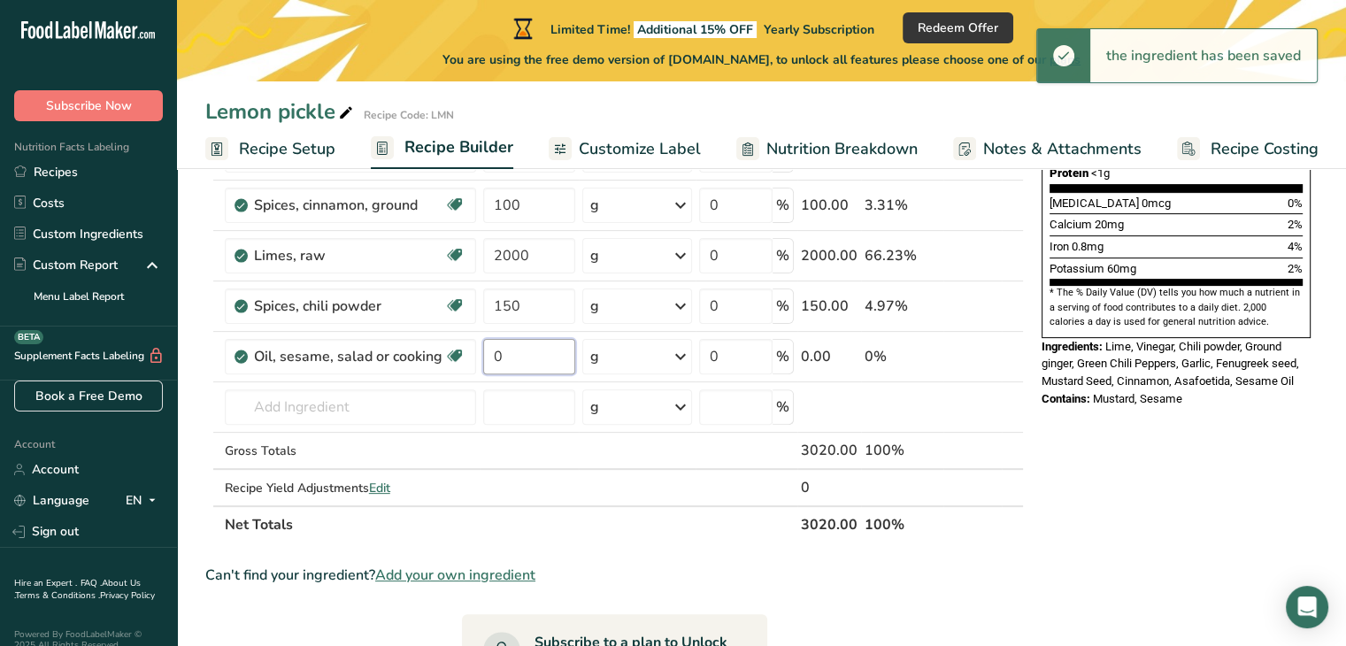
click at [526, 357] on input "0" at bounding box center [529, 356] width 93 height 35
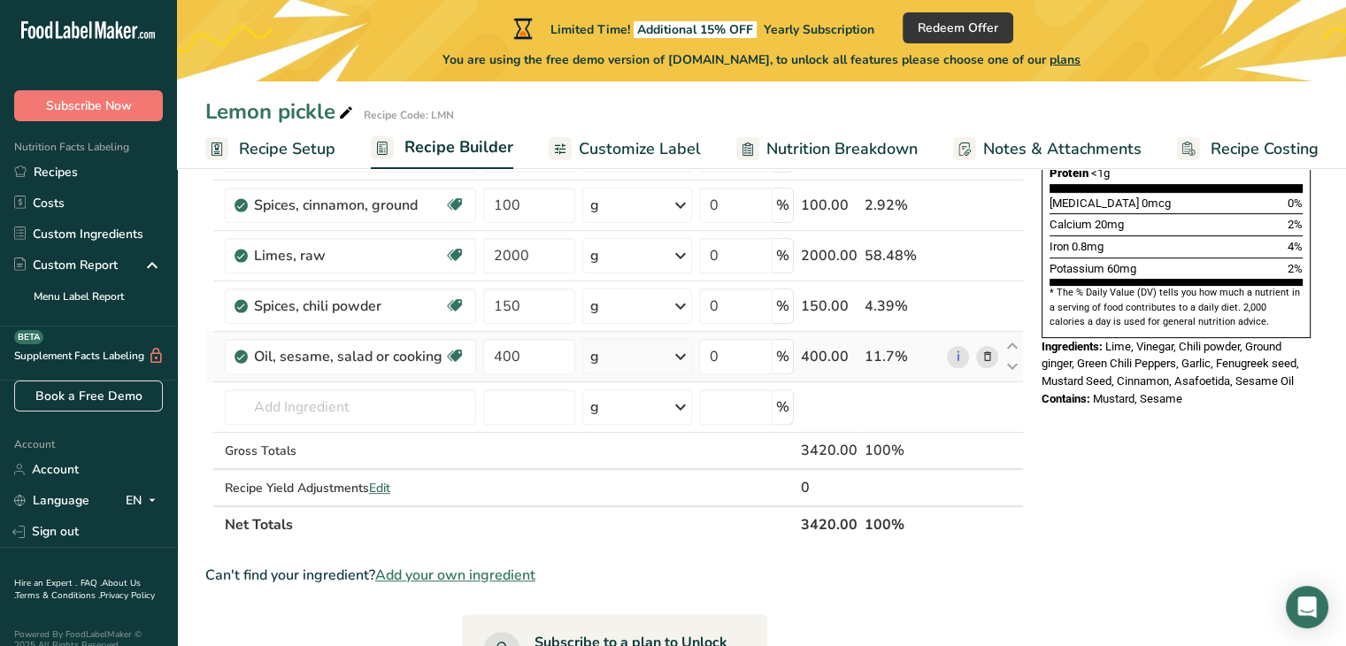
click at [601, 358] on div "Ingredient * Amount * Unit * Waste * .a-a{fill:#347362;}.b-a{fill:#fff;} Grams …" at bounding box center [614, 166] width 818 height 754
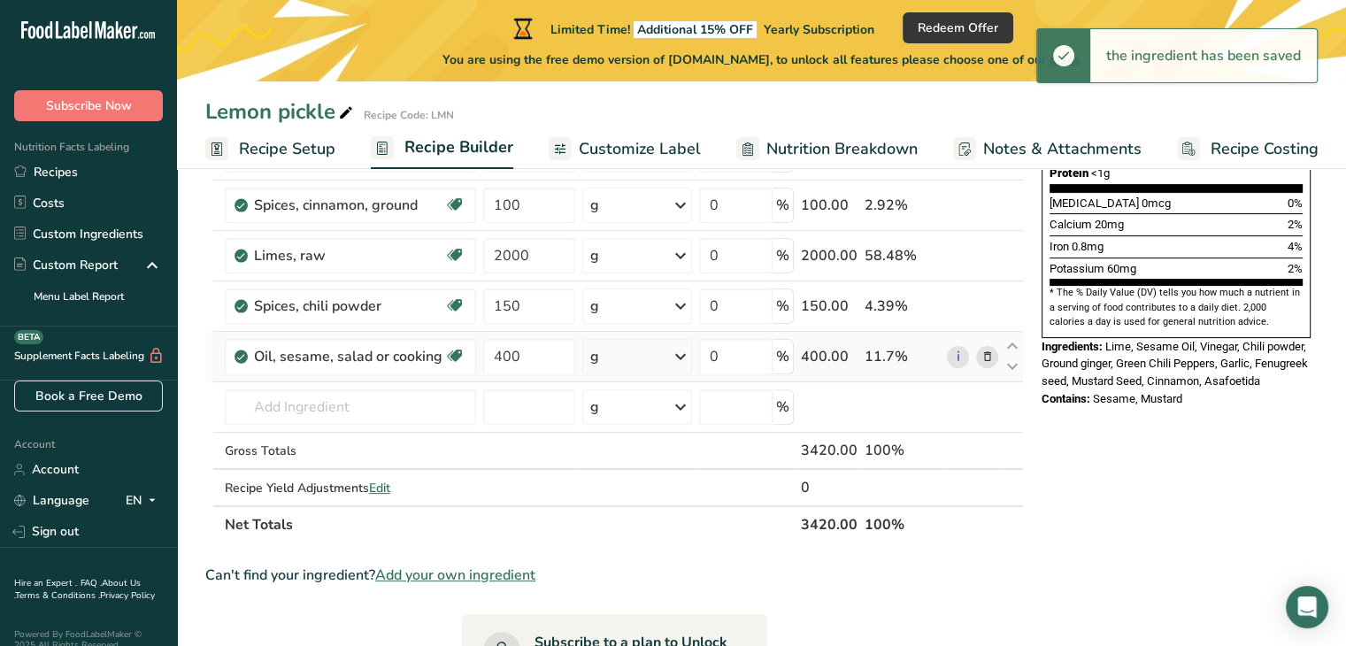
click at [601, 358] on div "g" at bounding box center [636, 356] width 109 height 35
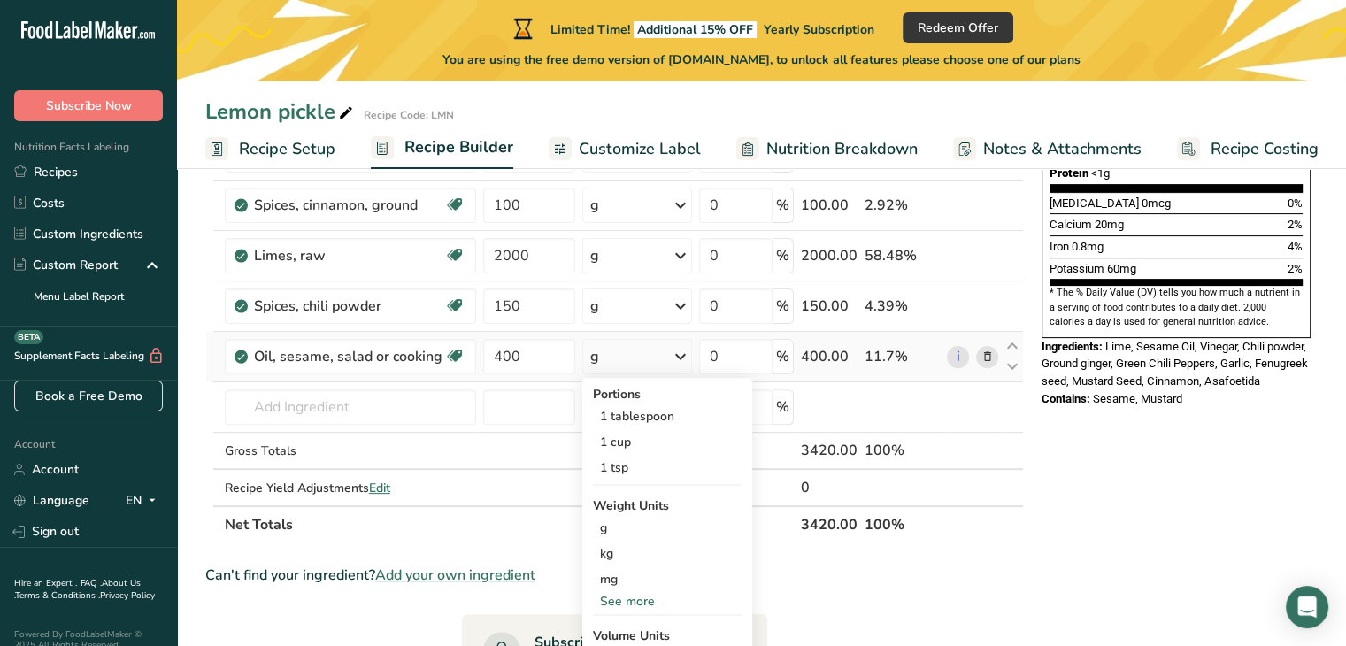
click at [644, 598] on div "See more" at bounding box center [667, 601] width 149 height 19
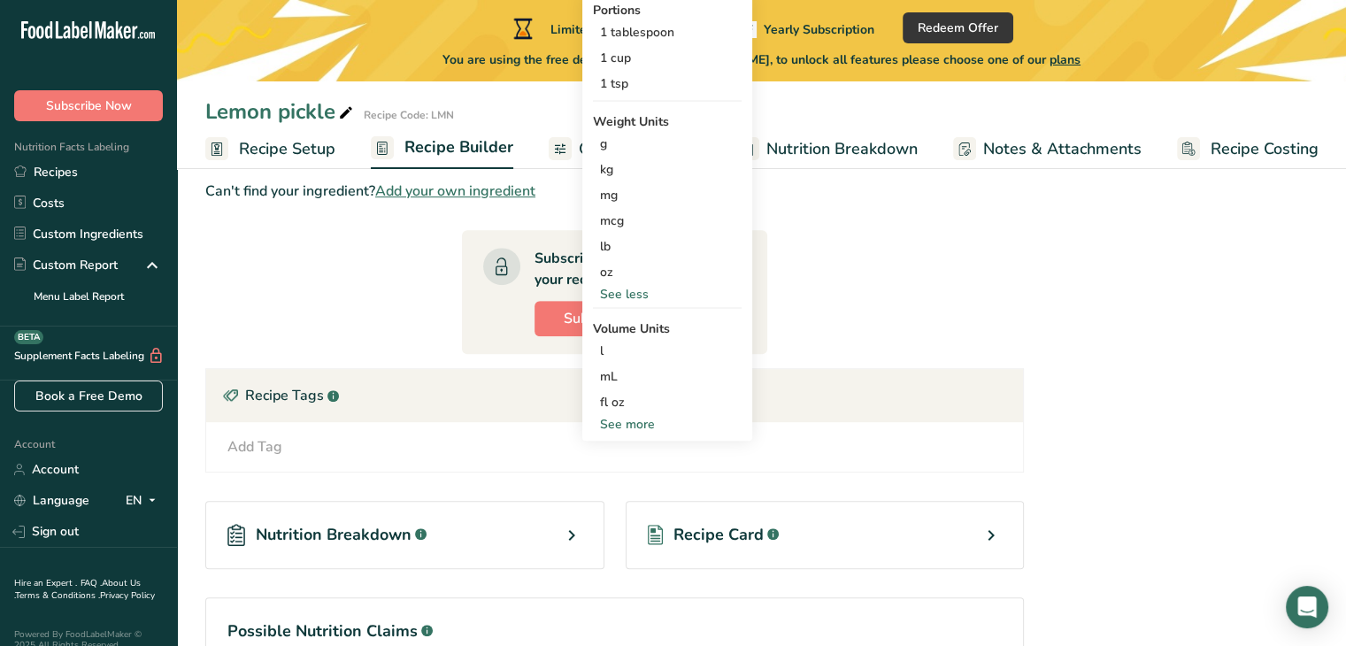
scroll to position [881, 0]
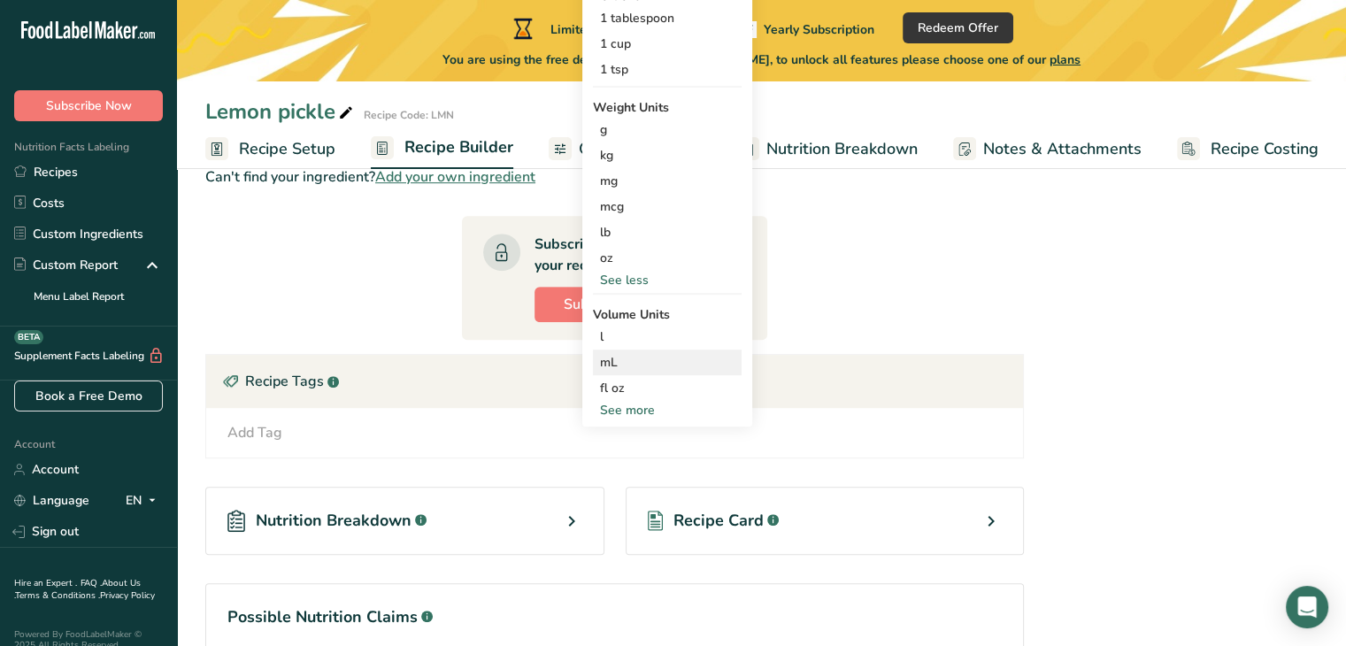
click at [657, 366] on div "mL" at bounding box center [667, 362] width 134 height 19
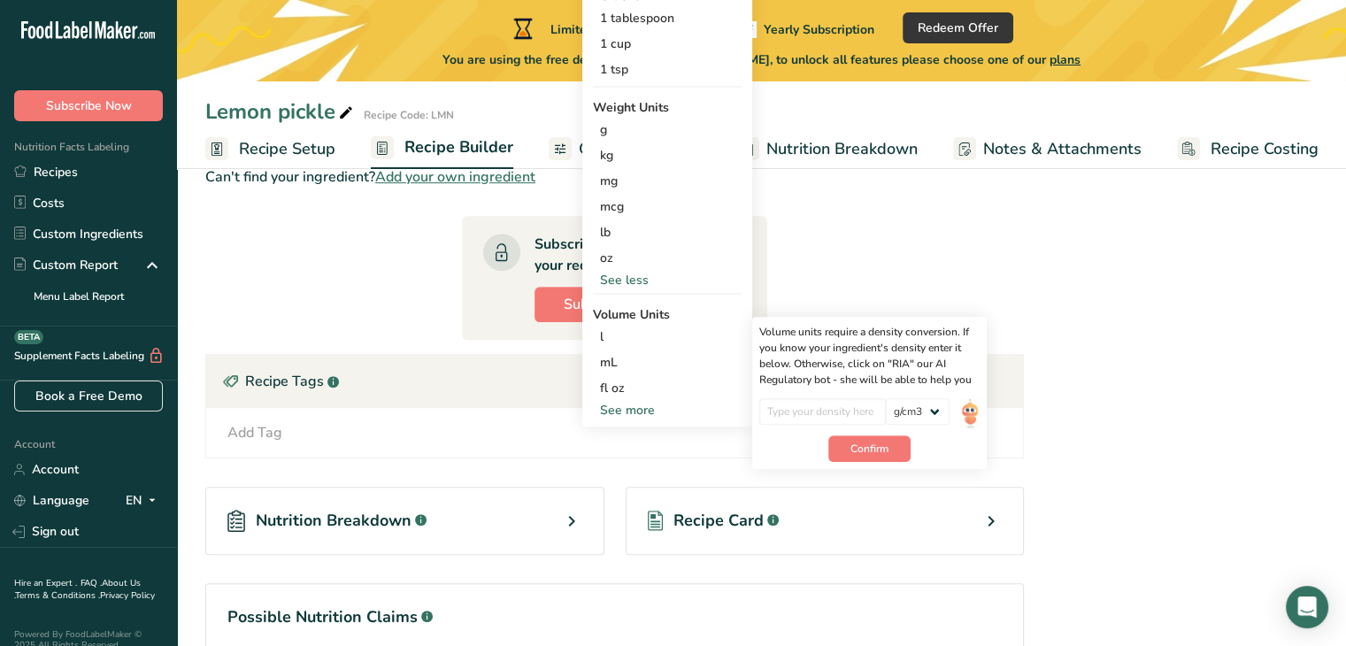
click at [413, 450] on div "Add Tag Standard Tags Custom Tags Source of Antioxidants Prebiotic Effect Sourc…" at bounding box center [614, 433] width 817 height 50
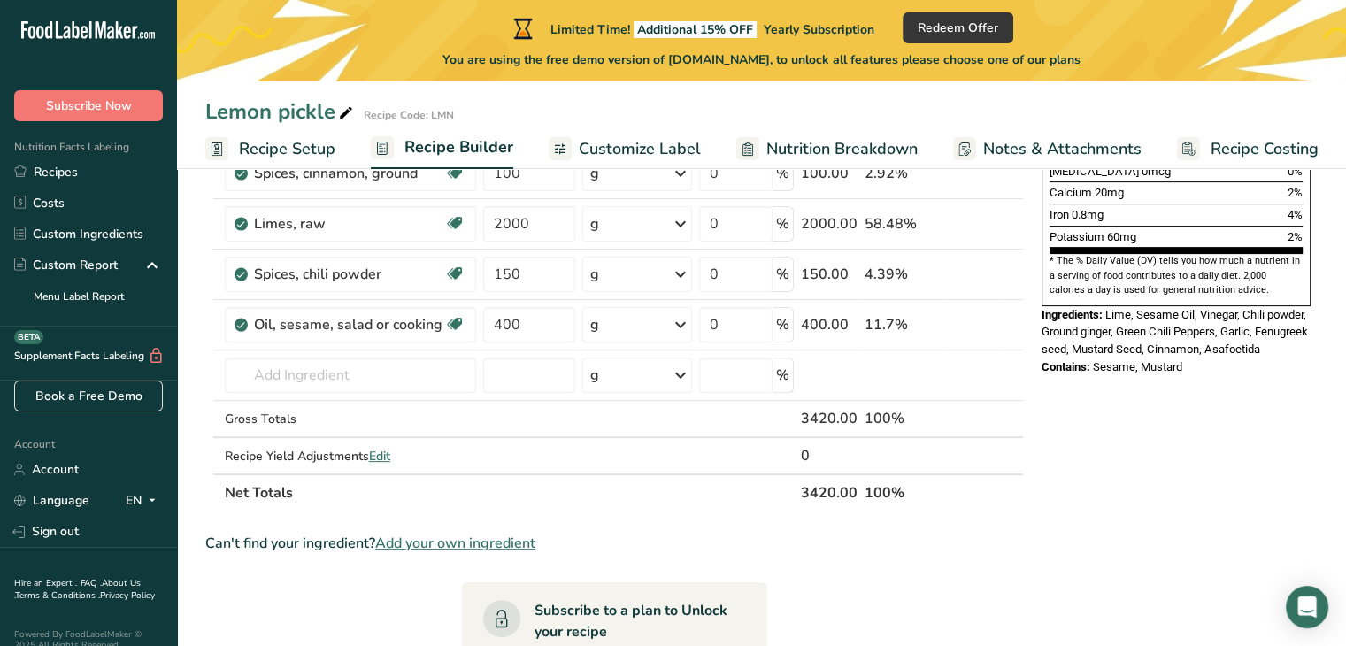
scroll to position [510, 0]
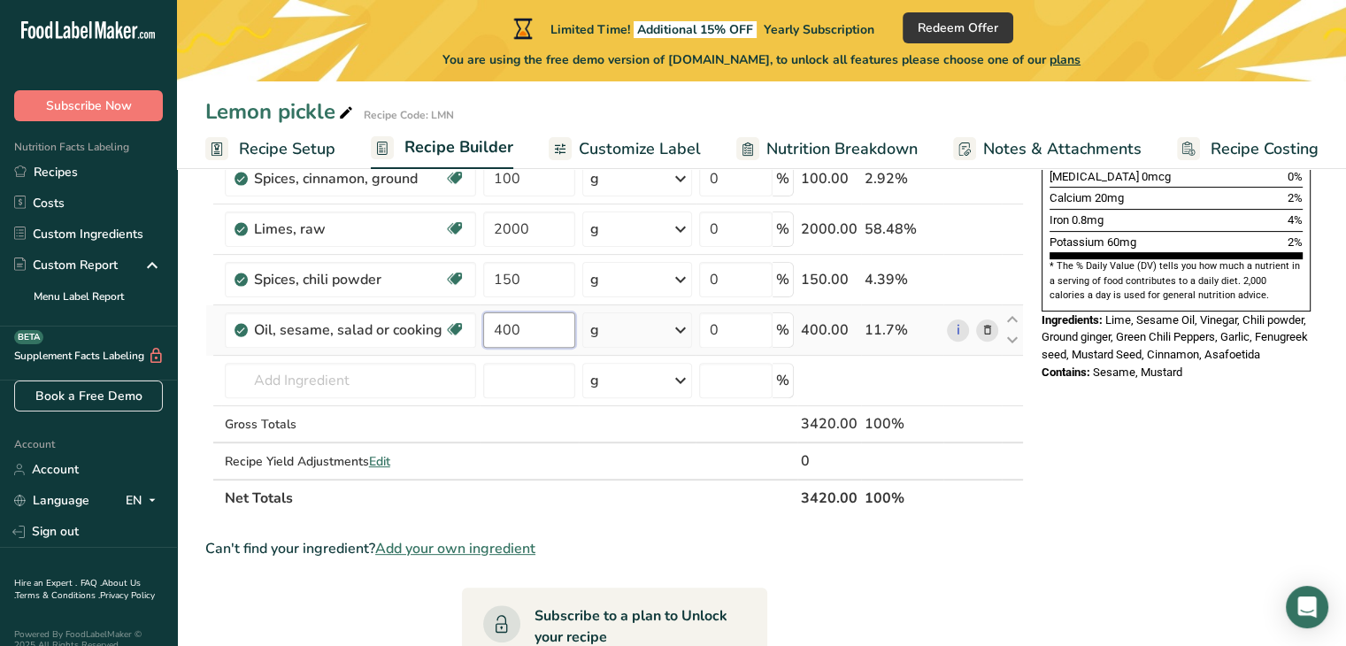
click at [516, 326] on input "400" at bounding box center [529, 329] width 93 height 35
type input "4"
type input "369"
click at [1150, 529] on div "Nutrition Facts 20 Servings Per Container Serving Size 21g Amount Per Serving C…" at bounding box center [1175, 409] width 283 height 1435
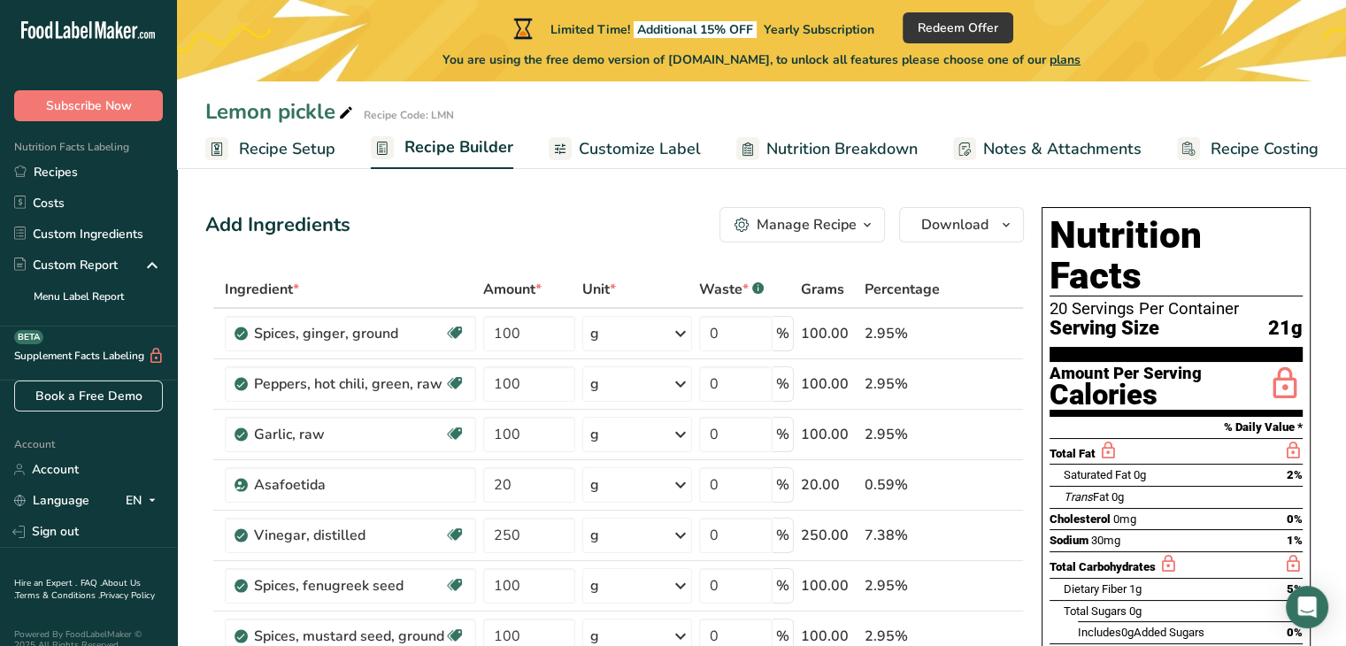
scroll to position [0, 0]
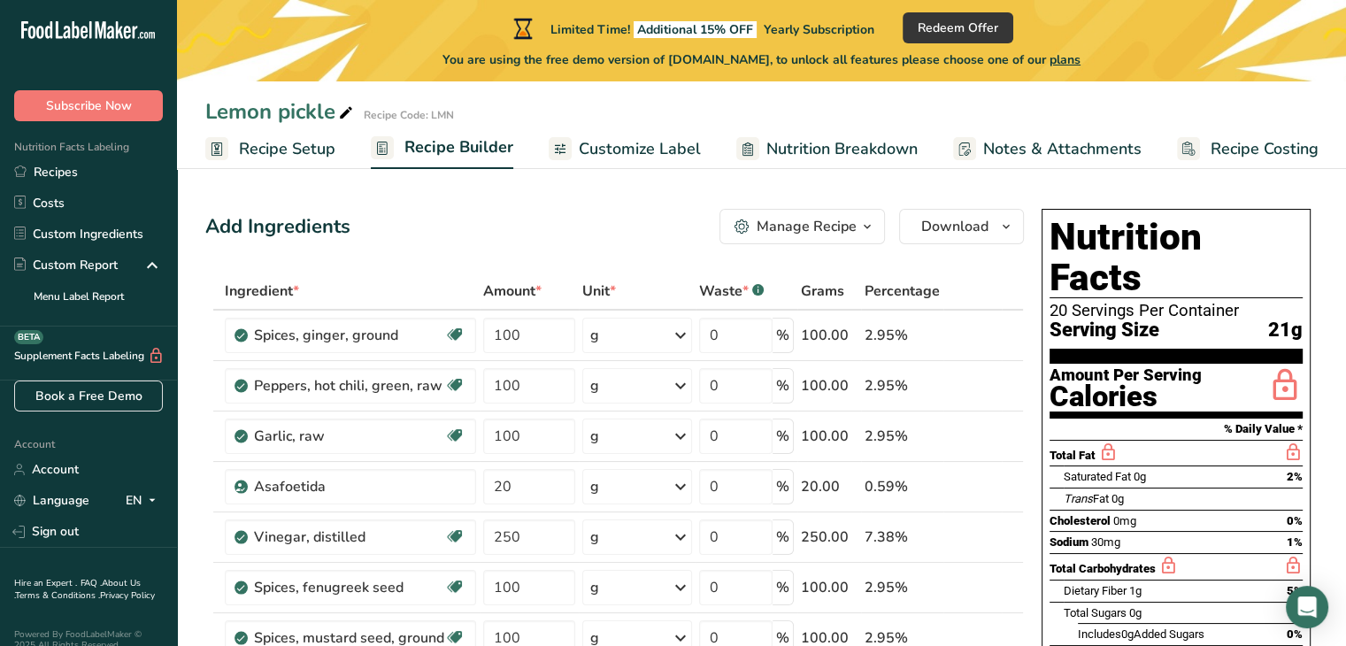
click at [789, 219] on div "Manage Recipe" at bounding box center [806, 226] width 100 height 21
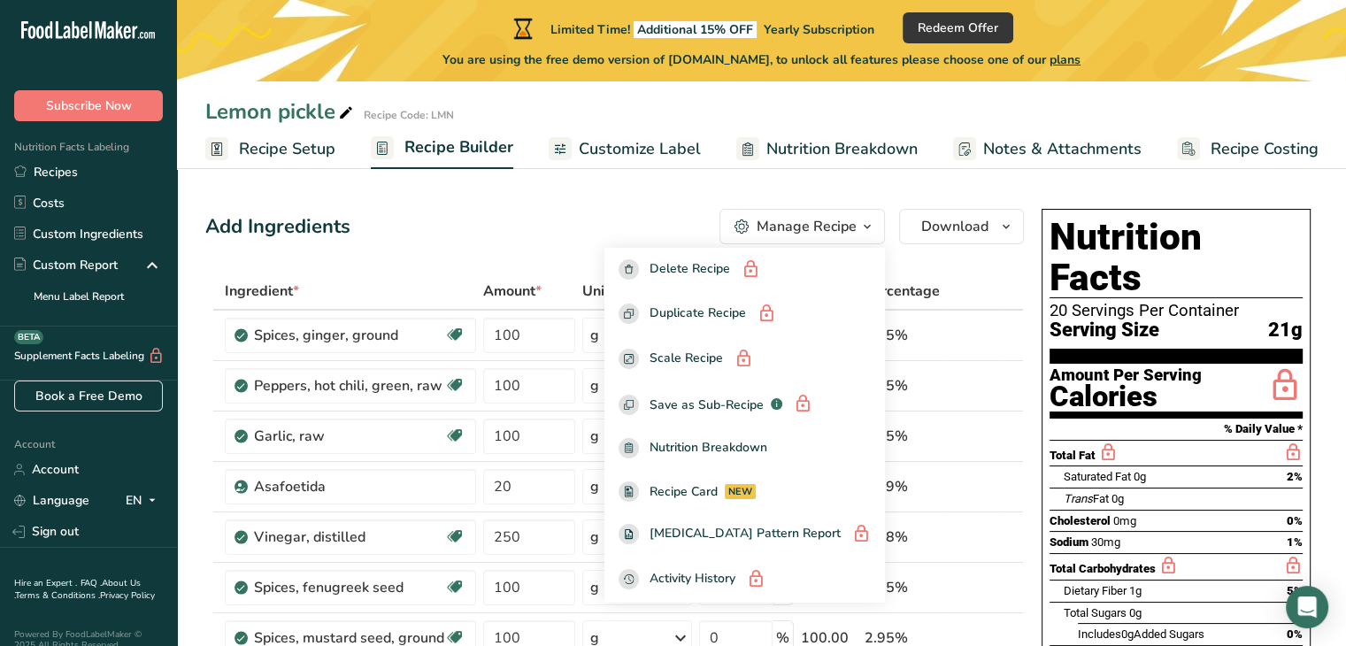
click at [662, 214] on div "Add Ingredients Manage Recipe Delete Recipe Duplicate Recipe Scale Recipe Save …" at bounding box center [614, 226] width 818 height 35
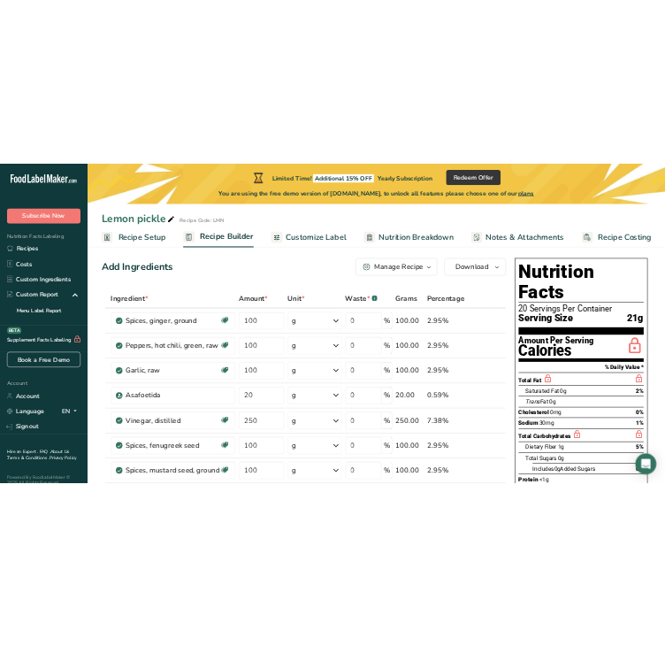
scroll to position [4, 0]
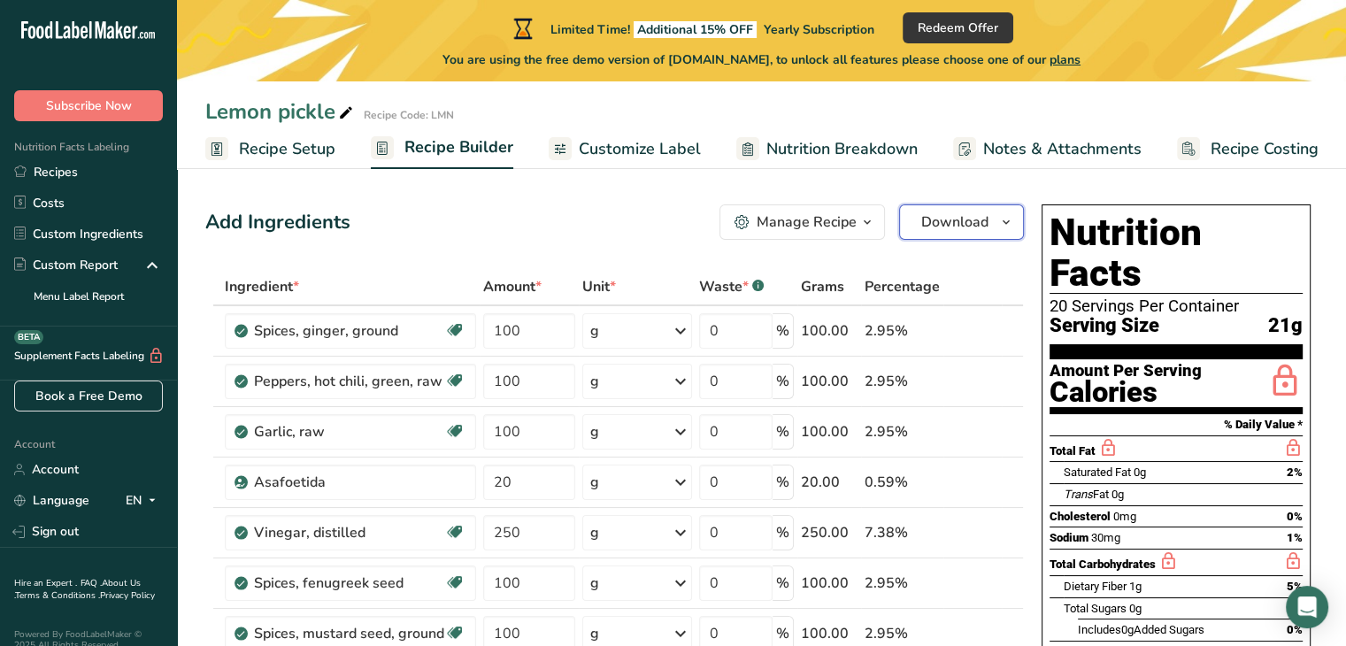
click at [974, 213] on span "Download" at bounding box center [954, 221] width 67 height 21
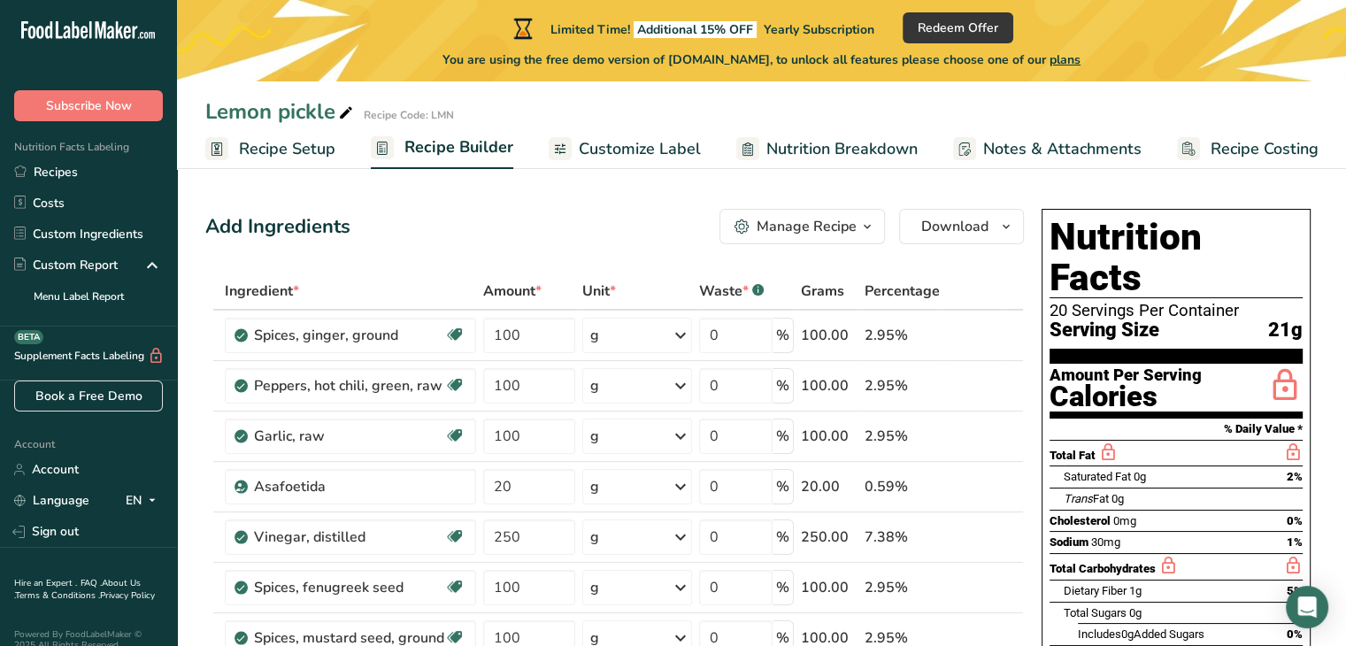
click at [793, 153] on span "Nutrition Breakdown" at bounding box center [841, 149] width 151 height 24
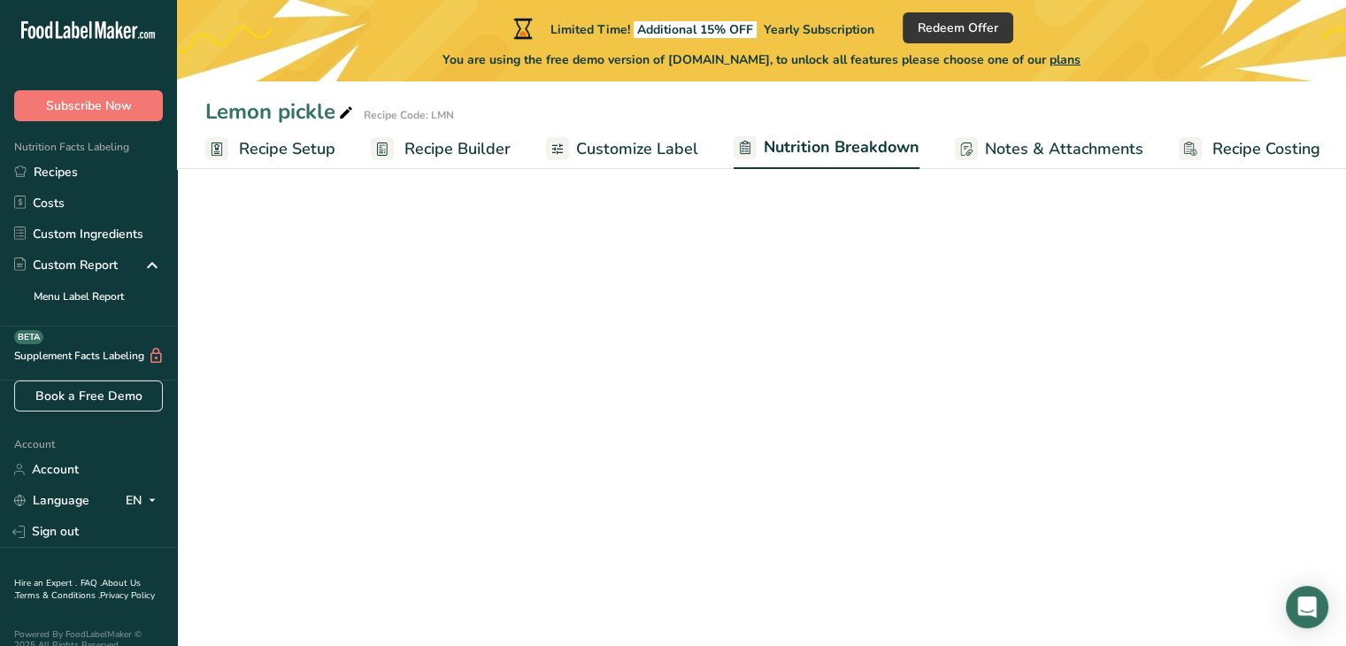
scroll to position [0, 2]
select select "Calories"
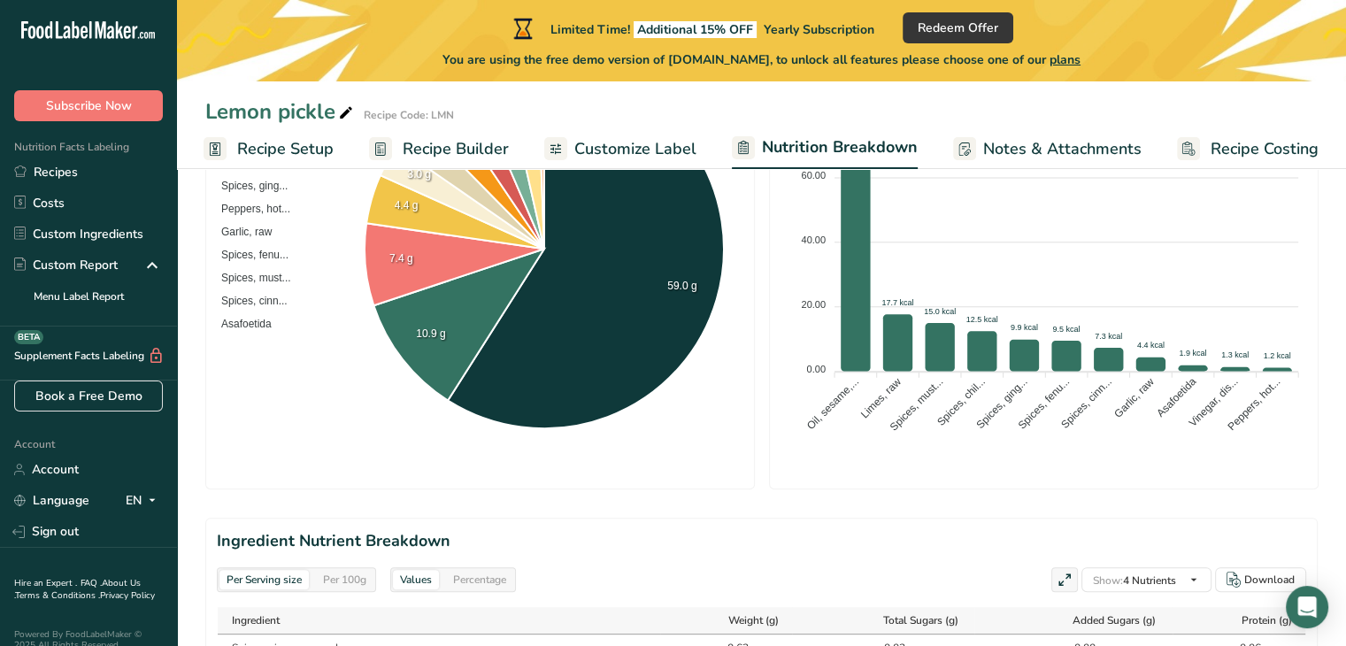
scroll to position [0, 0]
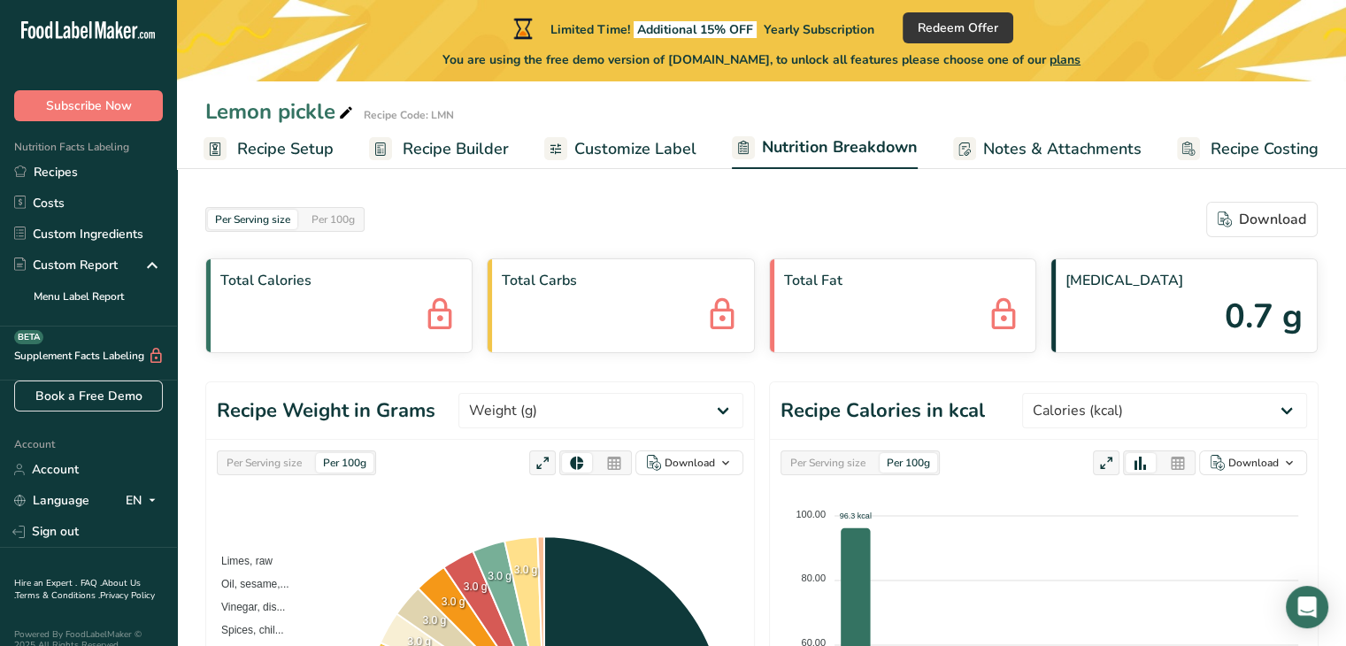
click at [669, 146] on span "Customize Label" at bounding box center [635, 149] width 122 height 24
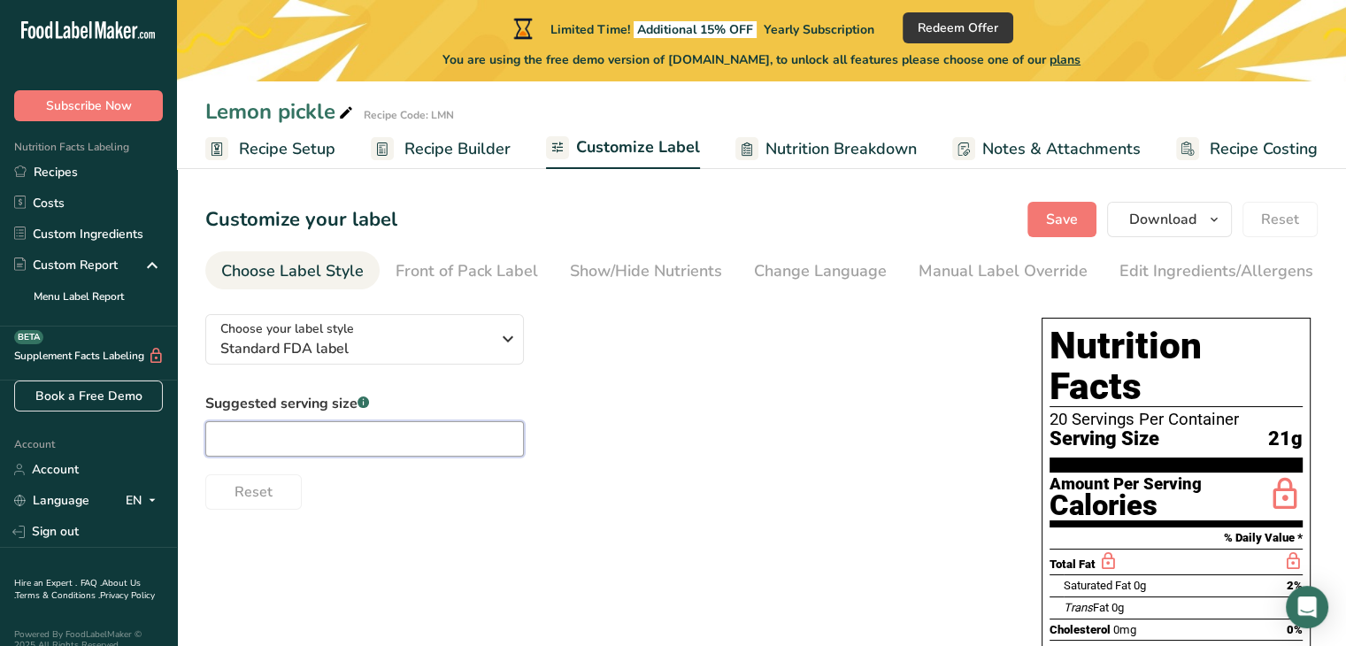
click at [463, 439] on input "text" at bounding box center [364, 438] width 318 height 35
click at [467, 275] on div "Front of Pack Label" at bounding box center [466, 271] width 142 height 24
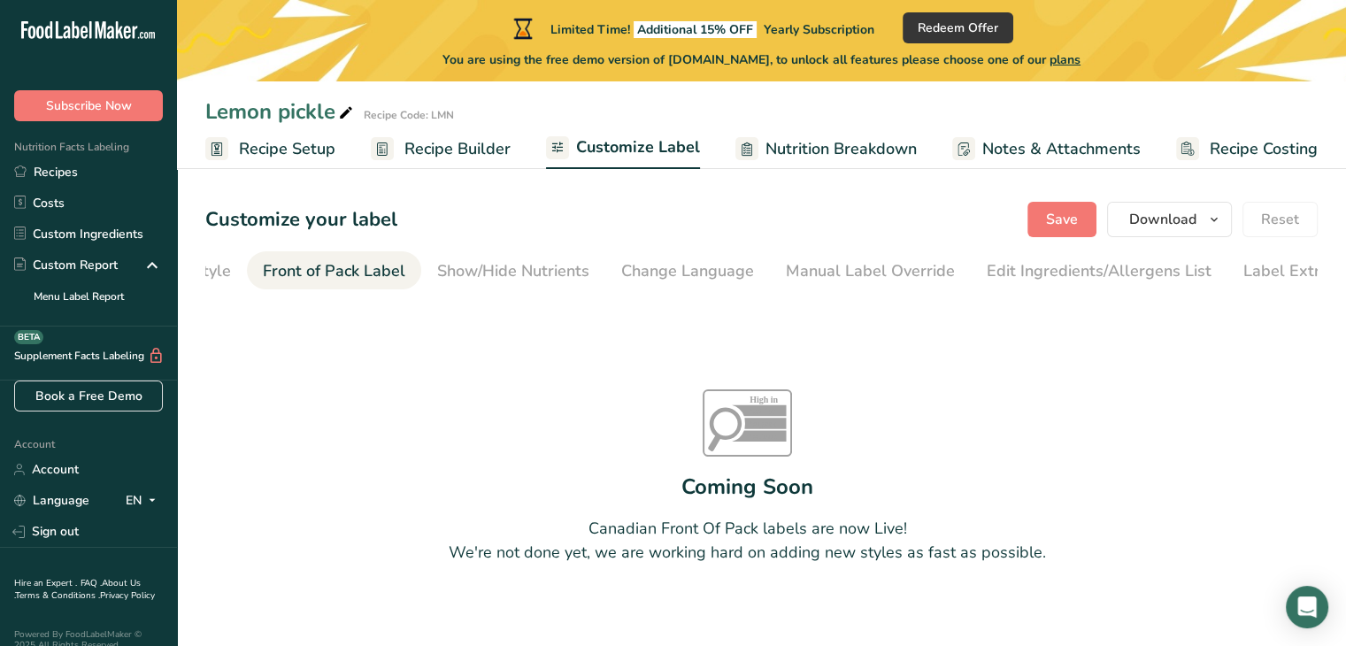
scroll to position [0, 172]
click at [286, 266] on div "Front of Pack Label" at bounding box center [295, 271] width 142 height 24
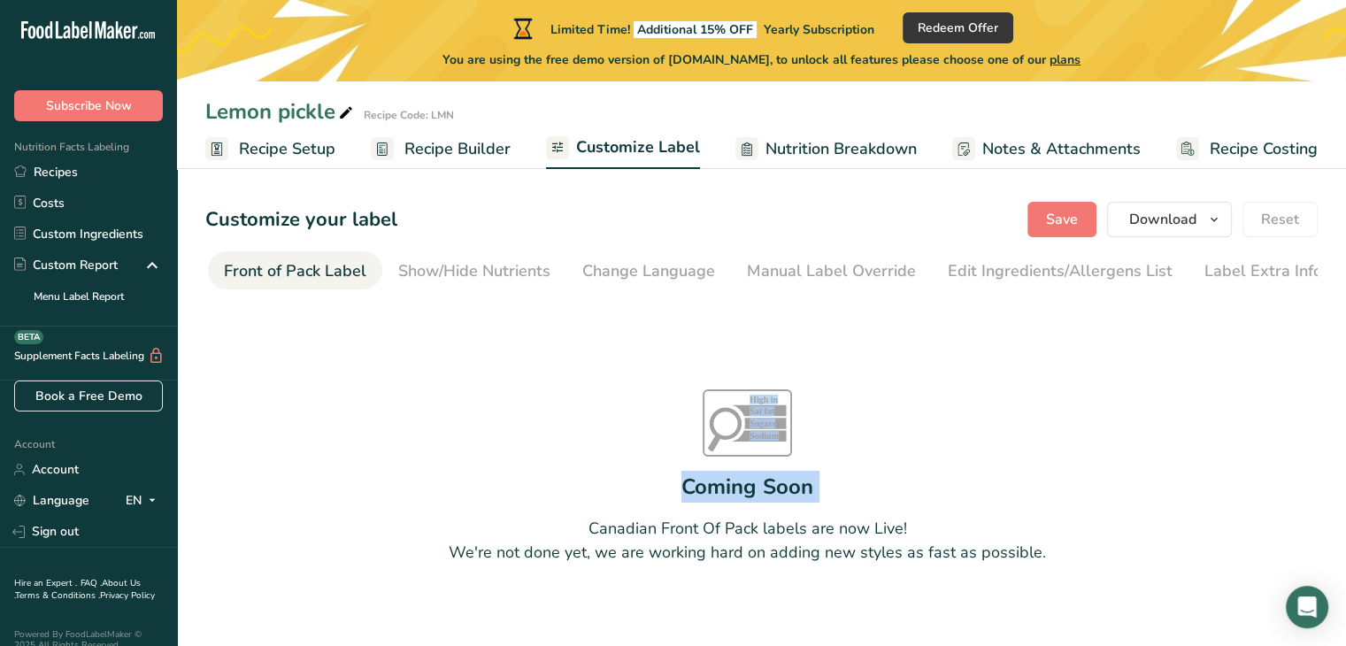
drag, startPoint x: 506, startPoint y: 294, endPoint x: 260, endPoint y: 298, distance: 246.0
click at [260, 298] on section "Customize your label Save Download Choose what to show on your downloaded label…" at bounding box center [761, 427] width 1169 height 509
click at [249, 299] on section "Customize your label Save Download Choose what to show on your downloaded label…" at bounding box center [761, 427] width 1169 height 509
drag, startPoint x: 249, startPoint y: 299, endPoint x: 308, endPoint y: 294, distance: 59.5
click at [293, 294] on section "Customize your label Save Download Choose what to show on your downloaded label…" at bounding box center [761, 427] width 1169 height 509
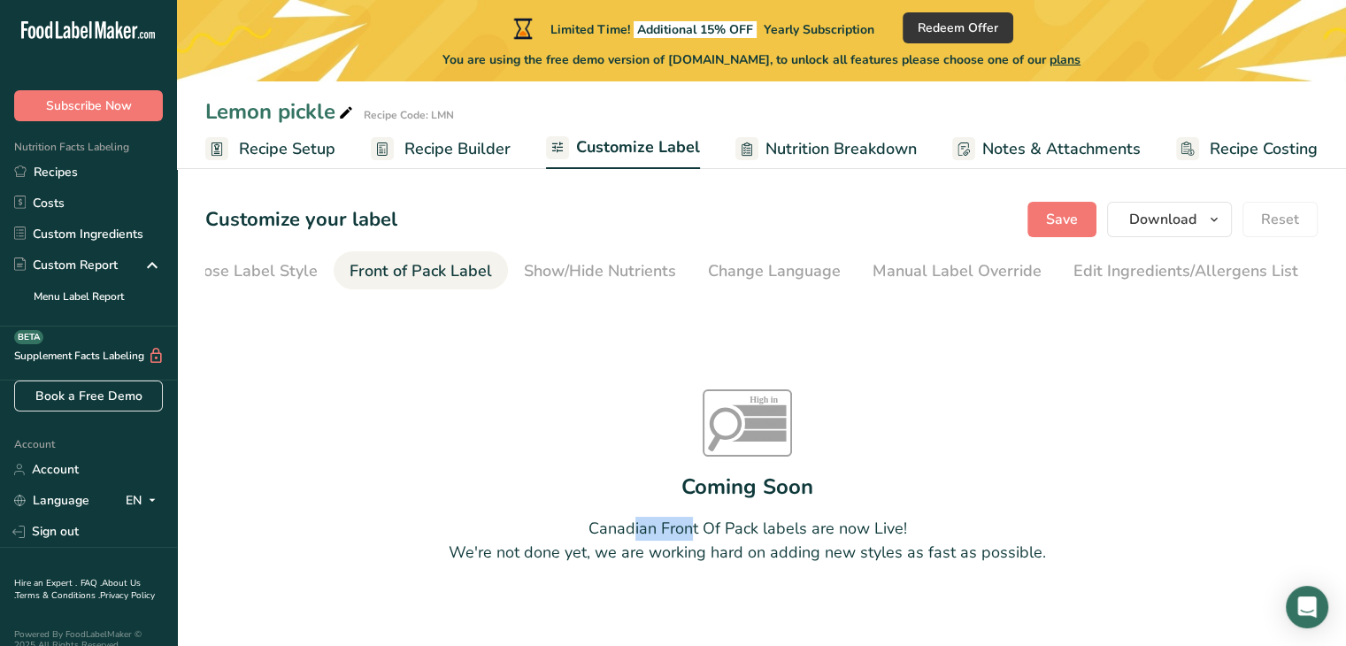
scroll to position [0, 0]
click at [289, 262] on div "Choose Label Style" at bounding box center [292, 271] width 142 height 24
